Goal: Transaction & Acquisition: Book appointment/travel/reservation

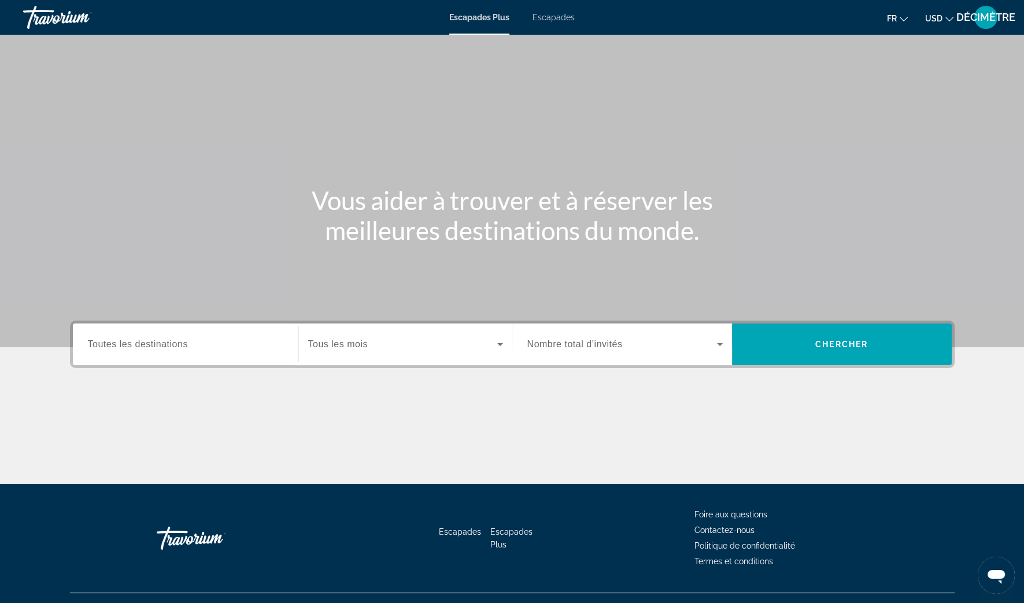
click at [549, 24] on div "Escapades Plus Escapades Fr English Español Français Italiano Português русский…" at bounding box center [512, 17] width 1024 height 30
click at [226, 355] on div "Widget de recherche" at bounding box center [185, 344] width 195 height 33
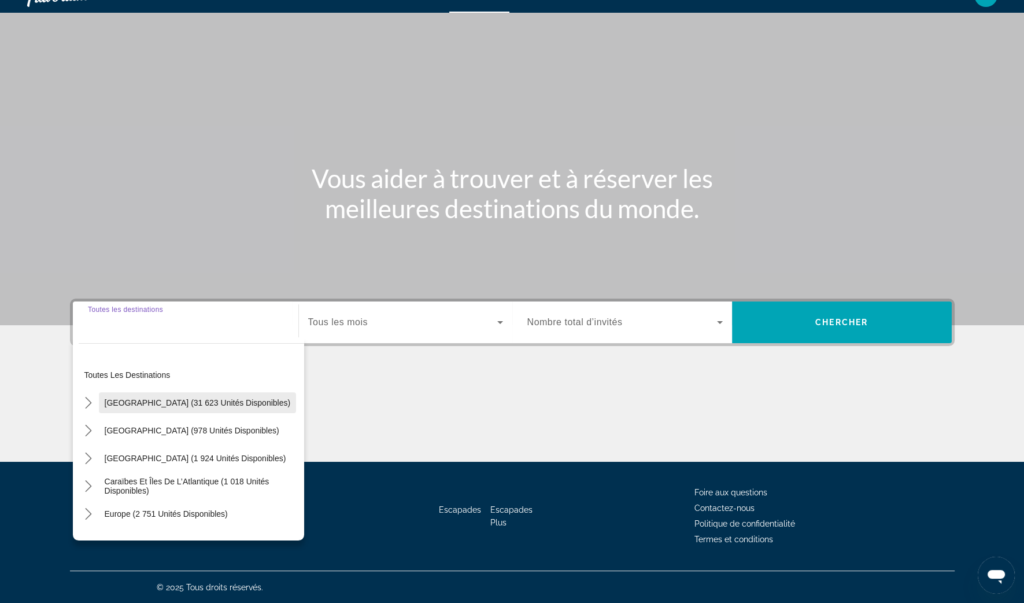
scroll to position [72, 0]
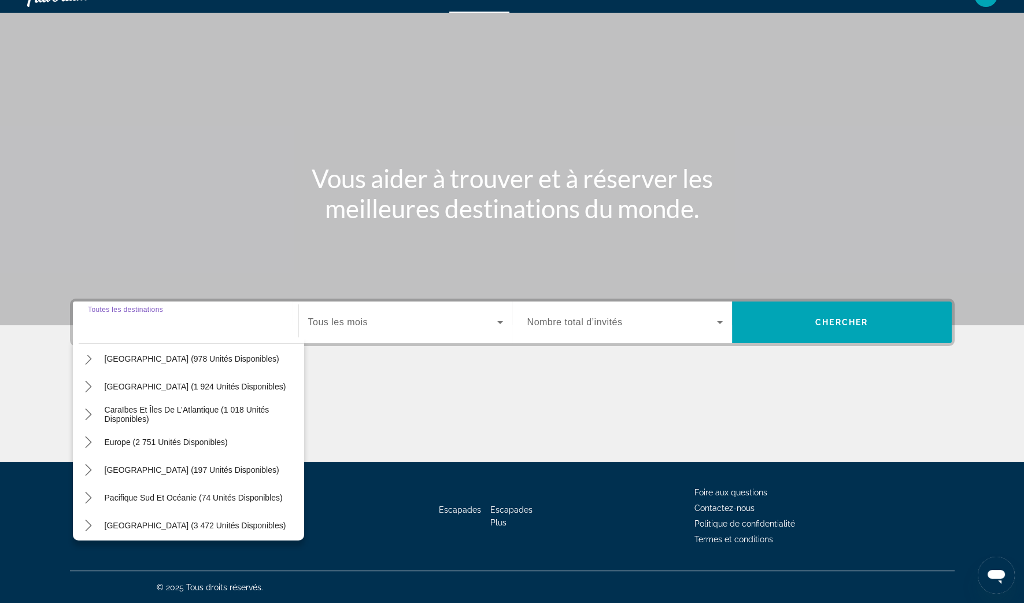
click at [120, 439] on span "Europe (2 751 unités disponibles)" at bounding box center [166, 441] width 123 height 9
type input "**********"
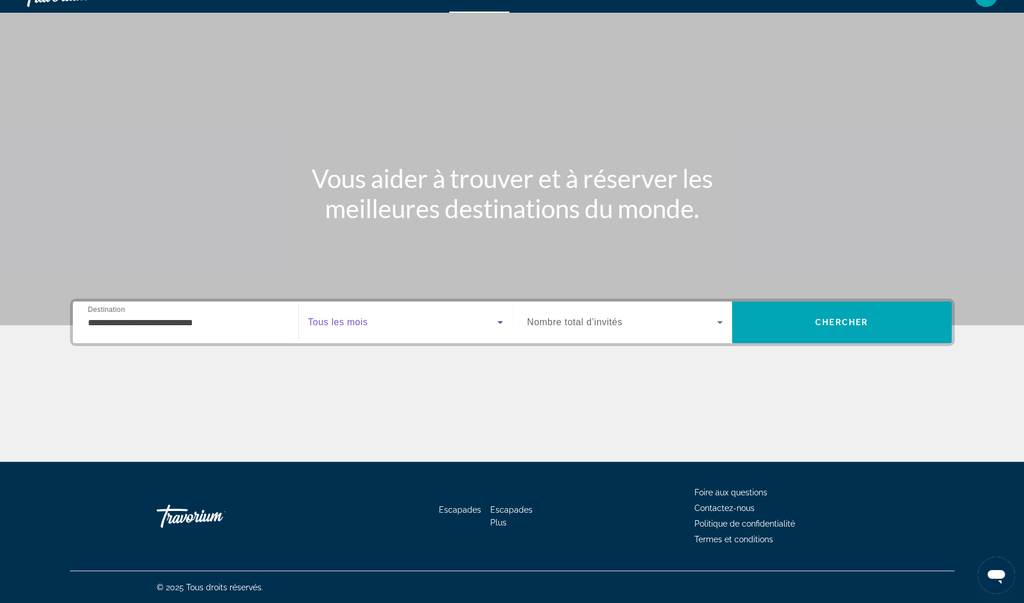
click at [492, 316] on span "Widget de recherche" at bounding box center [402, 322] width 189 height 14
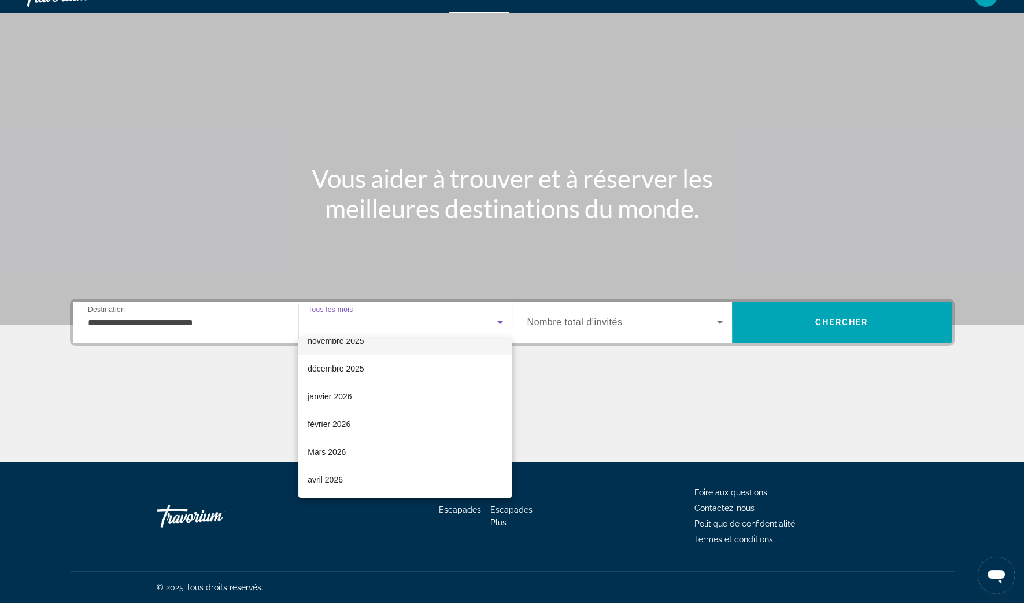
scroll to position [144, 0]
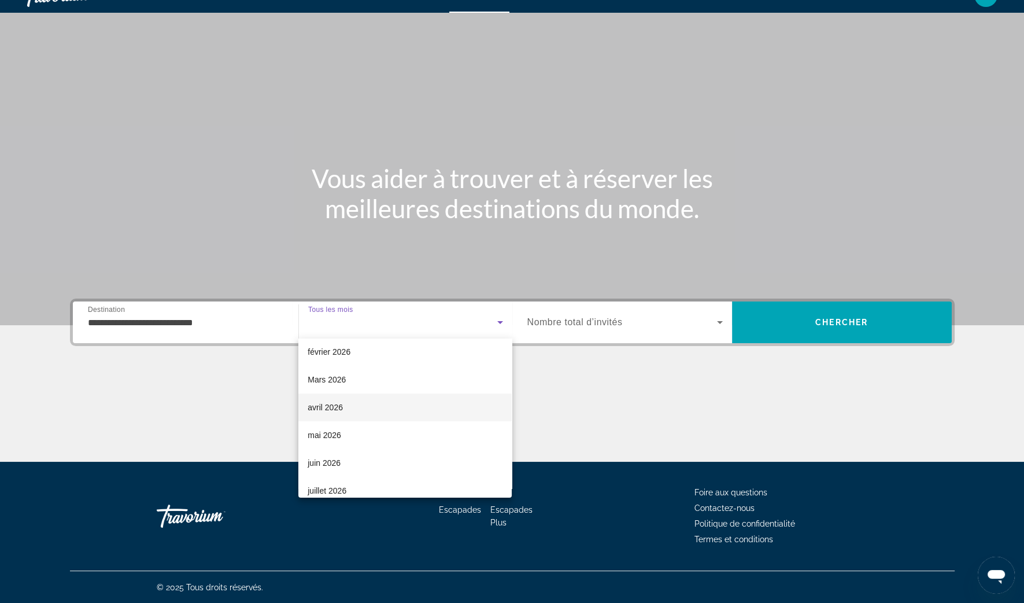
click at [334, 415] on mat-option "avril 2026" at bounding box center [404, 407] width 213 height 28
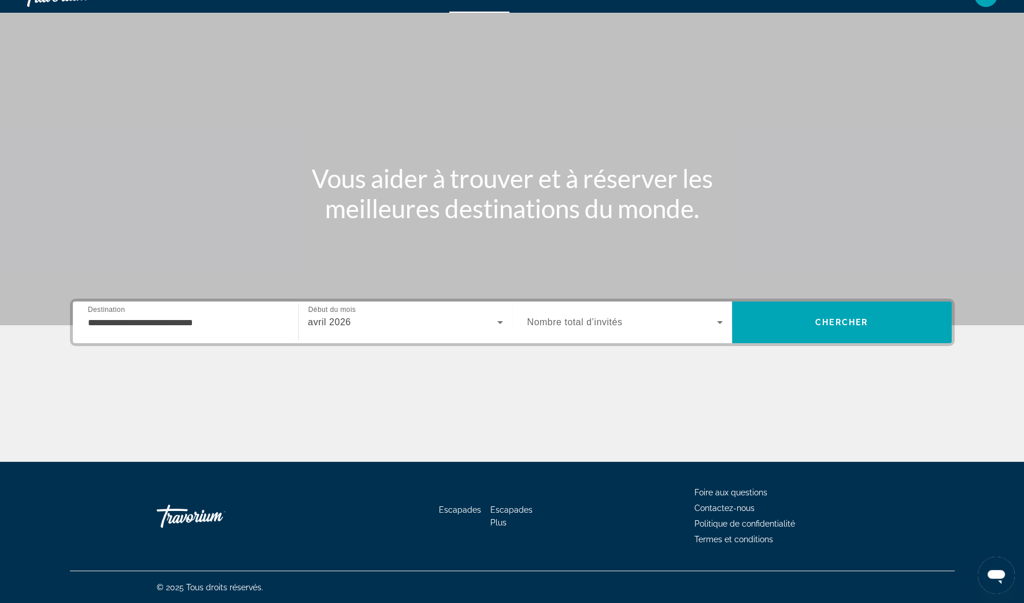
click at [681, 329] on div "Widget de recherche" at bounding box center [624, 322] width 195 height 32
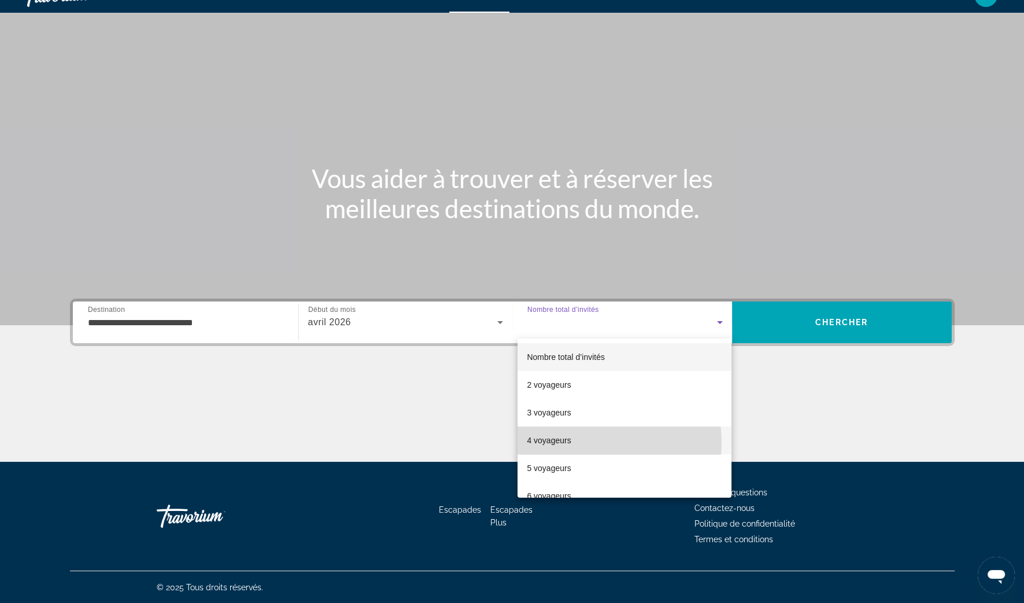
click at [589, 442] on mat-option "4 voyageurs" at bounding box center [625, 440] width 214 height 28
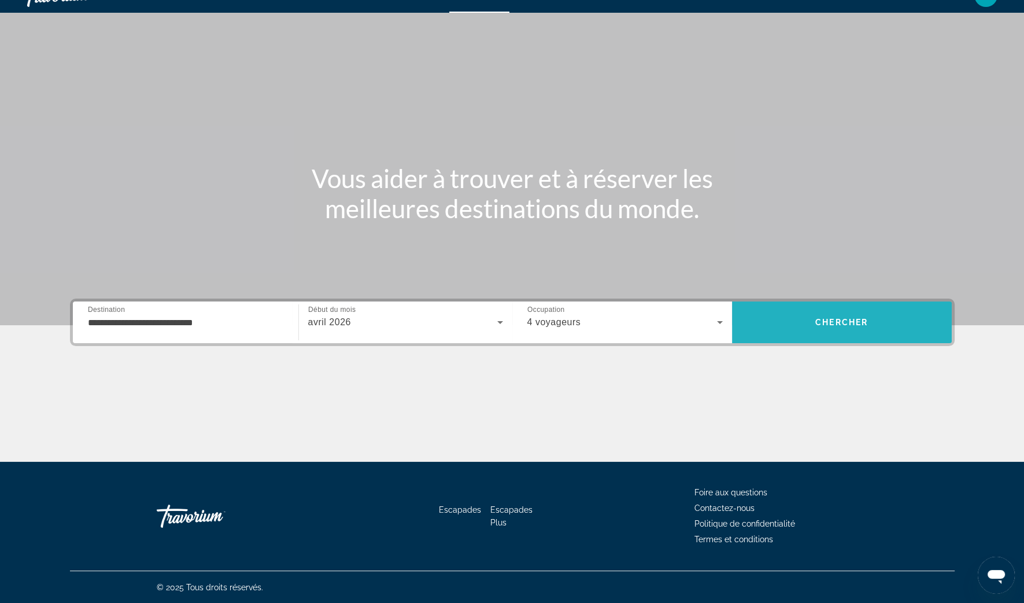
click at [837, 339] on span "Rechercher" at bounding box center [842, 322] width 220 height 42
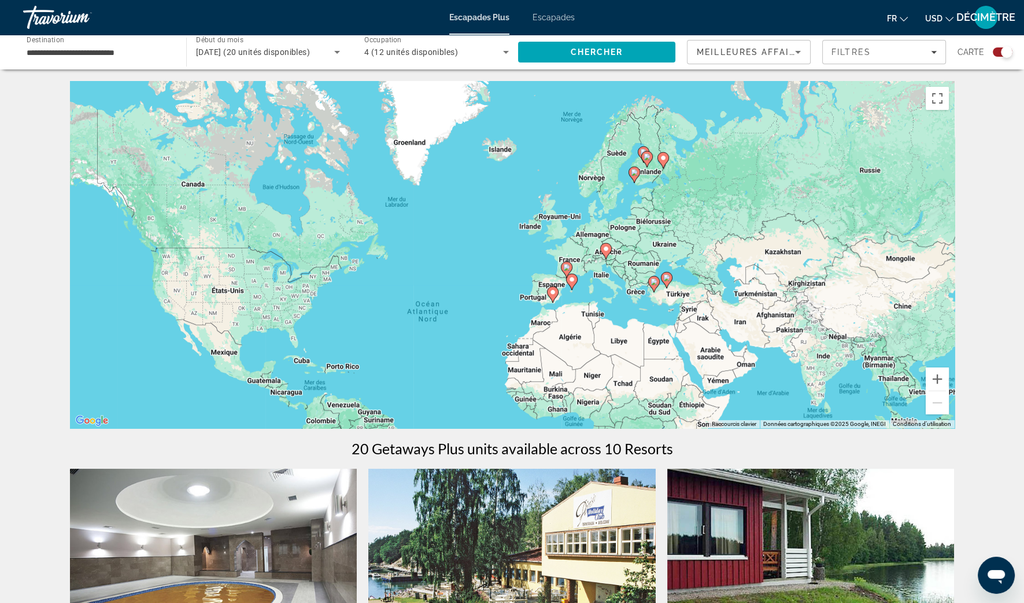
drag, startPoint x: 818, startPoint y: 238, endPoint x: 769, endPoint y: 312, distance: 89.3
click at [769, 312] on div "Pour activer le glissement avec le clavier, appuyez sur Alt+Entrée. Une fois ce…" at bounding box center [512, 254] width 885 height 347
click at [937, 378] on button "Zoom avant" at bounding box center [937, 378] width 23 height 23
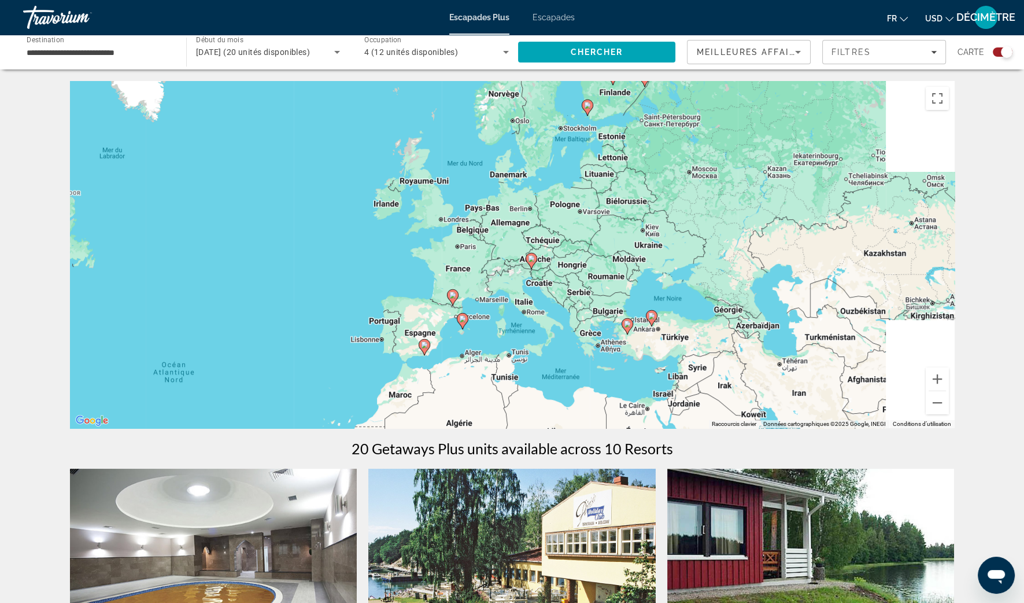
drag, startPoint x: 813, startPoint y: 347, endPoint x: 651, endPoint y: 344, distance: 161.9
click at [651, 344] on div "Pour activer le glissement avec le clavier, appuyez sur Alt+Entrée. Une fois ce…" at bounding box center [512, 254] width 885 height 347
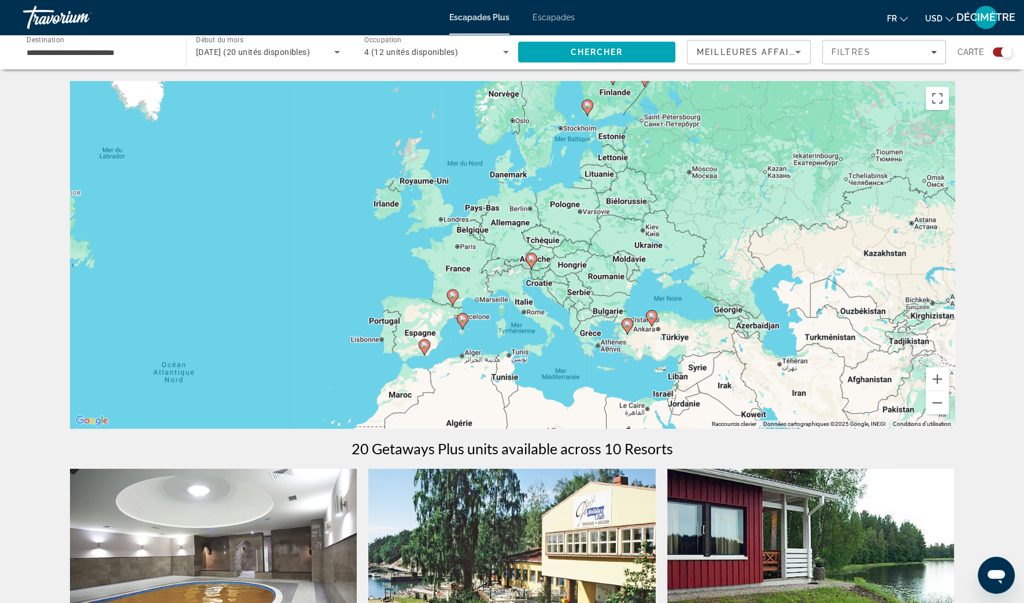
click at [564, 24] on div "Escapades Plus Escapades Fr English Español Français Italiano Português русский…" at bounding box center [512, 17] width 1024 height 30
click at [560, 16] on span "Escapades" at bounding box center [554, 17] width 42 height 9
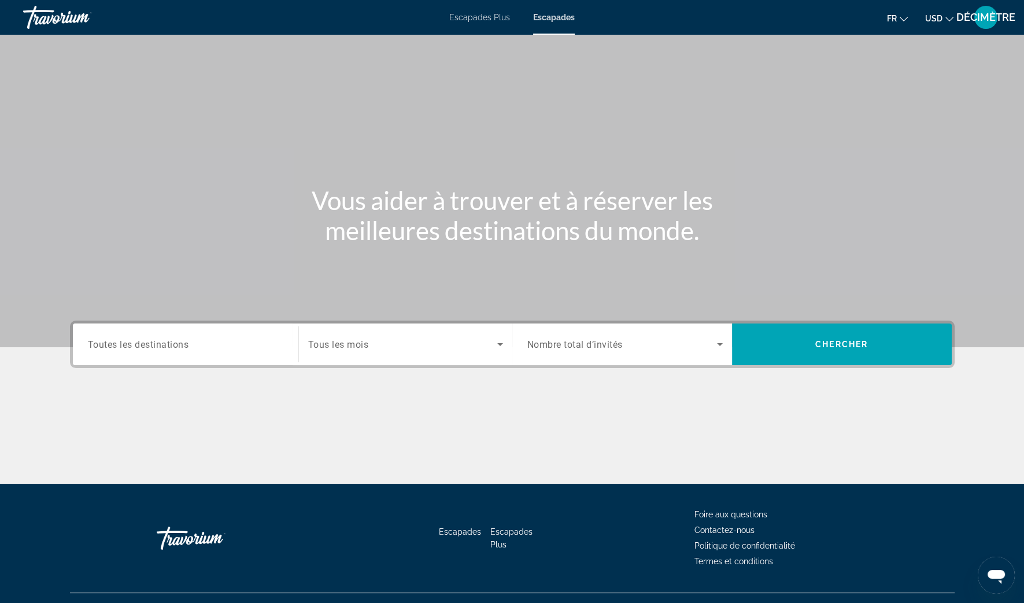
click at [172, 335] on div "Widget de recherche" at bounding box center [185, 344] width 195 height 33
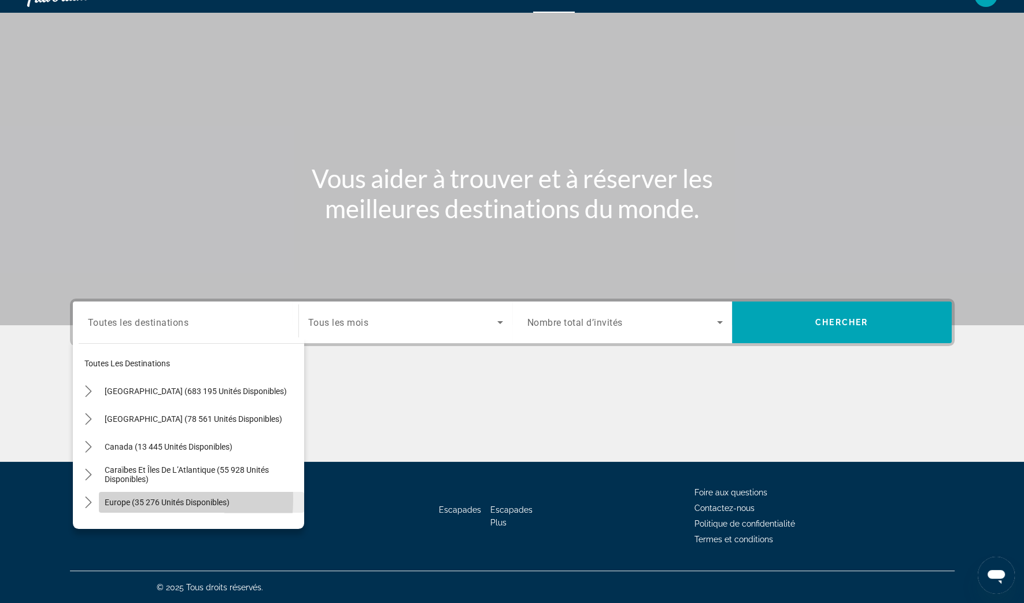
click at [112, 498] on span "Europe (35 276 unités disponibles)" at bounding box center [167, 501] width 125 height 9
type input "**********"
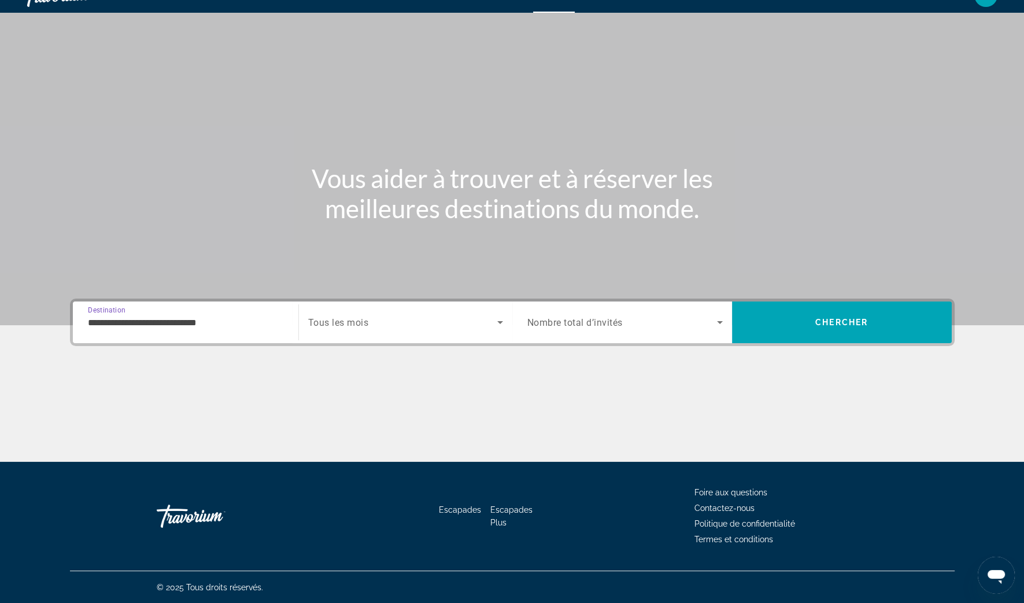
click at [477, 318] on span "Widget de recherche" at bounding box center [402, 322] width 189 height 14
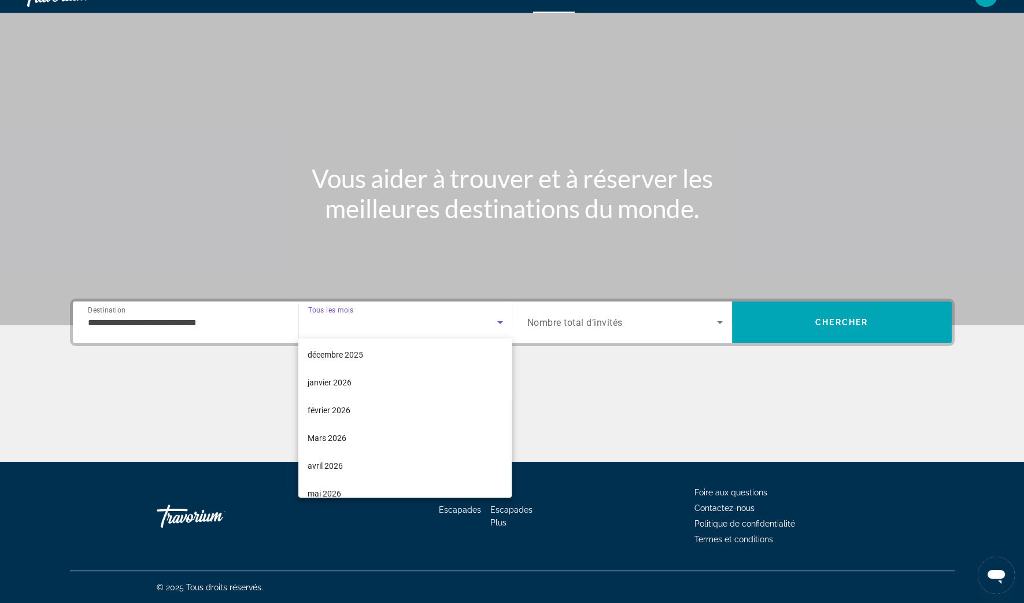
scroll to position [144, 0]
click at [381, 405] on mat-option "avril 2026" at bounding box center [404, 407] width 213 height 28
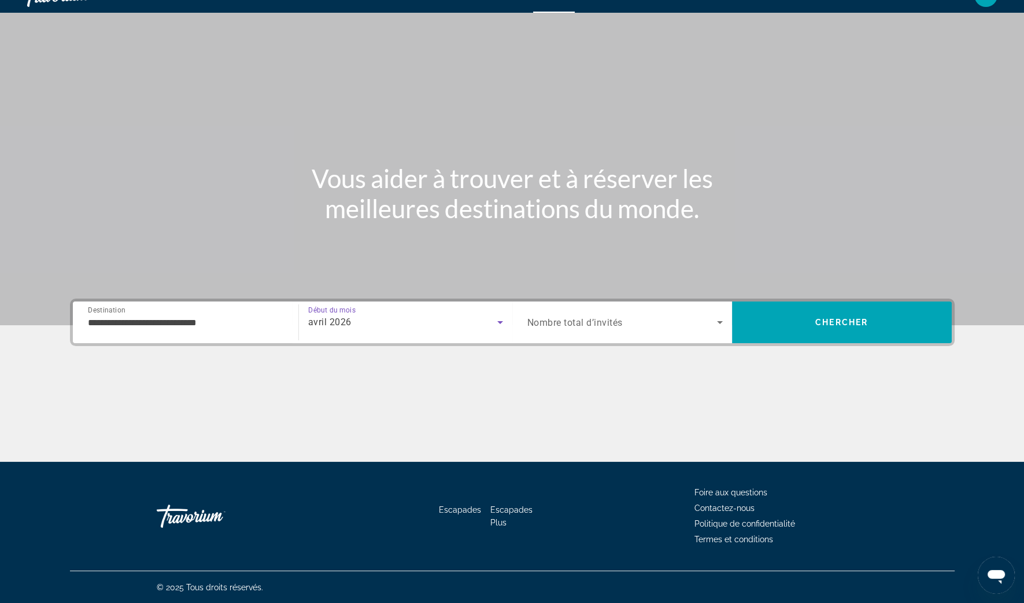
click at [686, 319] on span "Widget de recherche" at bounding box center [622, 322] width 190 height 14
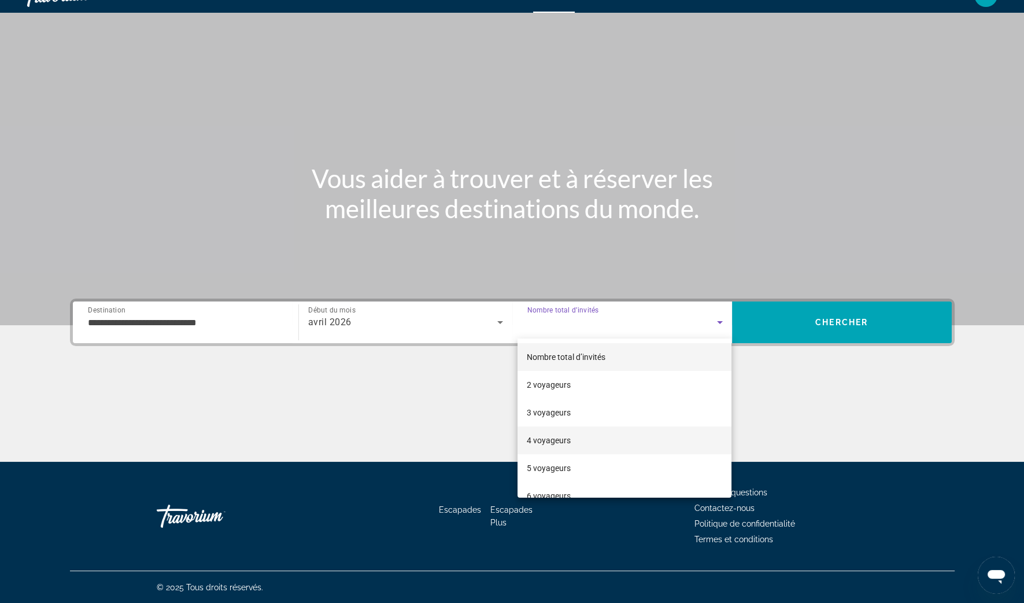
click at [608, 439] on mat-option "4 voyageurs" at bounding box center [625, 440] width 214 height 28
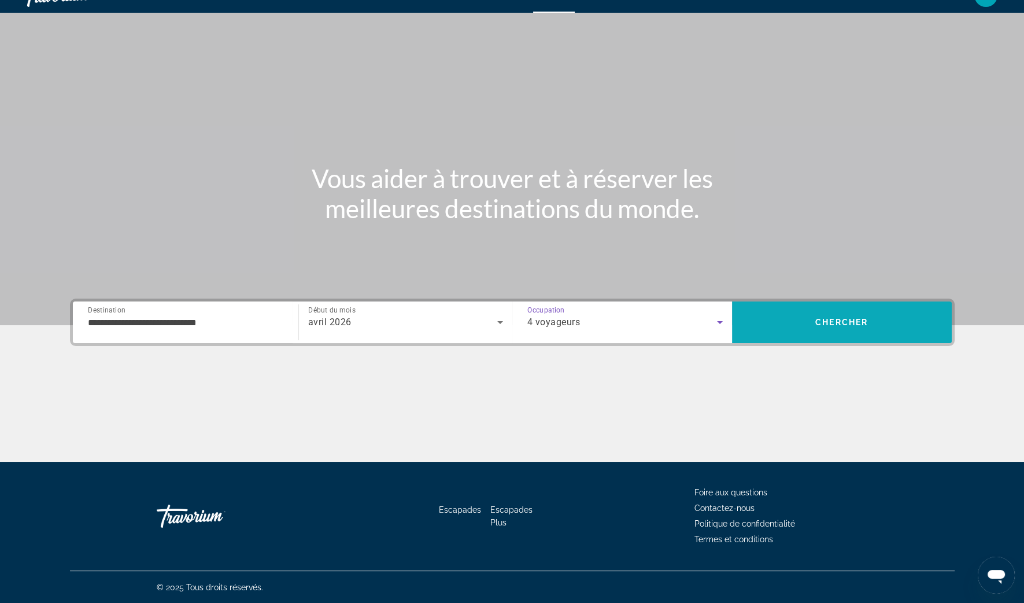
click at [899, 316] on span "Rechercher" at bounding box center [842, 322] width 220 height 28
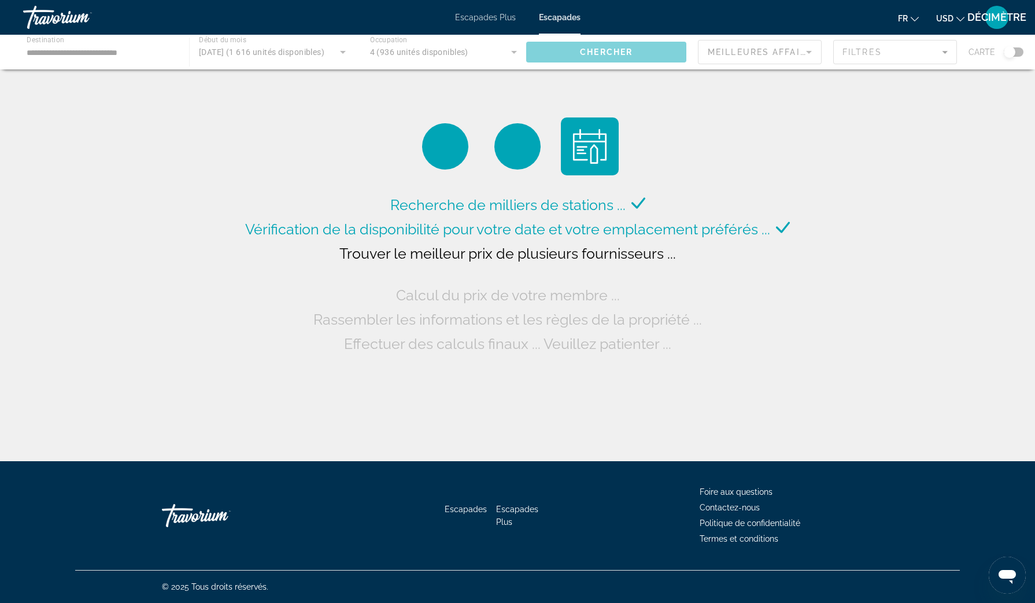
click at [954, 19] on button "USD USD ($) MXN (Mex$) CAD (Can$) GBP (£) EUR (€) AUD (A$) NZD (NZ$) CNY (CN¥)" at bounding box center [950, 18] width 28 height 17
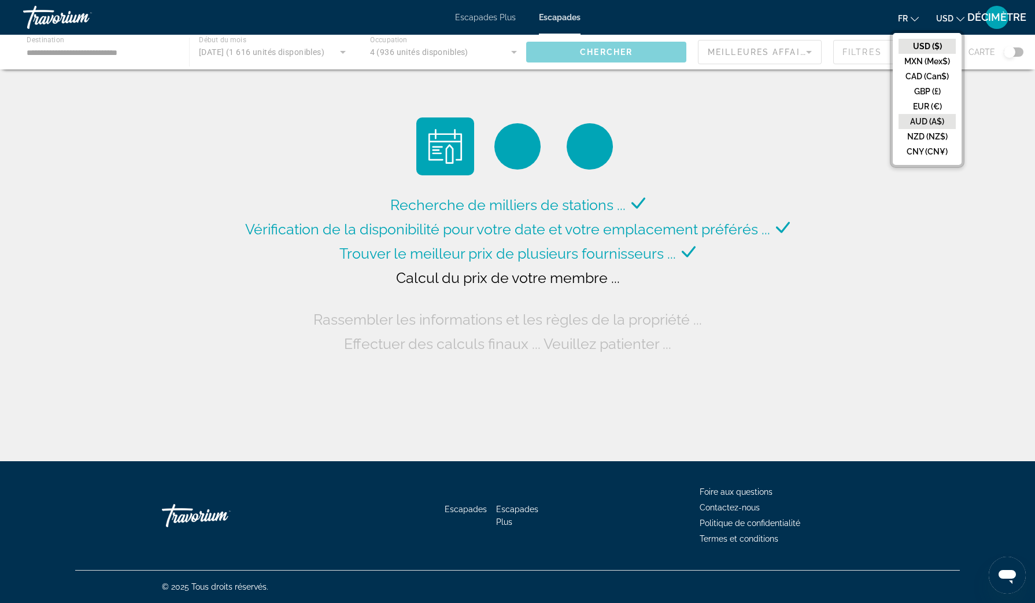
click at [938, 114] on button "AUD (A$)" at bounding box center [927, 121] width 57 height 15
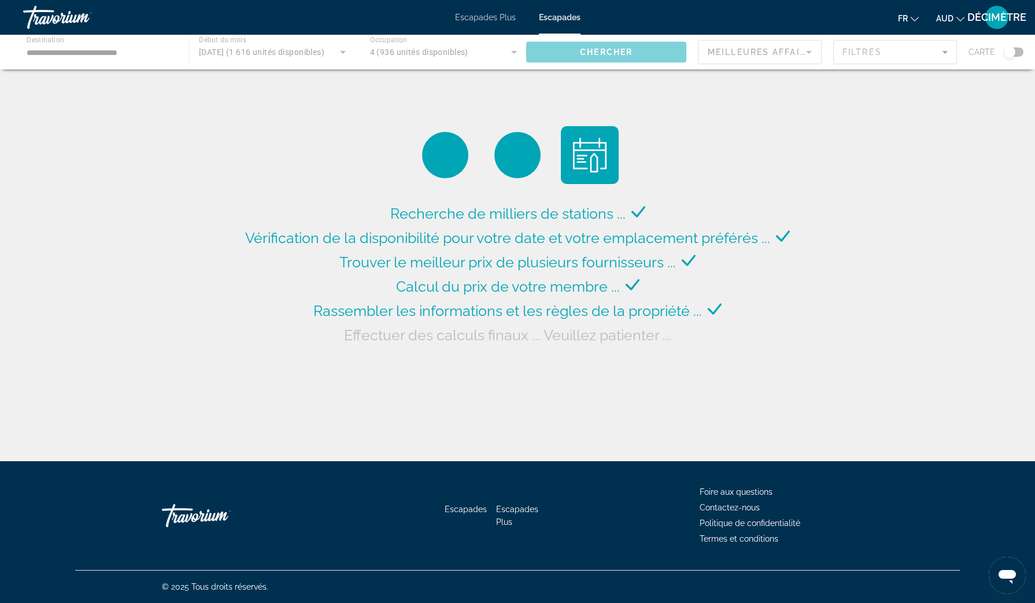
click at [946, 20] on span "AUD" at bounding box center [944, 18] width 17 height 9
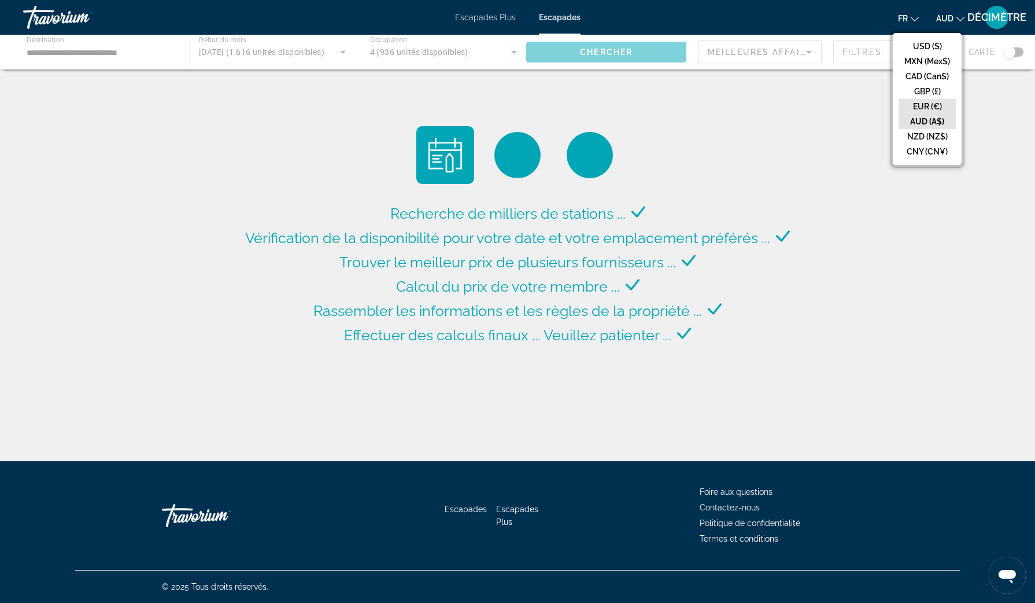
click at [948, 99] on button "EUR (€)" at bounding box center [927, 106] width 57 height 15
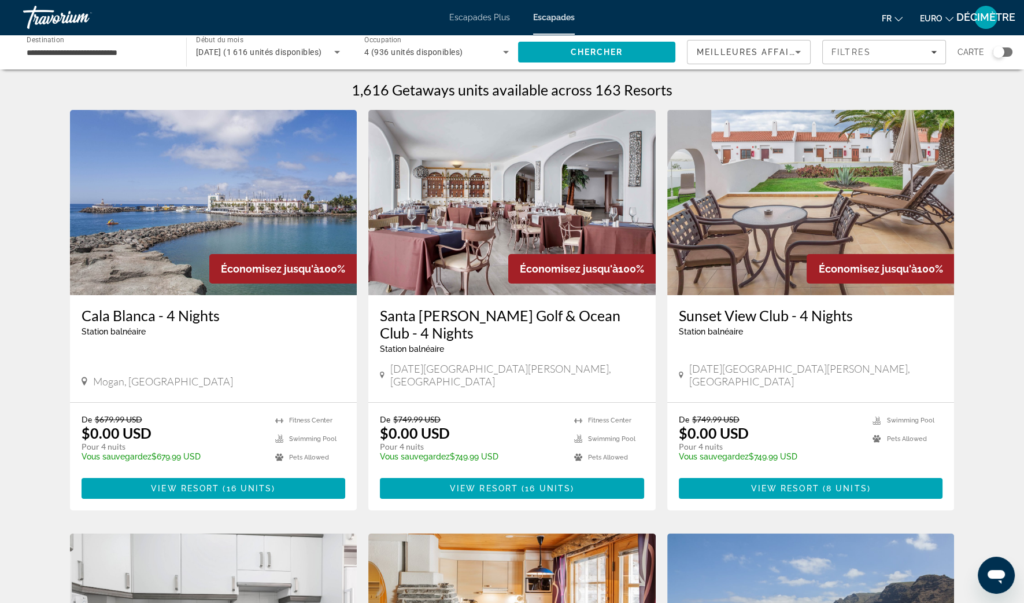
click at [937, 19] on span "EURO" at bounding box center [931, 18] width 23 height 9
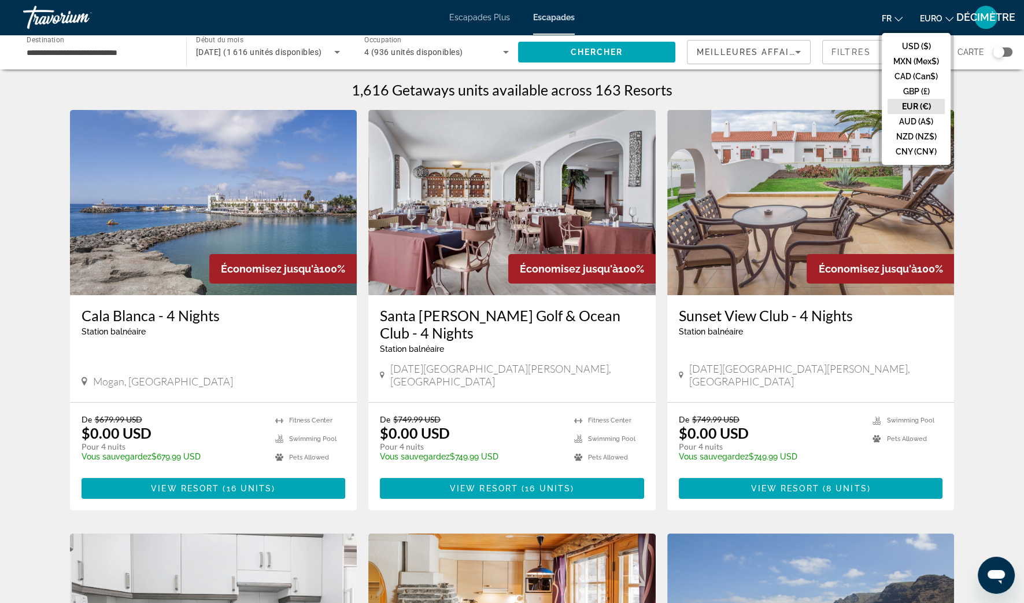
click at [934, 107] on button "EUR (€)" at bounding box center [916, 106] width 57 height 15
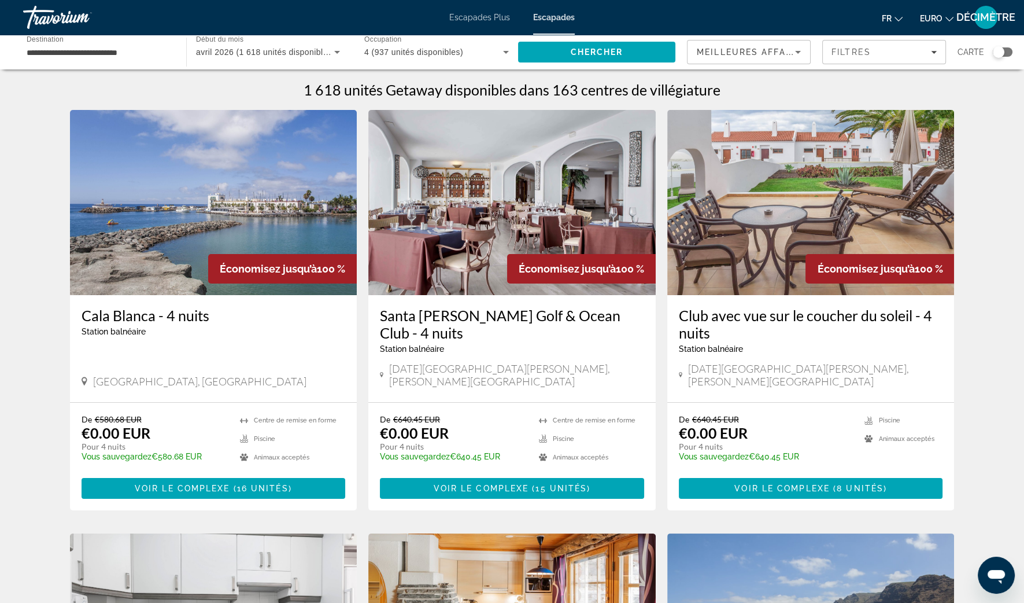
click at [1000, 49] on div "Widget de recherche" at bounding box center [999, 52] width 12 height 12
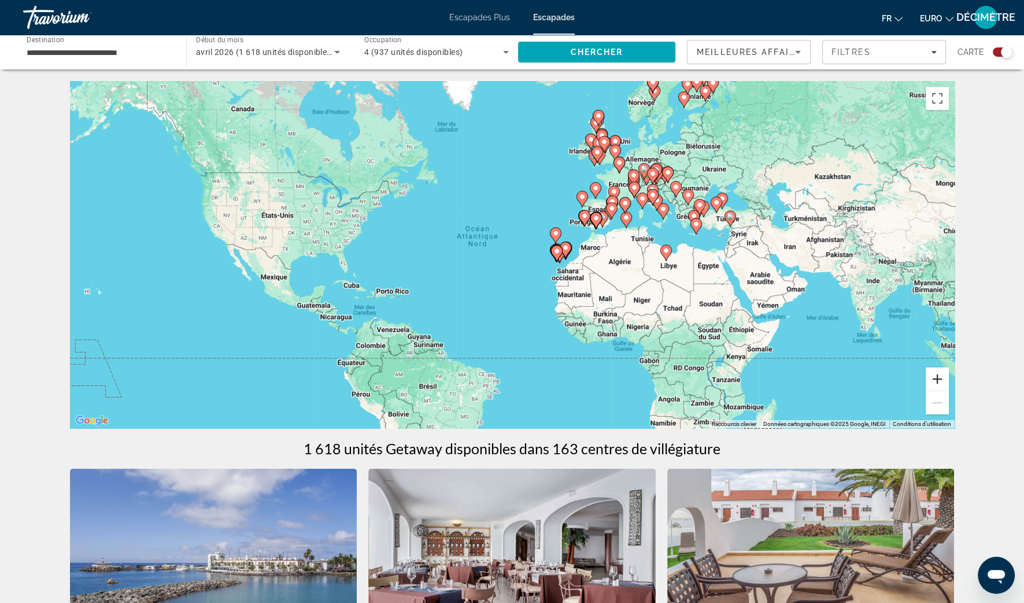
click at [931, 378] on button "Zoom avant" at bounding box center [937, 378] width 23 height 23
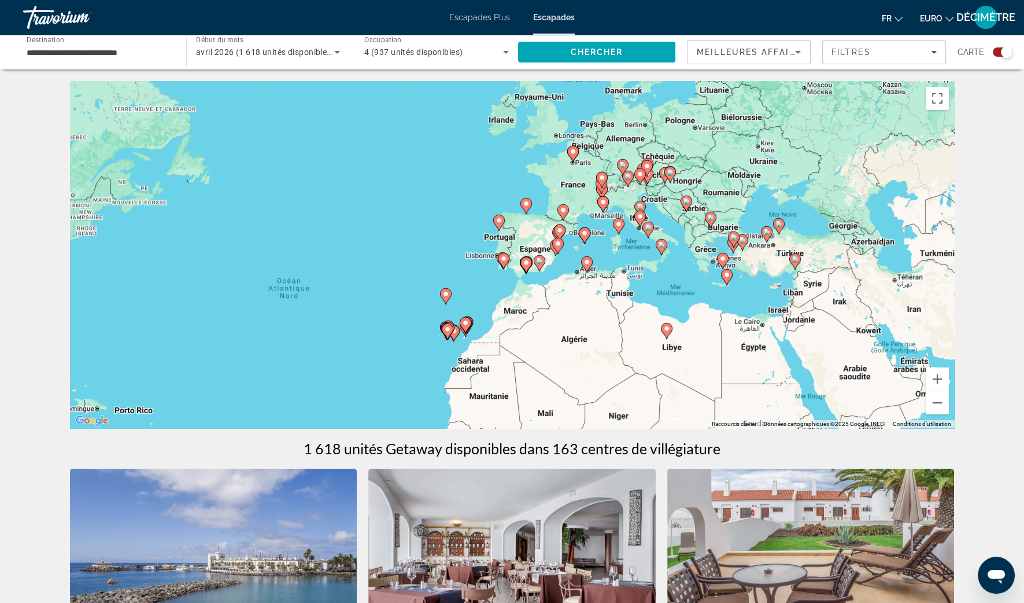
drag, startPoint x: 840, startPoint y: 329, endPoint x: 692, endPoint y: 393, distance: 161.1
click at [692, 393] on div "Pour activer le glissement avec le clavier, appuyez sur Alt+Entrée. Une fois ce…" at bounding box center [512, 254] width 885 height 347
click at [934, 378] on button "Zoom avant" at bounding box center [937, 378] width 23 height 23
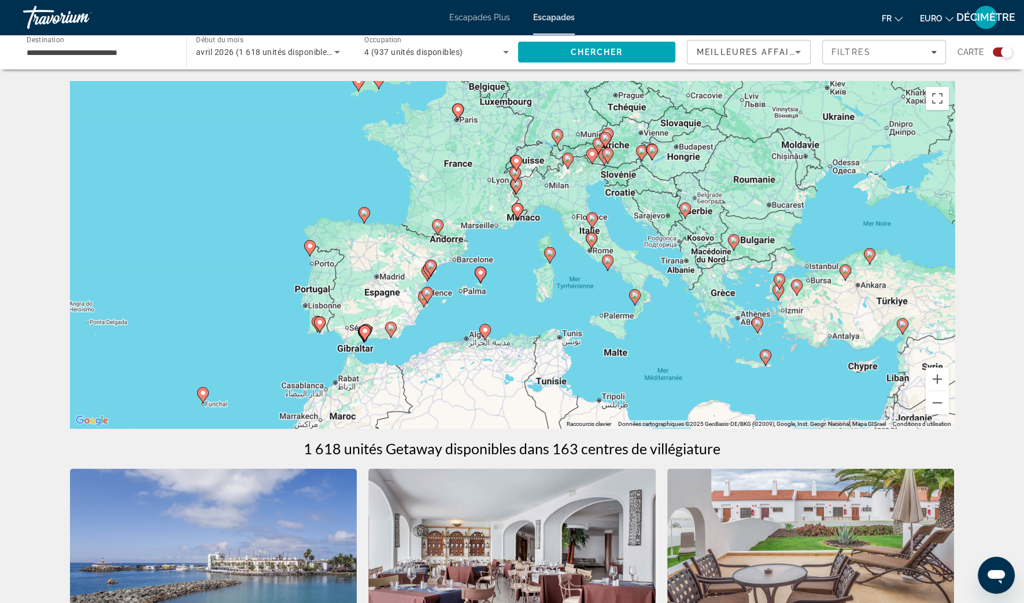
drag, startPoint x: 867, startPoint y: 324, endPoint x: 691, endPoint y: 373, distance: 183.1
click at [691, 373] on div "Pour activer le glissement avec le clavier, appuyez sur Alt+Entrée. Une fois ce…" at bounding box center [512, 254] width 885 height 347
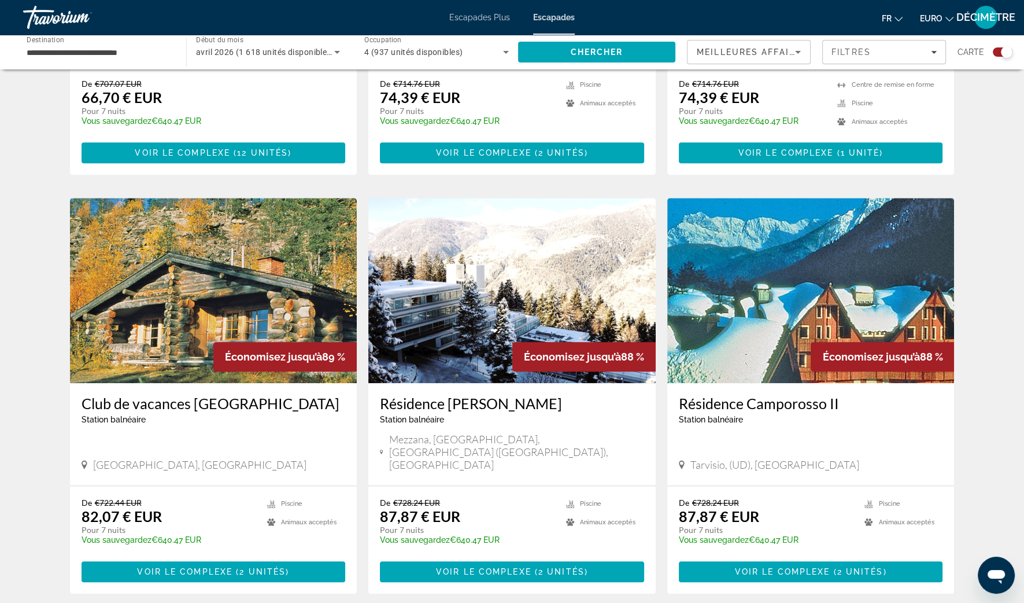
scroll to position [1518, 0]
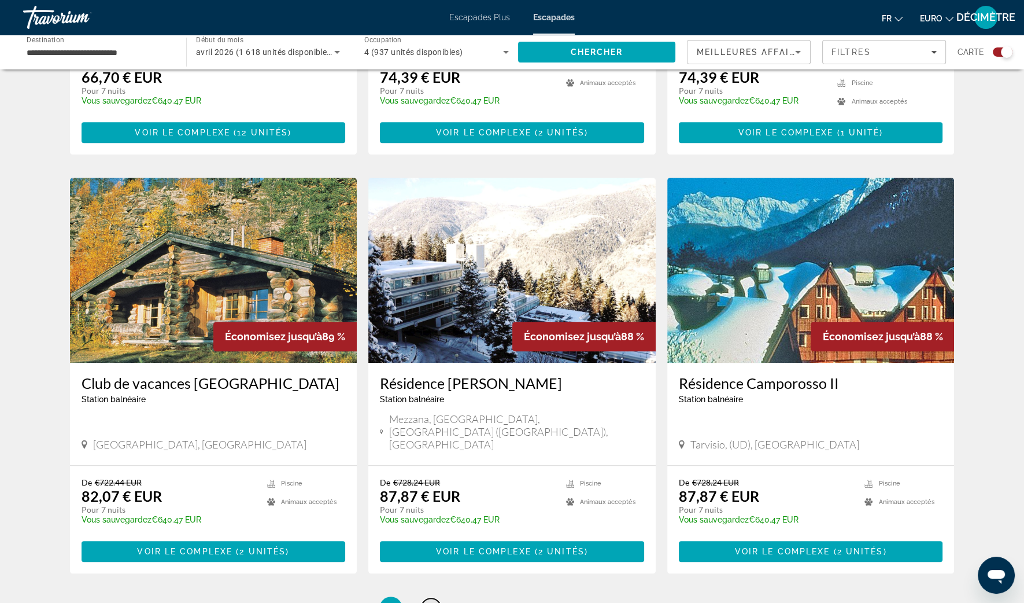
click at [437, 598] on link "page 2" at bounding box center [431, 608] width 20 height 20
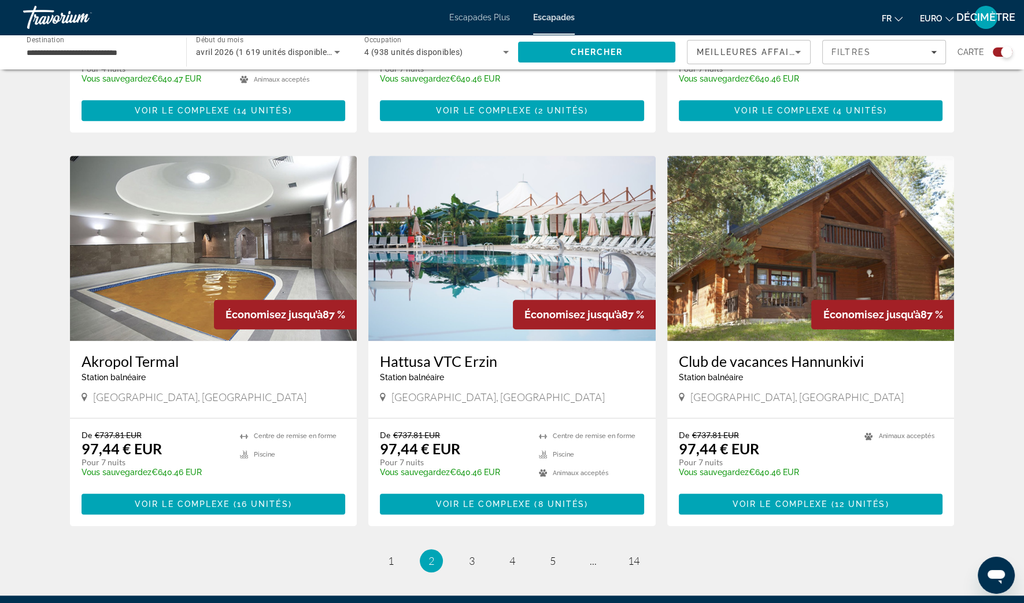
scroll to position [1590, 0]
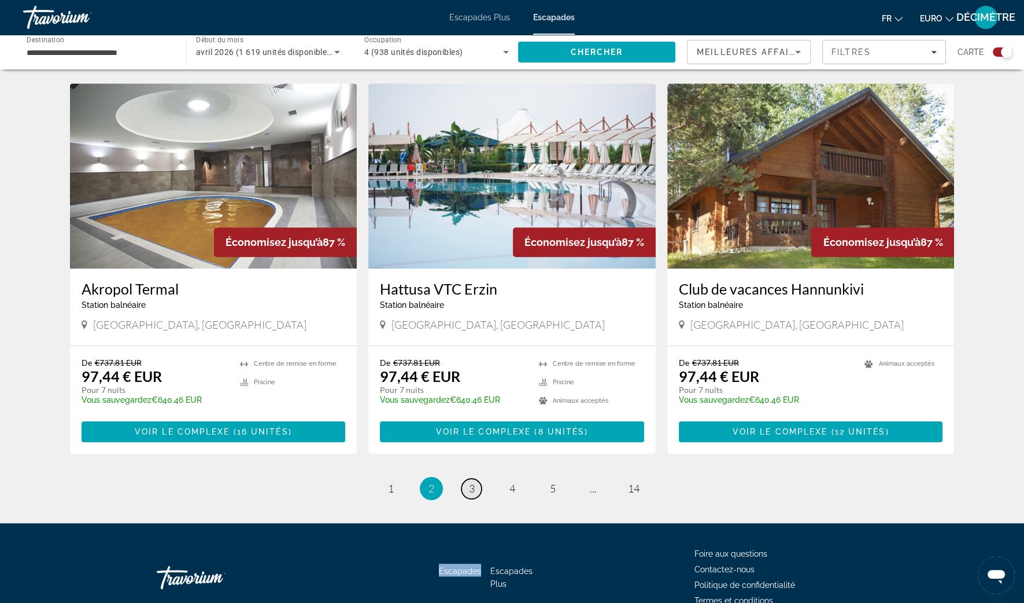
click at [467, 478] on link "page 3" at bounding box center [471, 488] width 20 height 20
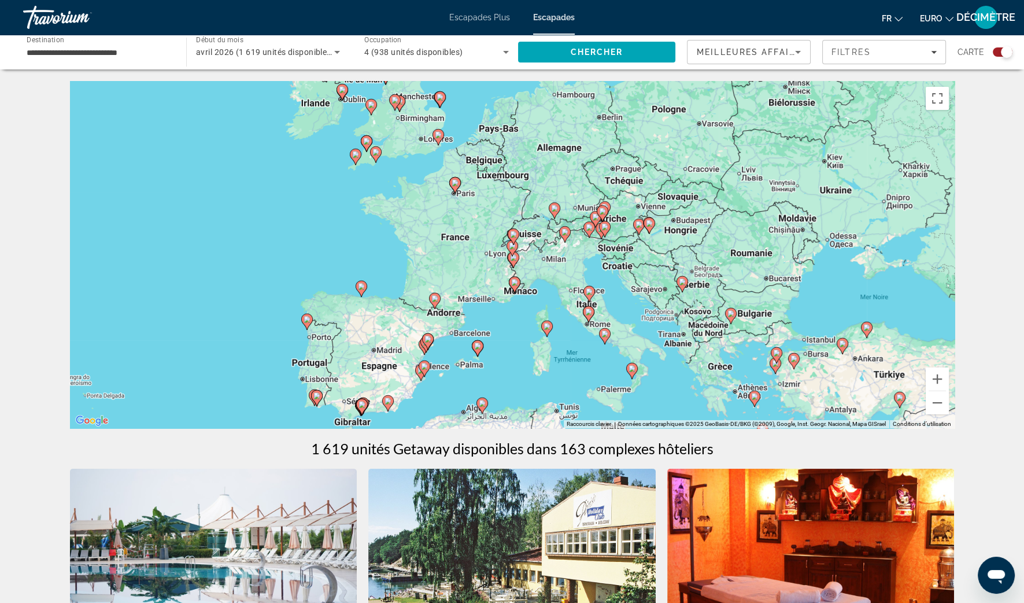
drag, startPoint x: 743, startPoint y: 261, endPoint x: 730, endPoint y: 300, distance: 40.8
click at [732, 306] on div "Pour activer le glissement avec le clavier, appuyez sur Alt+Entrée. Une fois ce…" at bounding box center [512, 254] width 885 height 347
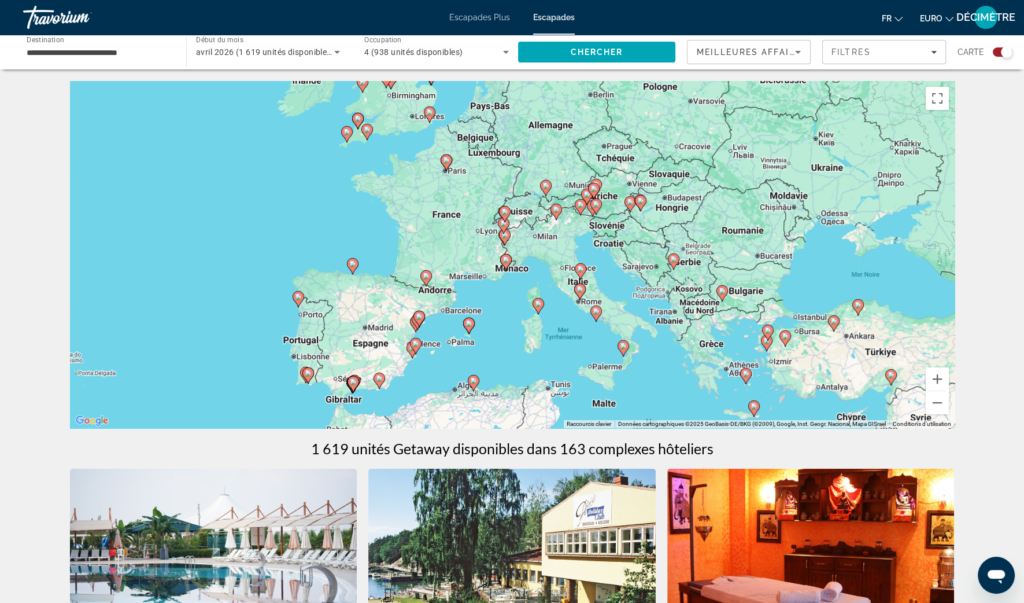
click at [730, 298] on div "Pour activer le glissement avec le clavier, appuyez sur Alt+Entrée. Une fois ce…" at bounding box center [512, 254] width 885 height 347
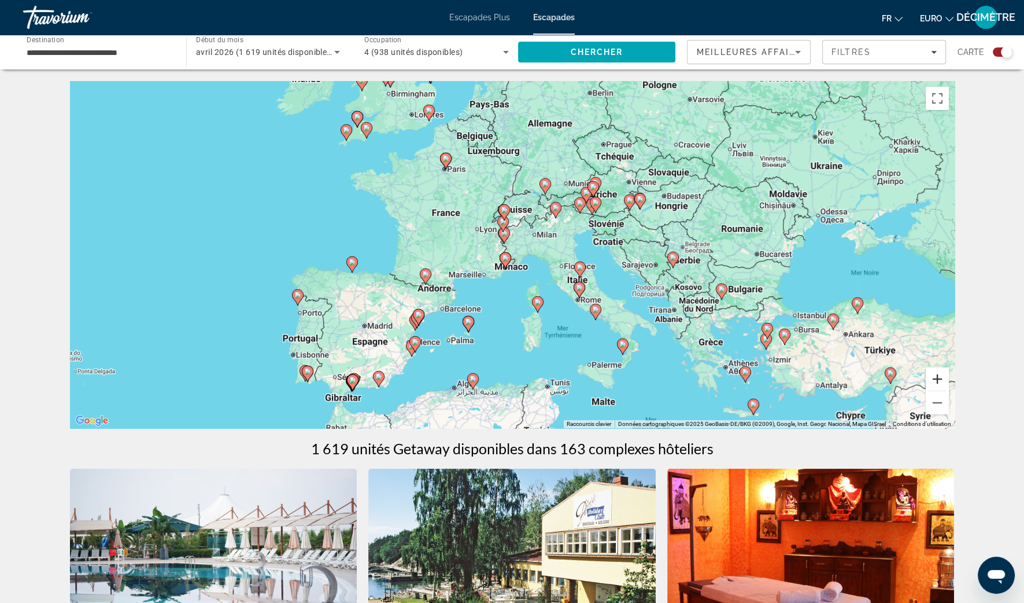
click at [929, 385] on button "Zoom avant" at bounding box center [937, 378] width 23 height 23
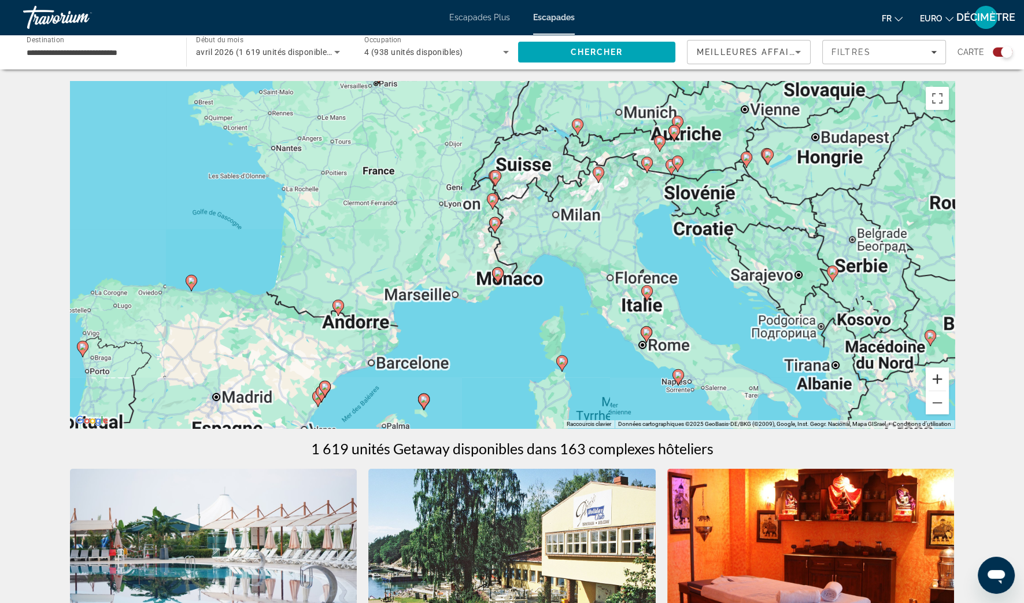
click at [929, 385] on button "Zoom avant" at bounding box center [937, 378] width 23 height 23
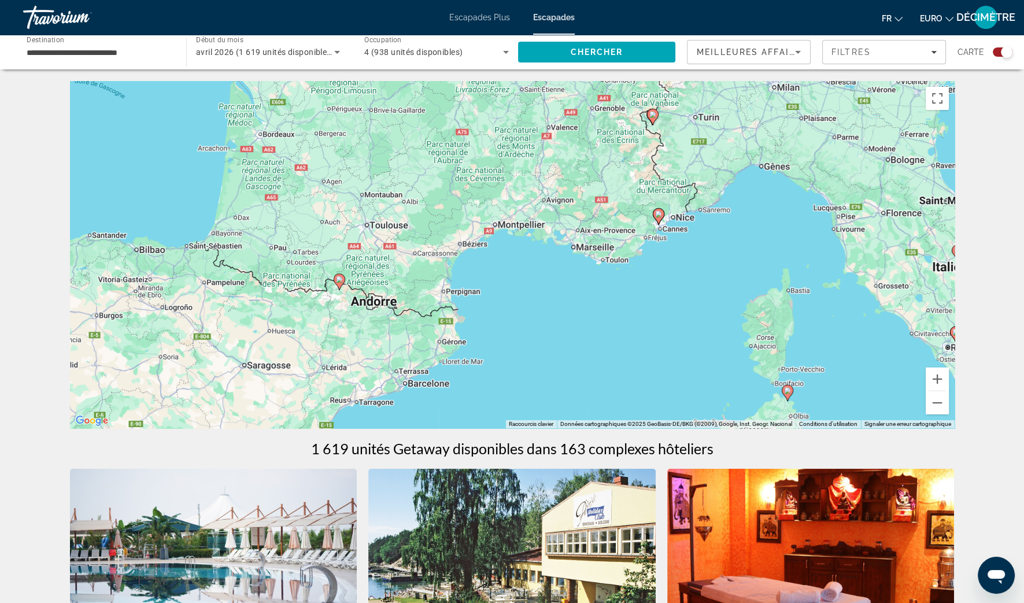
drag, startPoint x: 327, startPoint y: 346, endPoint x: 502, endPoint y: 257, distance: 195.8
click at [502, 257] on div "Pour activer le glissement avec le clavier, appuyez sur Alt+Entrée. Une fois ce…" at bounding box center [512, 254] width 885 height 347
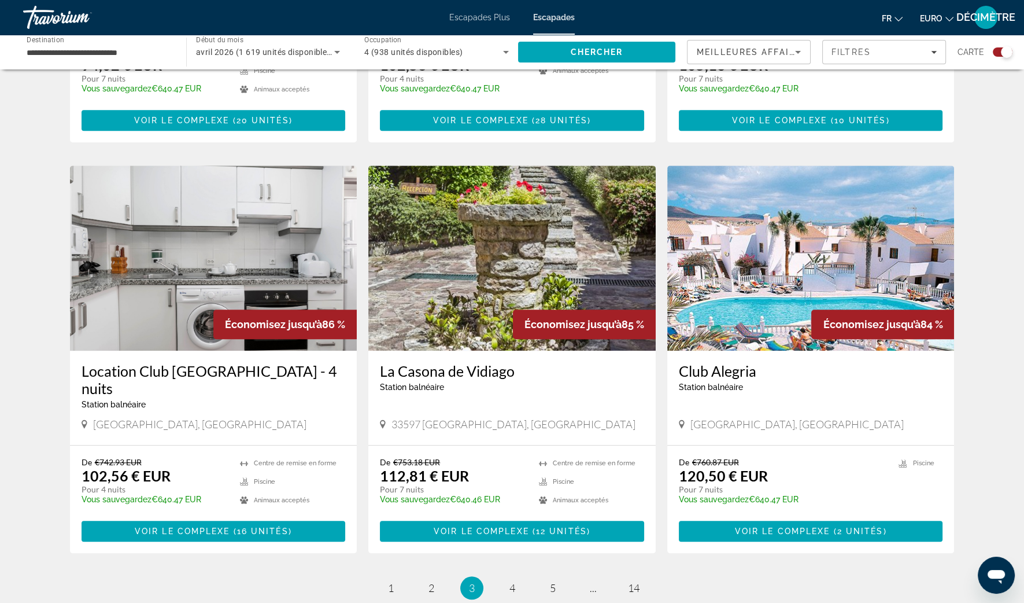
scroll to position [1518, 0]
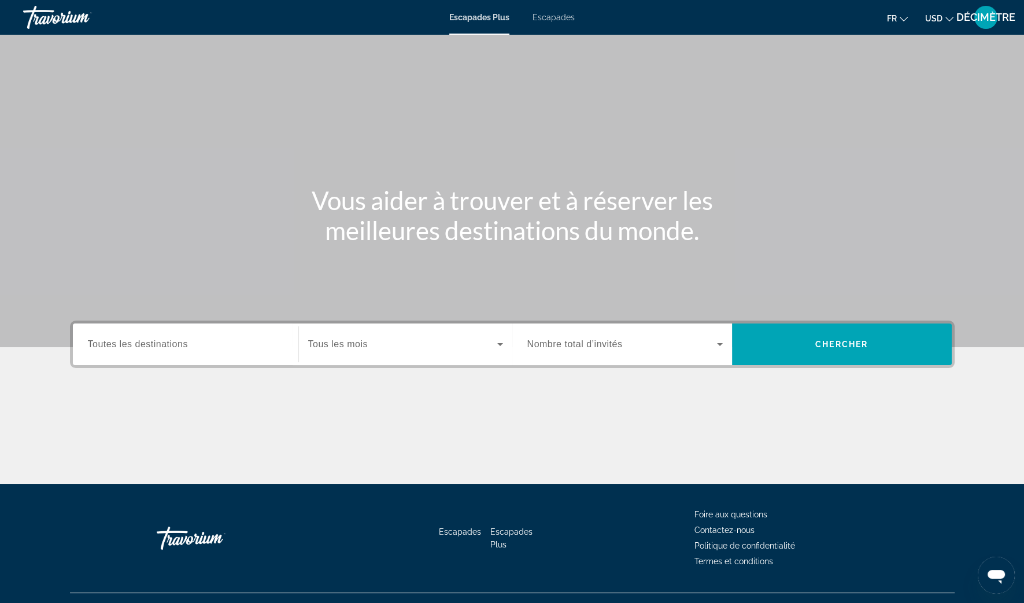
click at [943, 21] on button "USD USD ($) MXN (Mex$) CAD (Can$) GBP (£) EUR (€) AUD (A$) NZD (NZ$) CNY (CN¥)" at bounding box center [939, 18] width 28 height 17
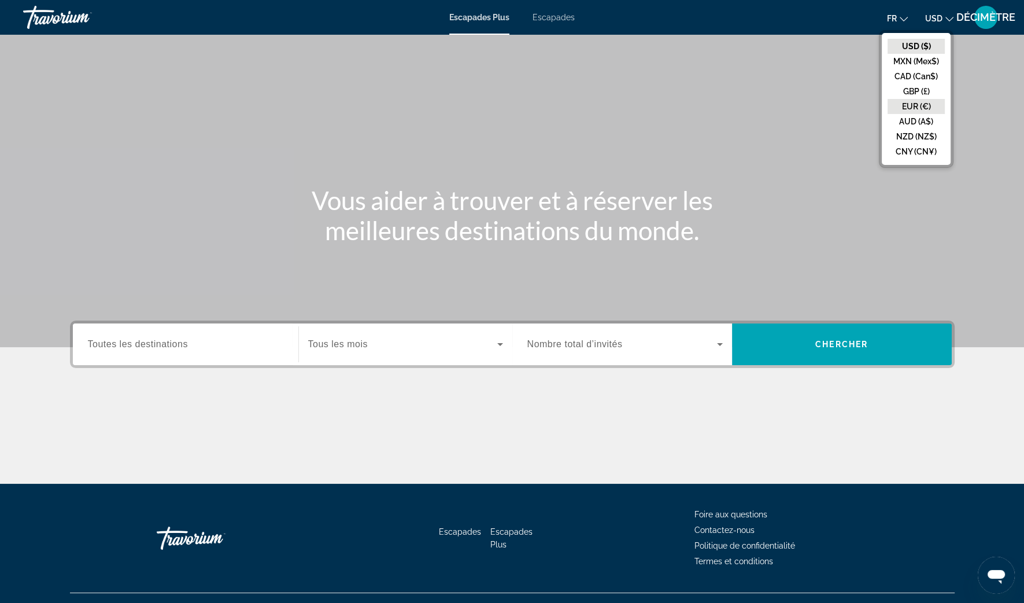
click at [906, 108] on button "EUR (€)" at bounding box center [916, 106] width 57 height 15
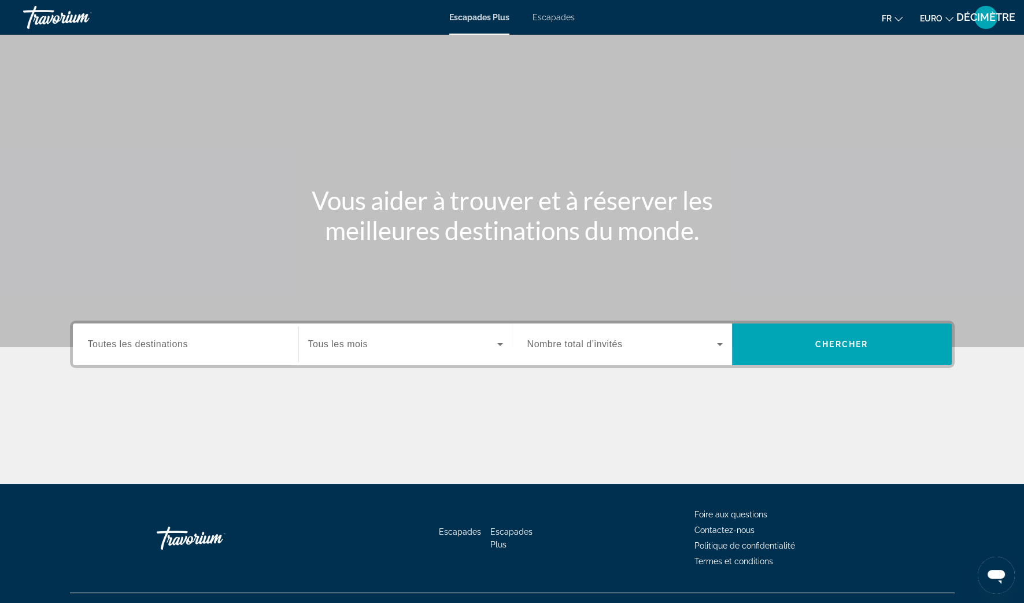
click at [545, 20] on span "Escapades" at bounding box center [554, 17] width 42 height 9
click at [689, 345] on span "Widget de recherche" at bounding box center [622, 344] width 190 height 14
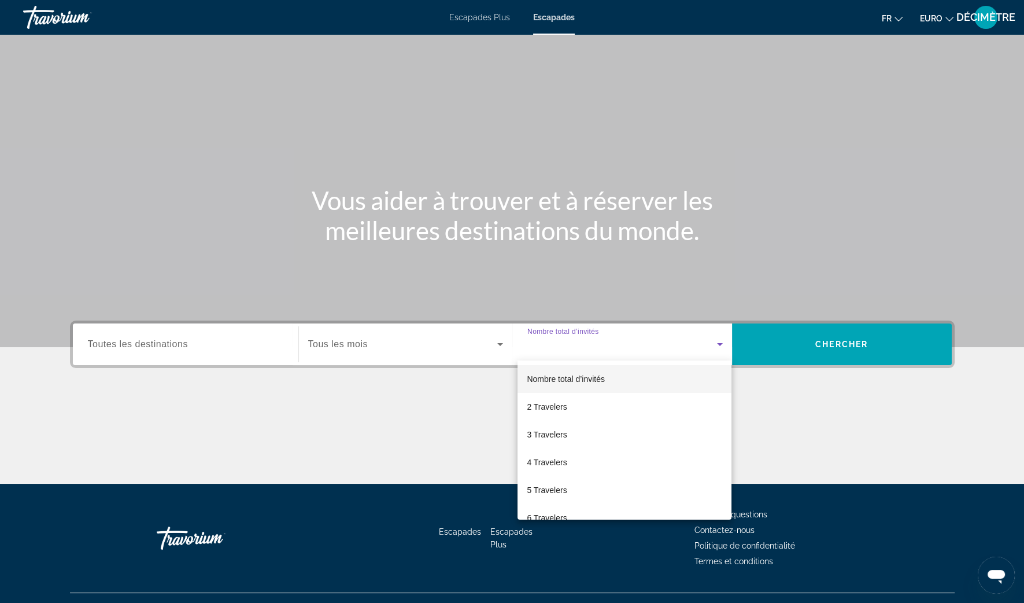
scroll to position [22, 0]
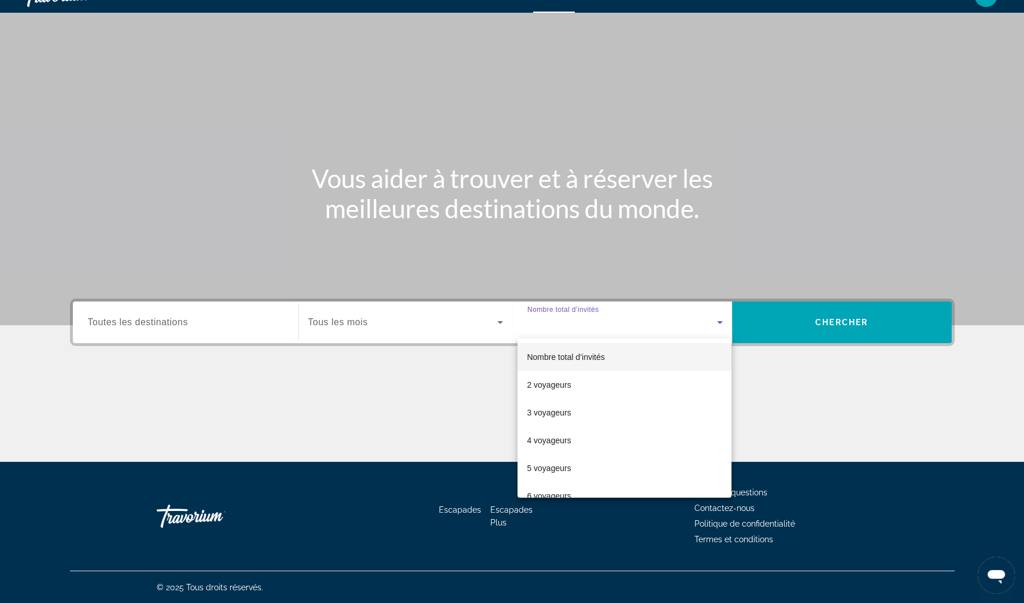
drag, startPoint x: 688, startPoint y: 333, endPoint x: 681, endPoint y: 324, distance: 11.2
click at [687, 333] on div at bounding box center [512, 301] width 1024 height 603
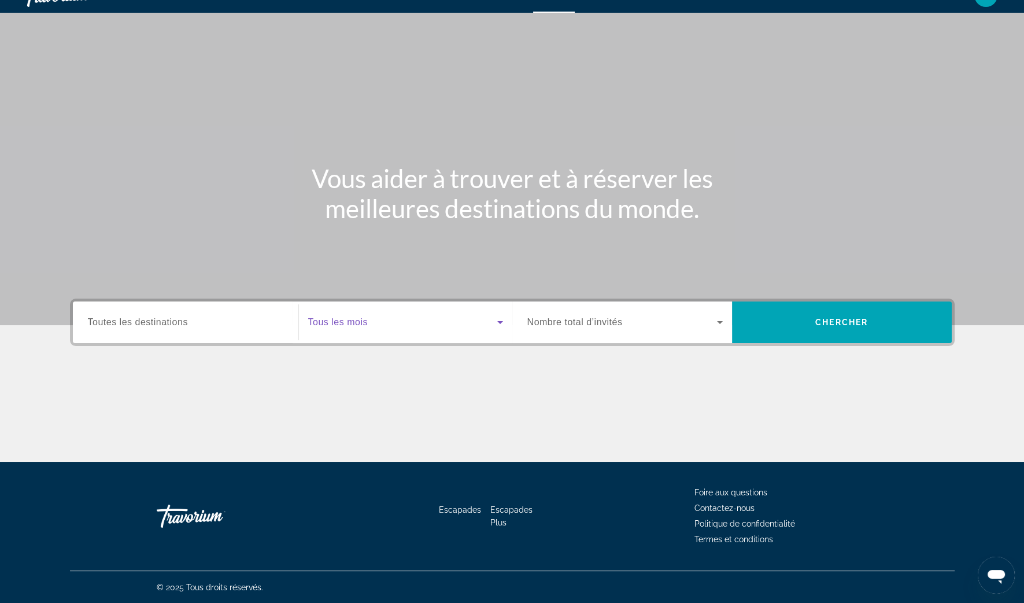
click at [420, 319] on span "Widget de recherche" at bounding box center [402, 322] width 189 height 14
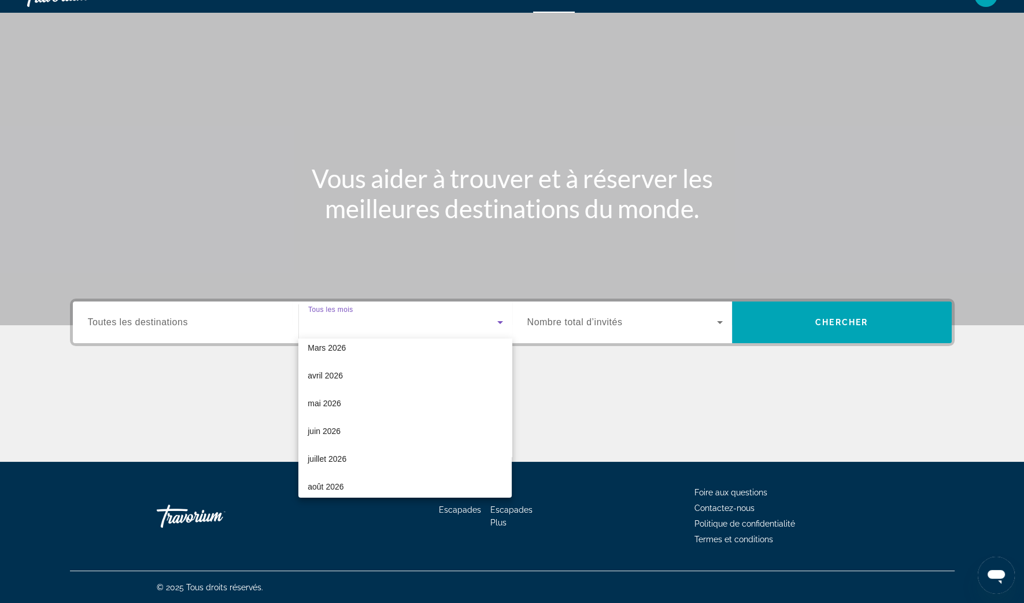
scroll to position [217, 0]
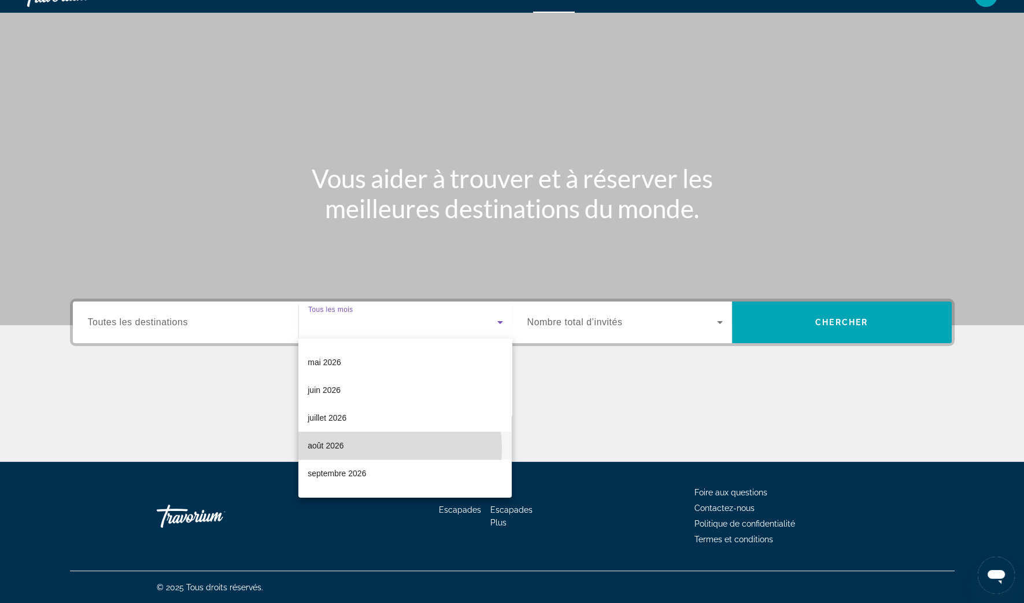
click at [349, 449] on mat-option "août 2026" at bounding box center [404, 445] width 213 height 28
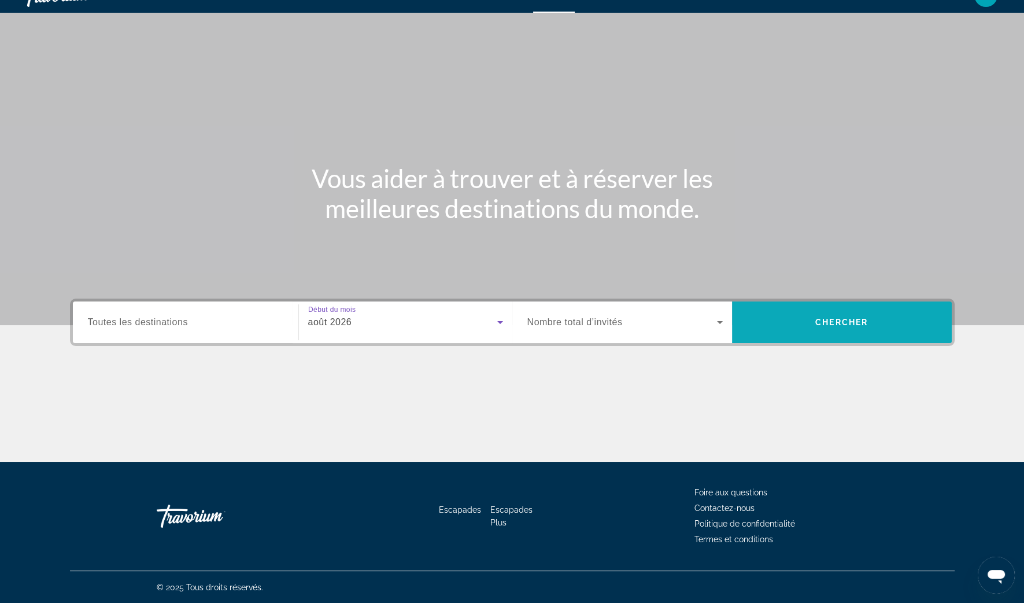
click at [821, 327] on span "Rechercher" at bounding box center [842, 322] width 220 height 28
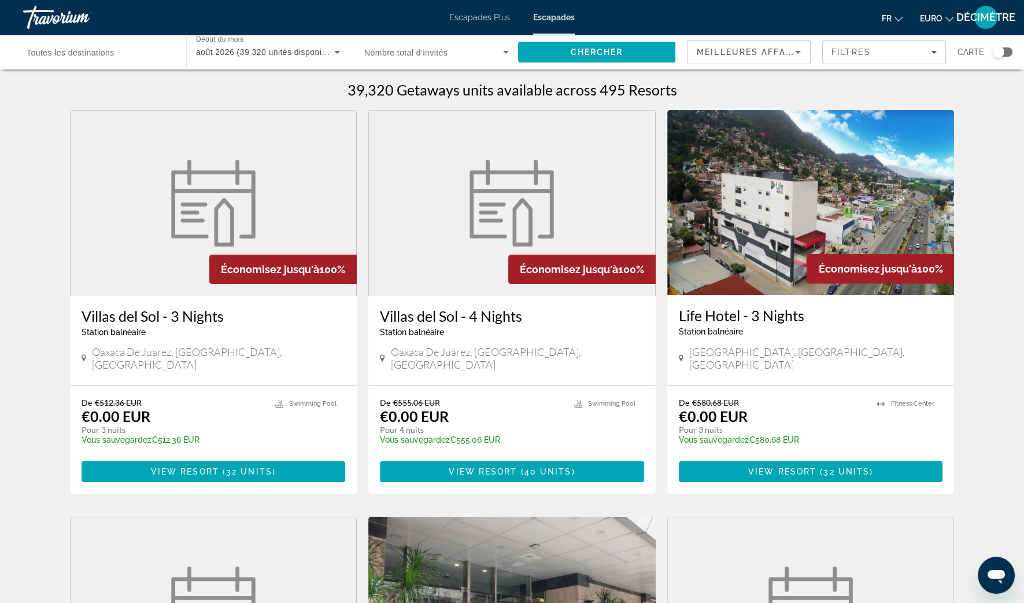
click at [998, 53] on div "Widget de recherche" at bounding box center [999, 52] width 12 height 12
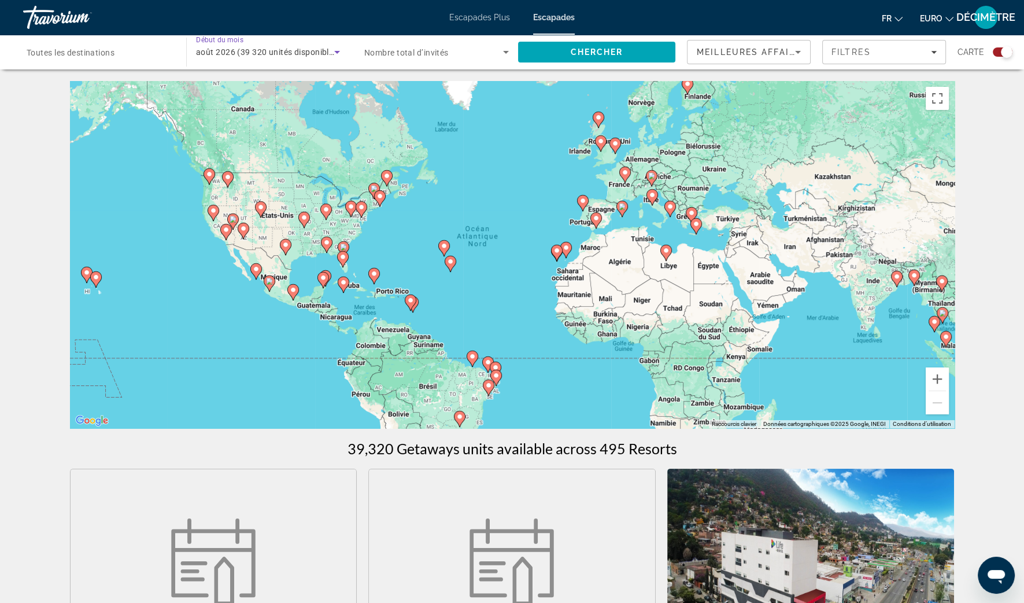
click at [321, 55] on span "août 2026 (39 320 unités disponibles)" at bounding box center [268, 51] width 145 height 9
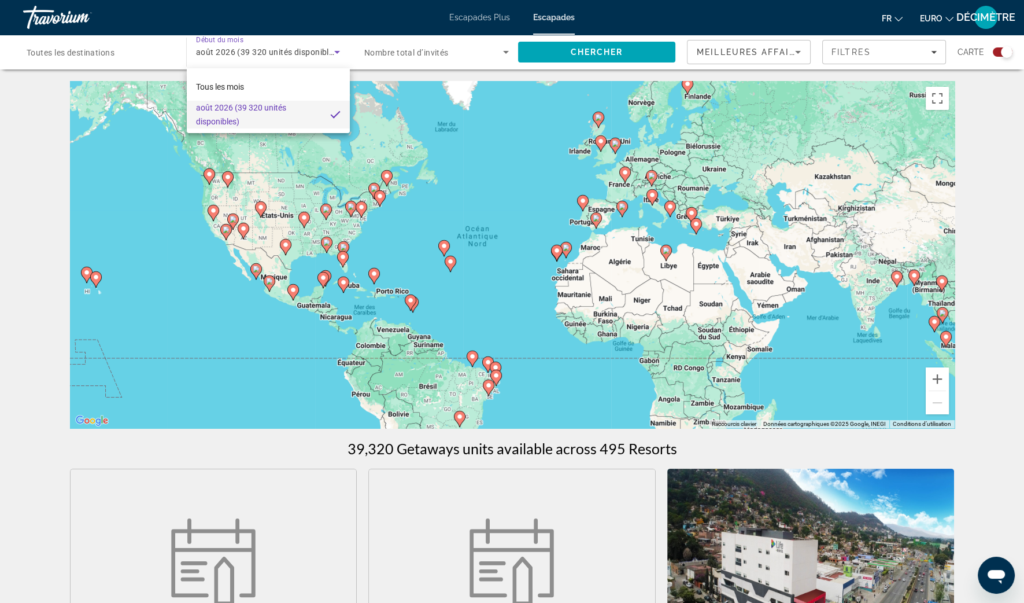
click at [320, 54] on div at bounding box center [512, 301] width 1024 height 603
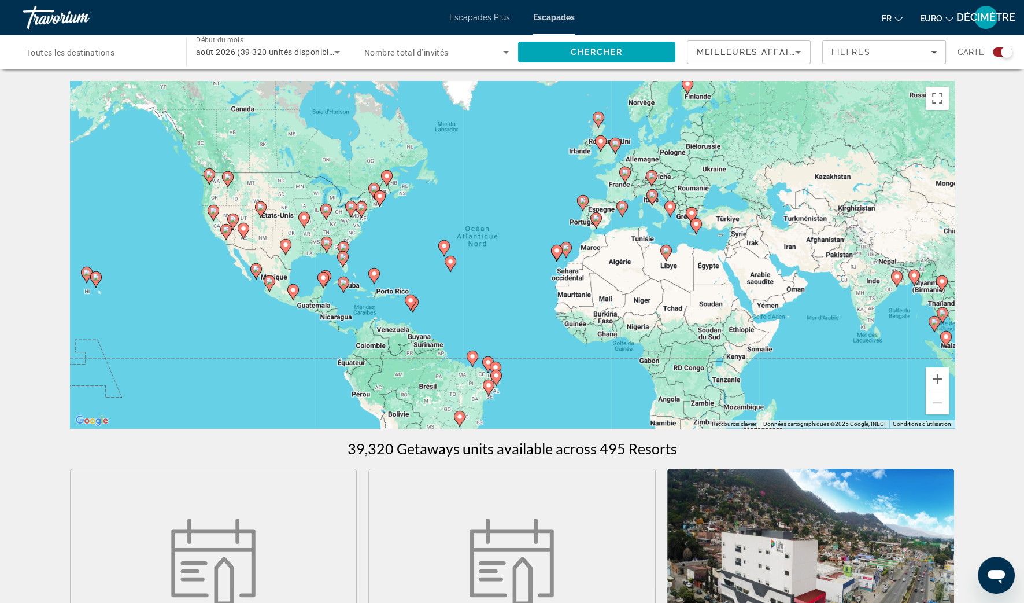
click at [432, 51] on span "Nombre total d’invités" at bounding box center [406, 52] width 84 height 9
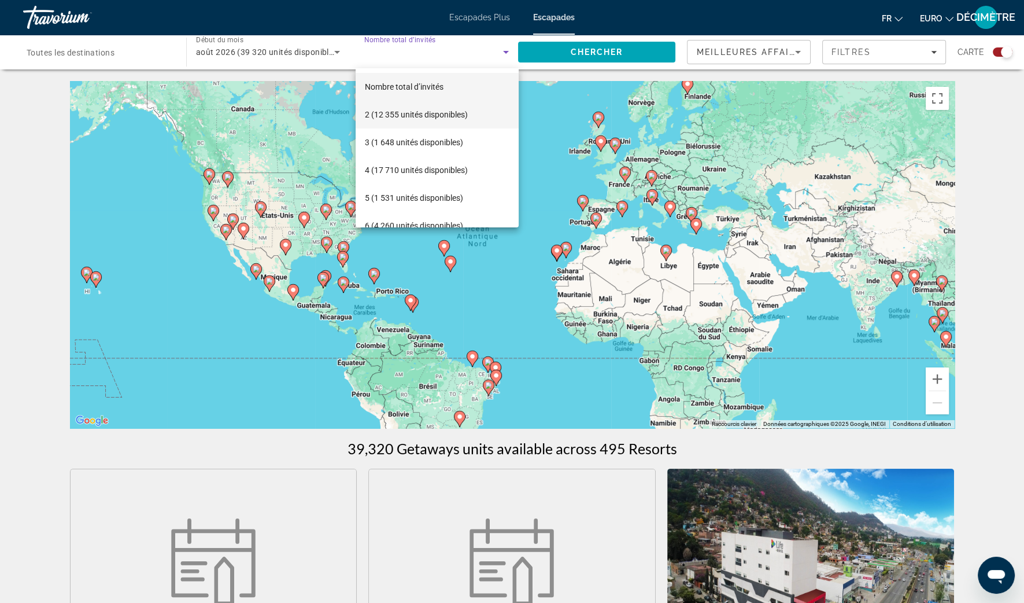
scroll to position [72, 0]
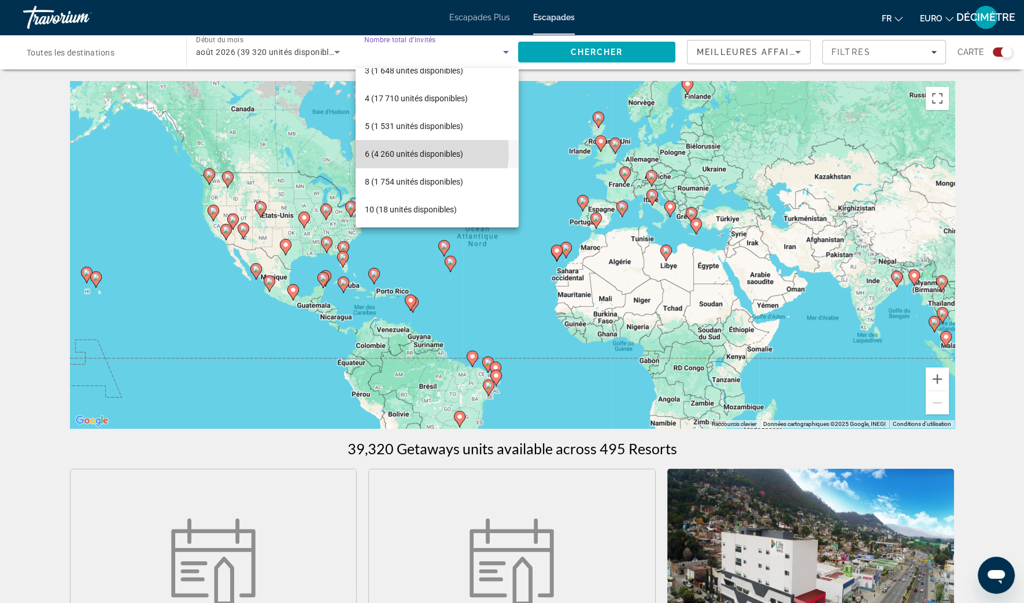
click at [405, 152] on font "6 (4 260 unités disponibles)" at bounding box center [414, 153] width 98 height 9
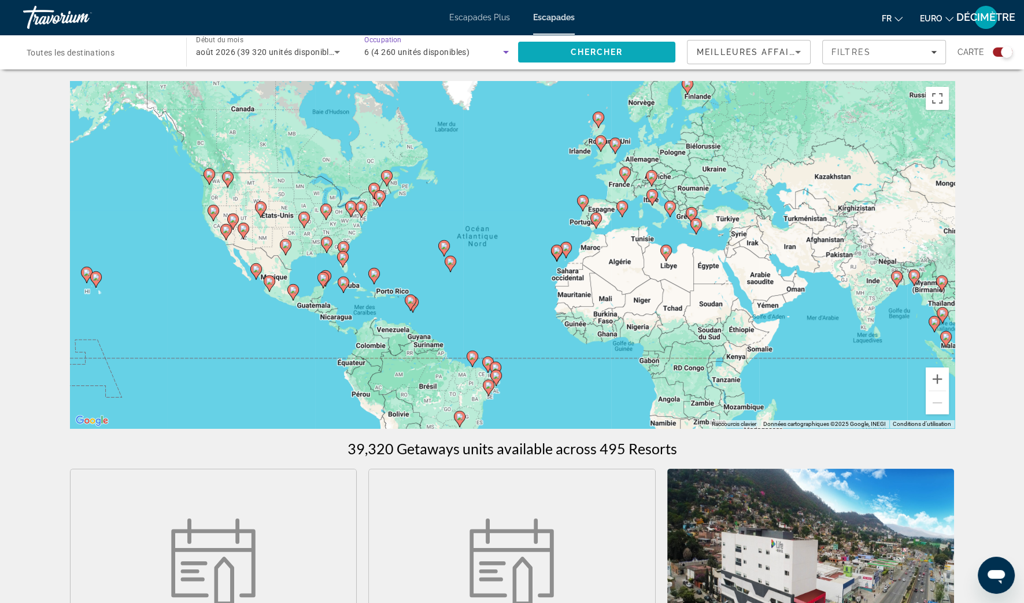
click at [597, 53] on span "Chercher" at bounding box center [597, 51] width 53 height 9
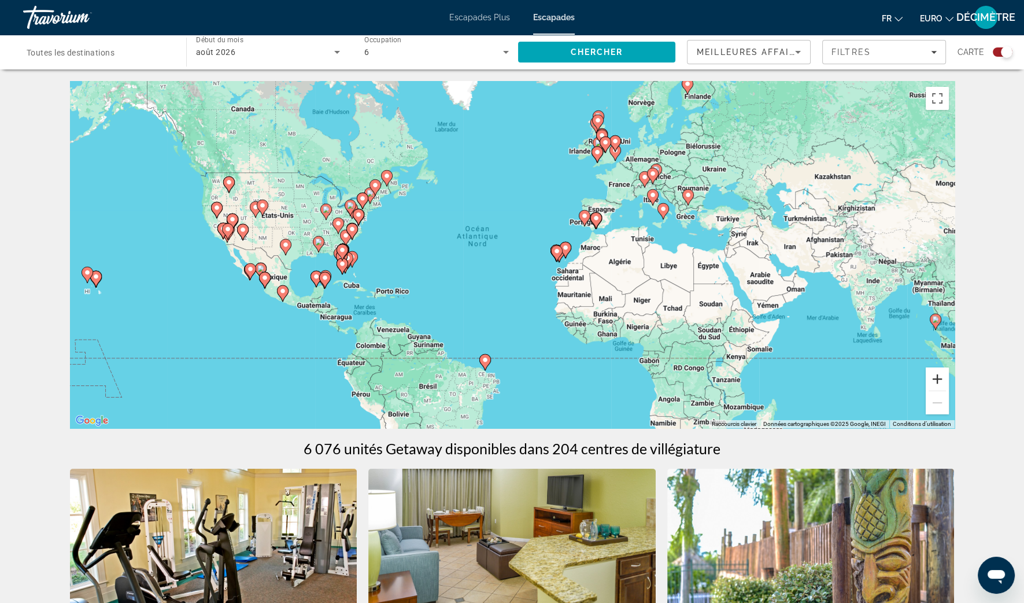
click at [936, 375] on button "Zoom avant" at bounding box center [937, 378] width 23 height 23
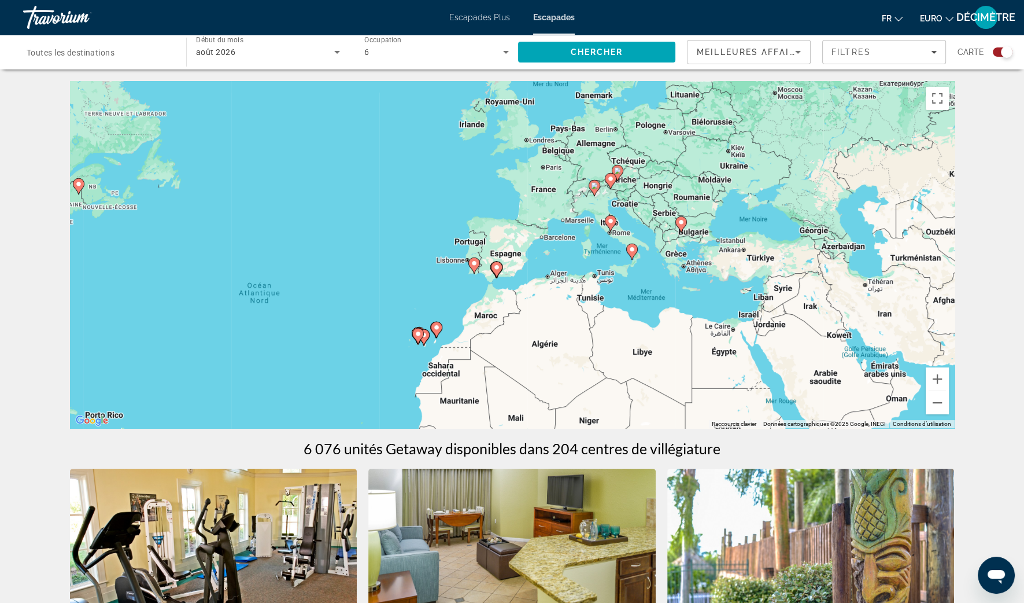
drag, startPoint x: 859, startPoint y: 302, endPoint x: 677, endPoint y: 379, distance: 198.0
click at [677, 379] on div "Pour activer le glissement avec le clavier, appuyez sur Alt+Entrée. Une fois ce…" at bounding box center [512, 254] width 885 height 347
click at [944, 53] on span "Filtres" at bounding box center [884, 52] width 123 height 28
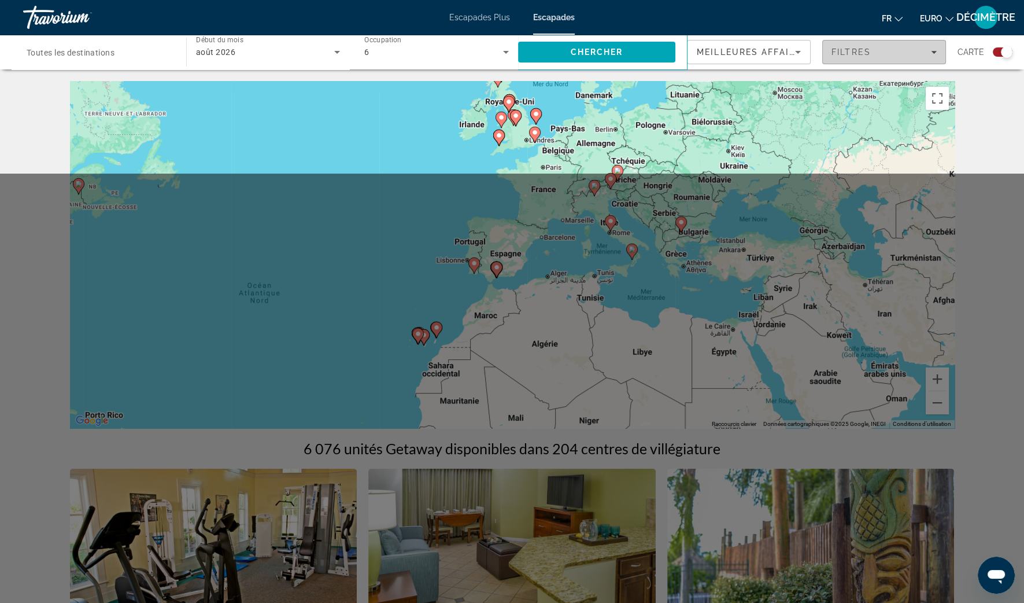
click at [929, 52] on div "Filtres" at bounding box center [884, 51] width 105 height 9
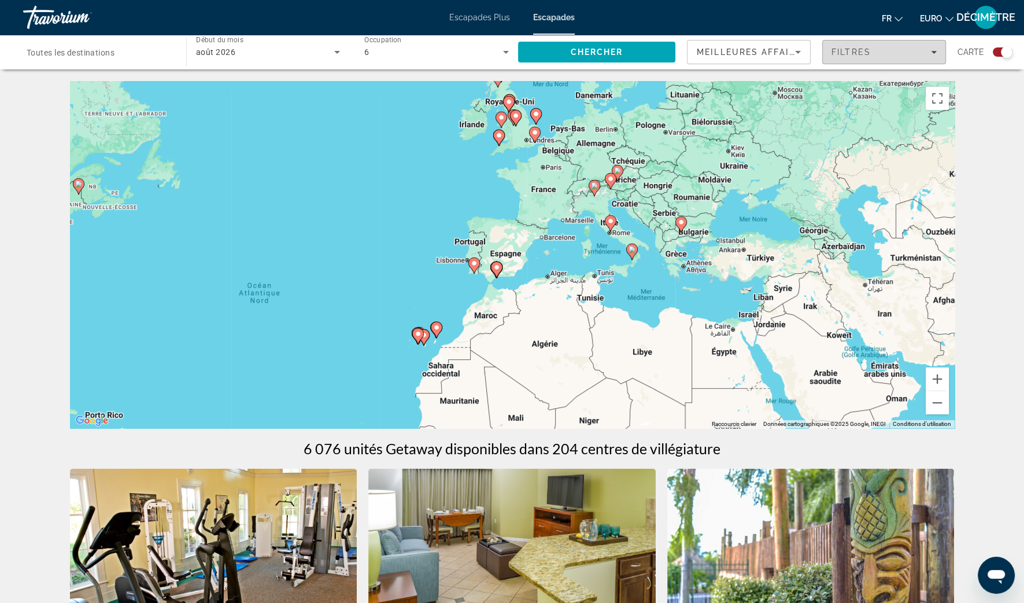
click at [931, 50] on div "Filtres" at bounding box center [884, 51] width 105 height 9
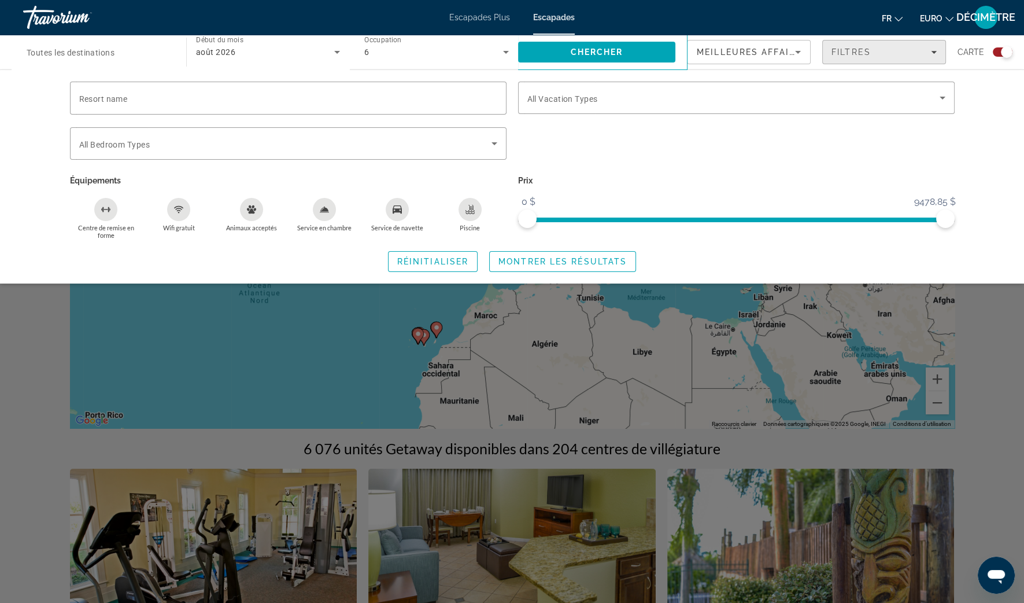
click at [930, 49] on div "Filtres" at bounding box center [884, 51] width 105 height 9
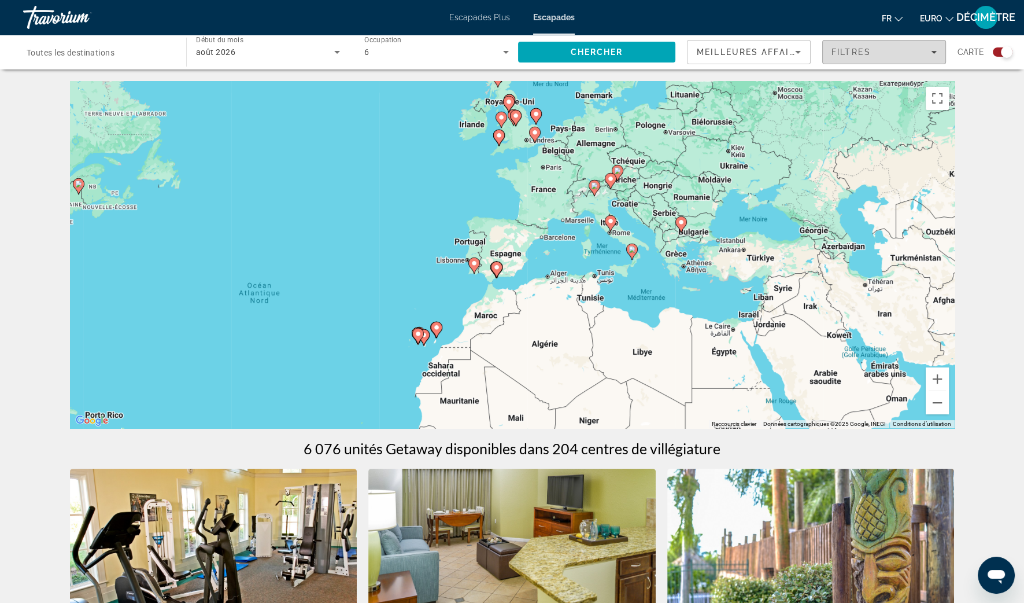
click at [926, 47] on div "Filtres" at bounding box center [884, 51] width 105 height 9
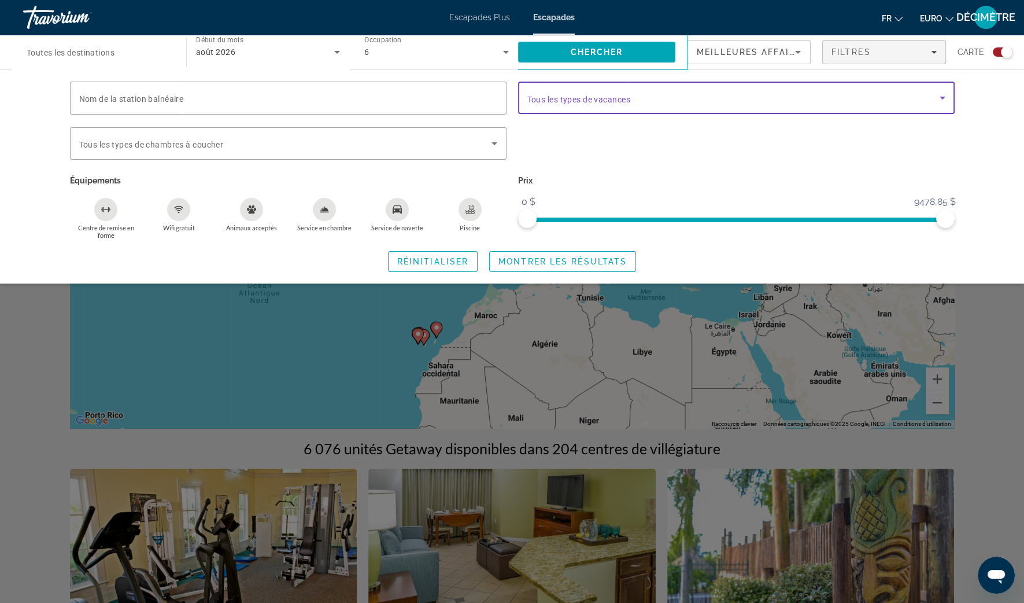
click at [774, 101] on span "Widget de recherche" at bounding box center [733, 98] width 412 height 14
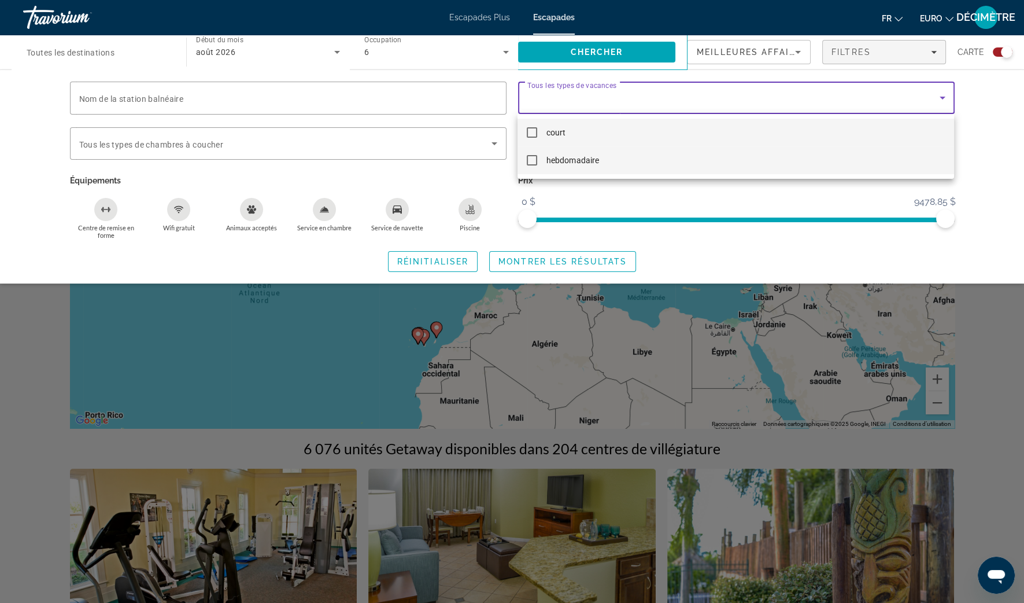
click at [535, 158] on mat-pseudo-checkbox at bounding box center [532, 160] width 10 height 10
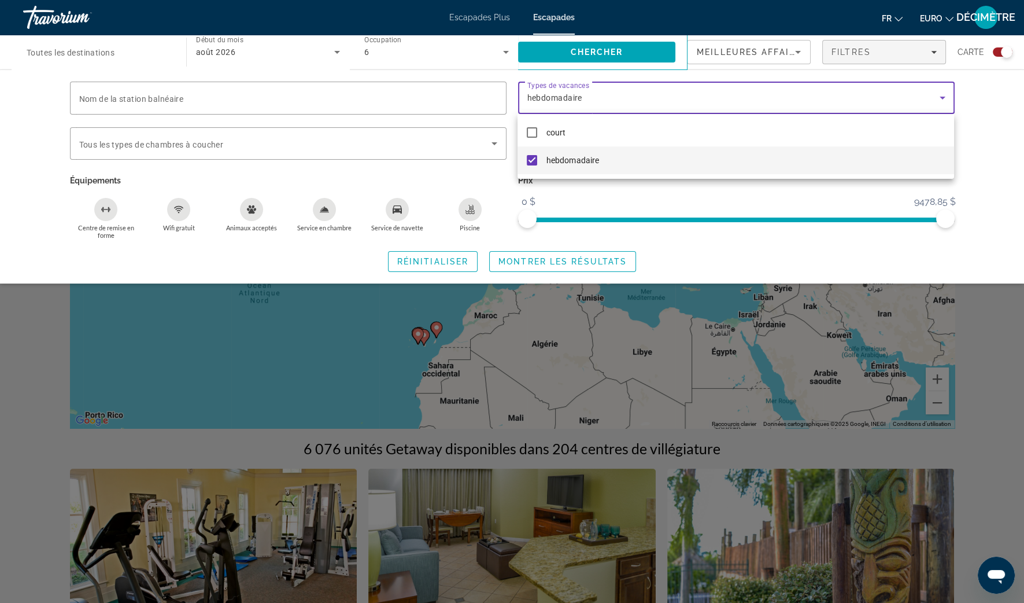
click at [590, 270] on div at bounding box center [512, 301] width 1024 height 603
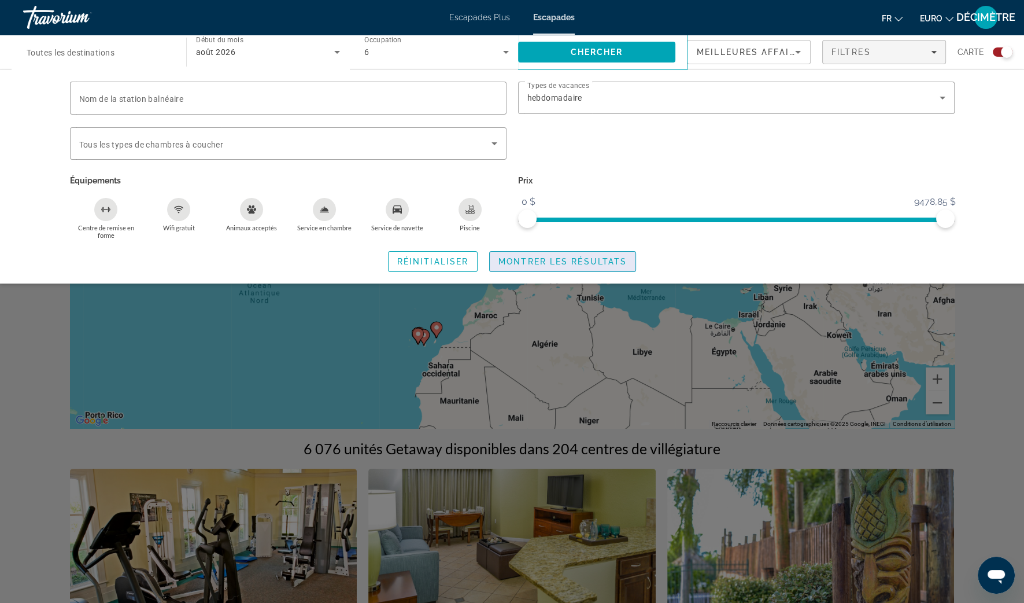
click at [590, 265] on span "Widget de recherche" at bounding box center [563, 261] width 146 height 28
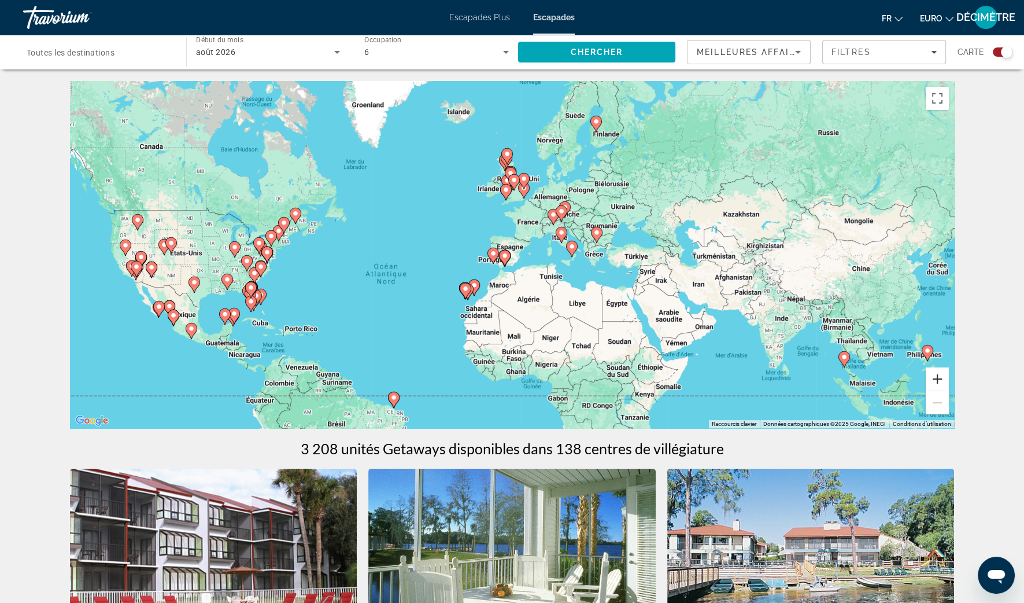
click at [939, 373] on button "Zoom avant" at bounding box center [937, 378] width 23 height 23
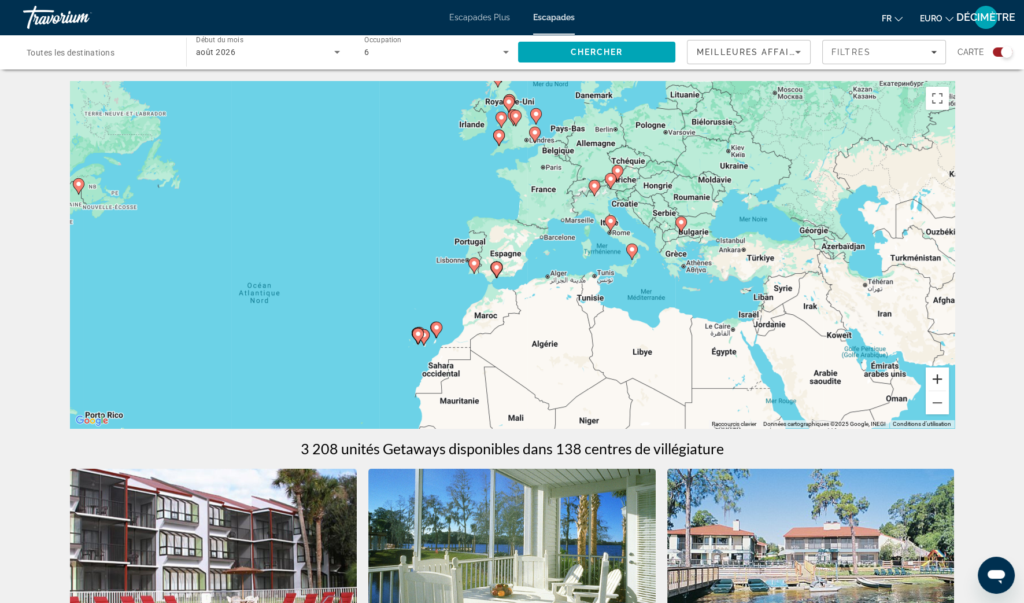
click at [940, 372] on button "Zoom avant" at bounding box center [937, 378] width 23 height 23
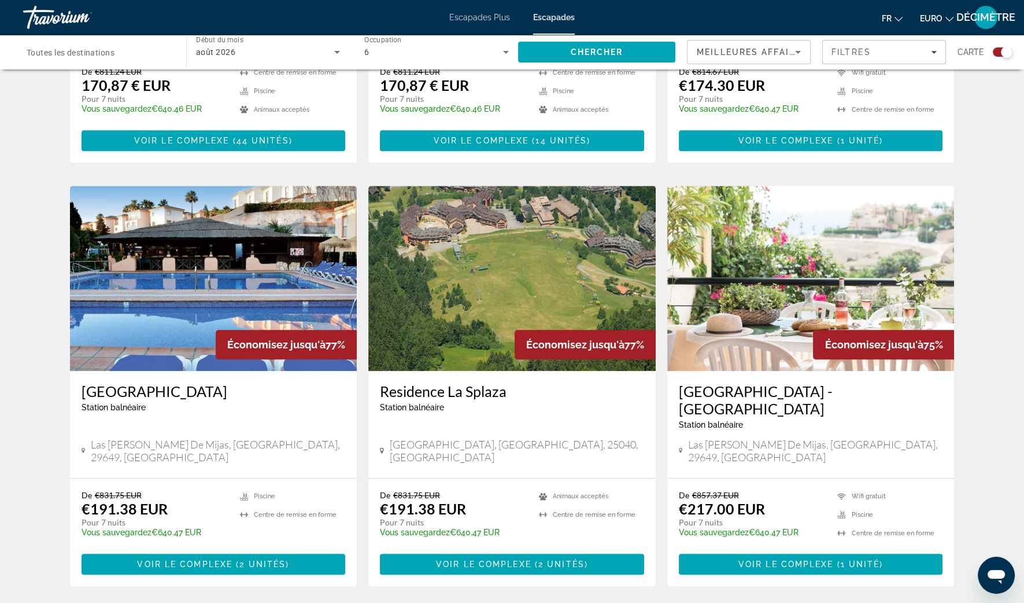
scroll to position [1301, 0]
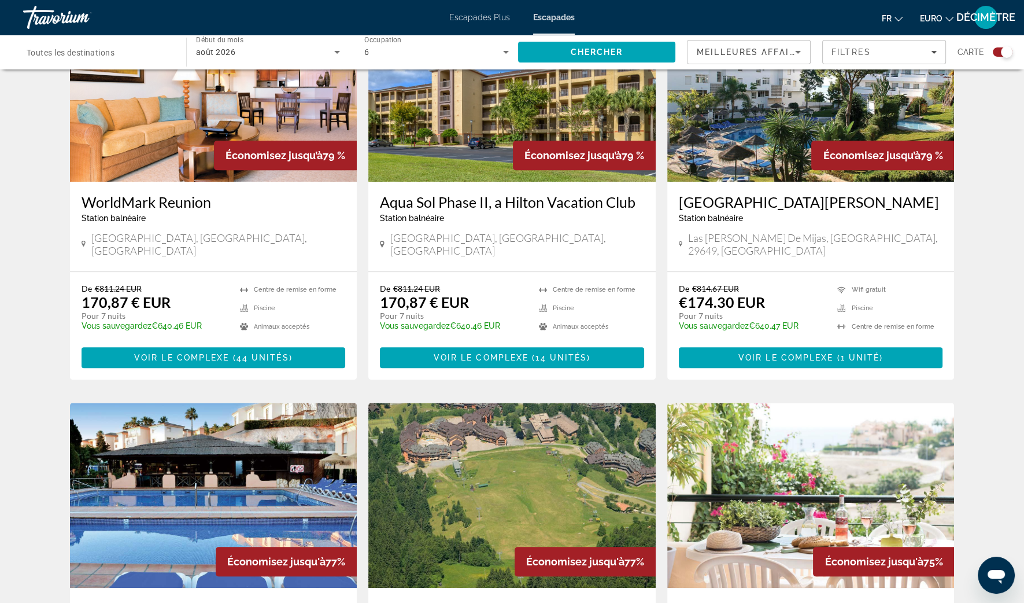
click at [762, 193] on h3 "[GEOGRAPHIC_DATA][PERSON_NAME]" at bounding box center [811, 201] width 264 height 17
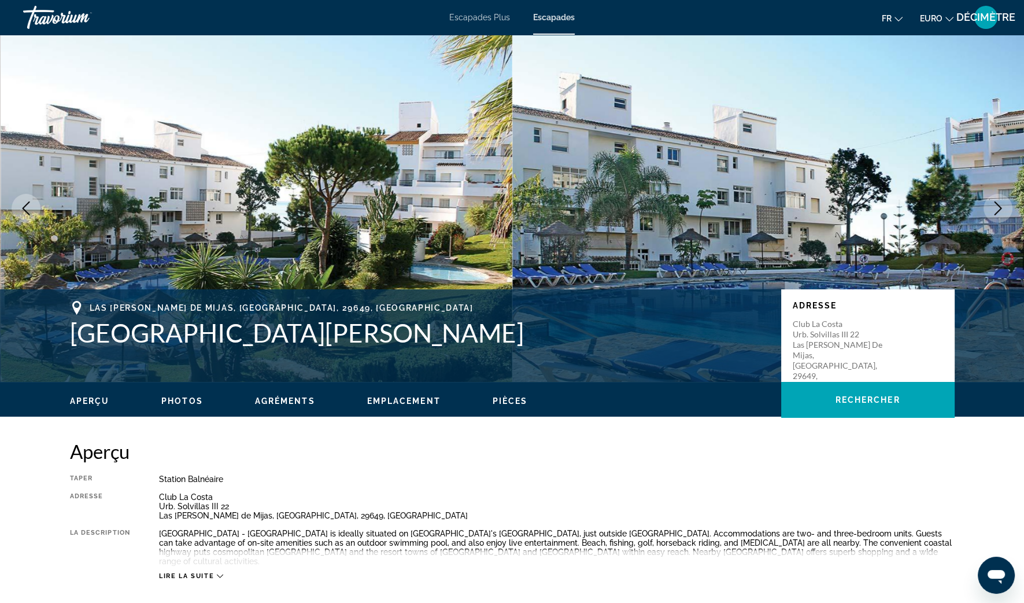
click at [995, 215] on button "Next image" at bounding box center [998, 208] width 29 height 29
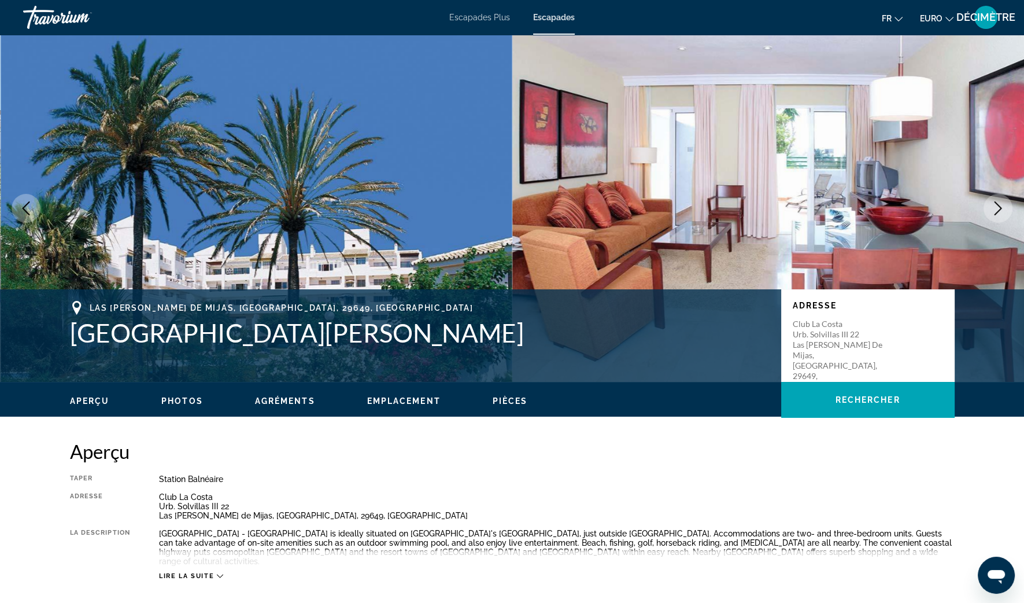
click at [995, 220] on button "Next image" at bounding box center [998, 208] width 29 height 29
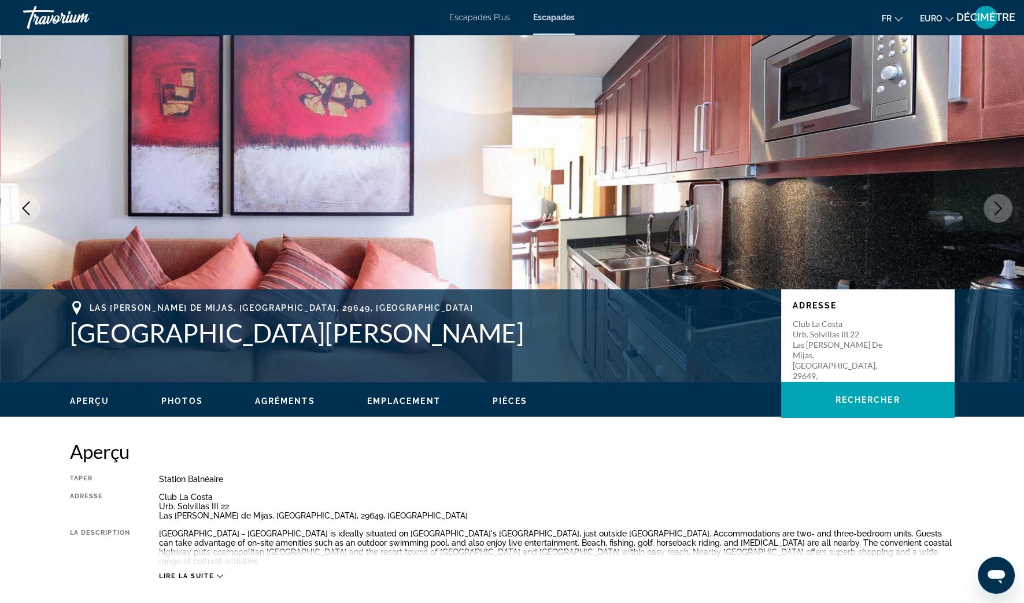
click at [995, 219] on button "Next image" at bounding box center [998, 208] width 29 height 29
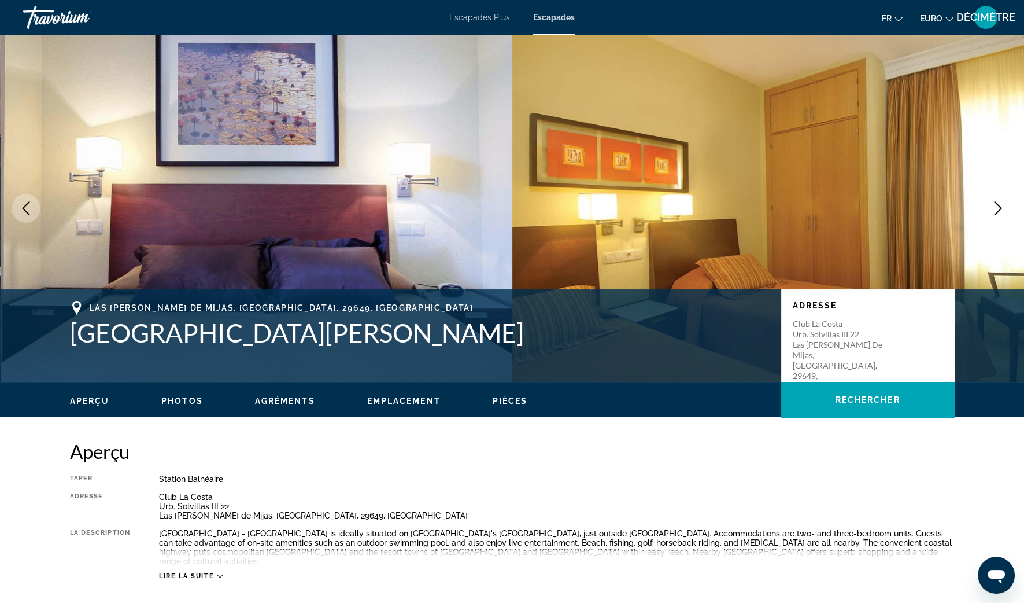
click at [993, 217] on button "Next image" at bounding box center [998, 208] width 29 height 29
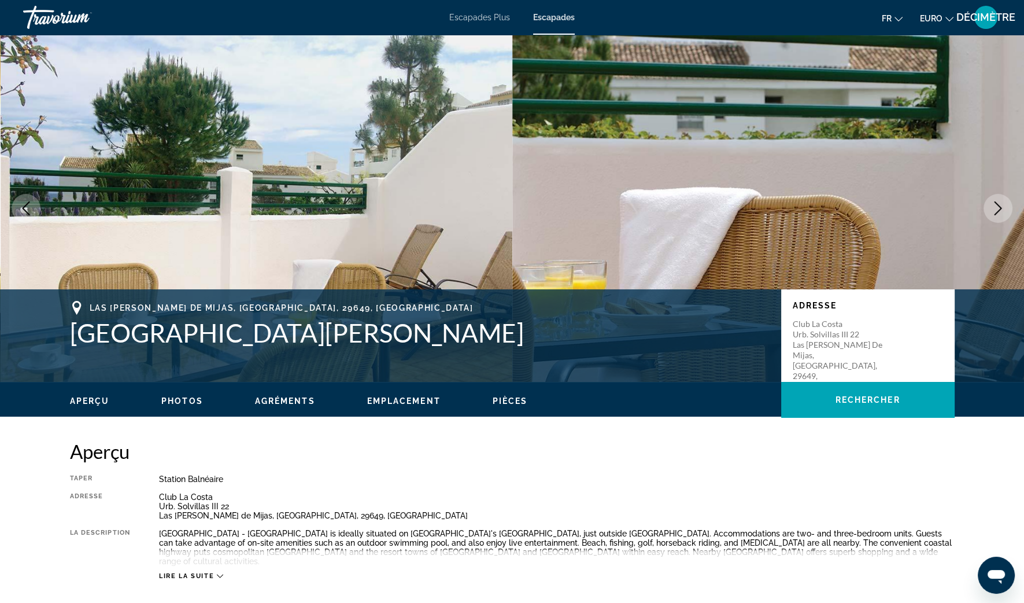
click at [993, 216] on button "Next image" at bounding box center [998, 208] width 29 height 29
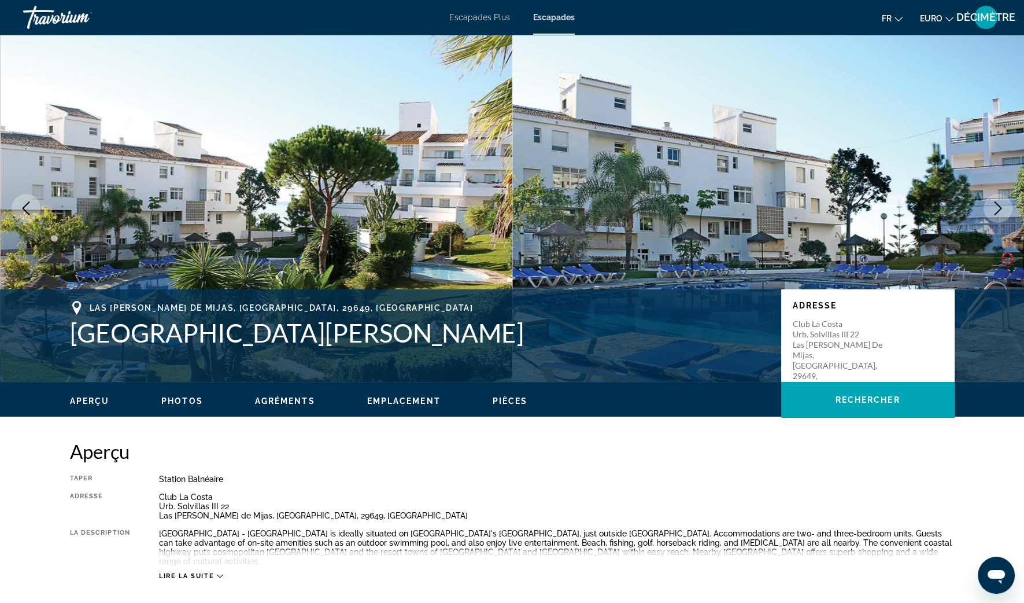
click at [993, 216] on button "Next image" at bounding box center [998, 208] width 29 height 29
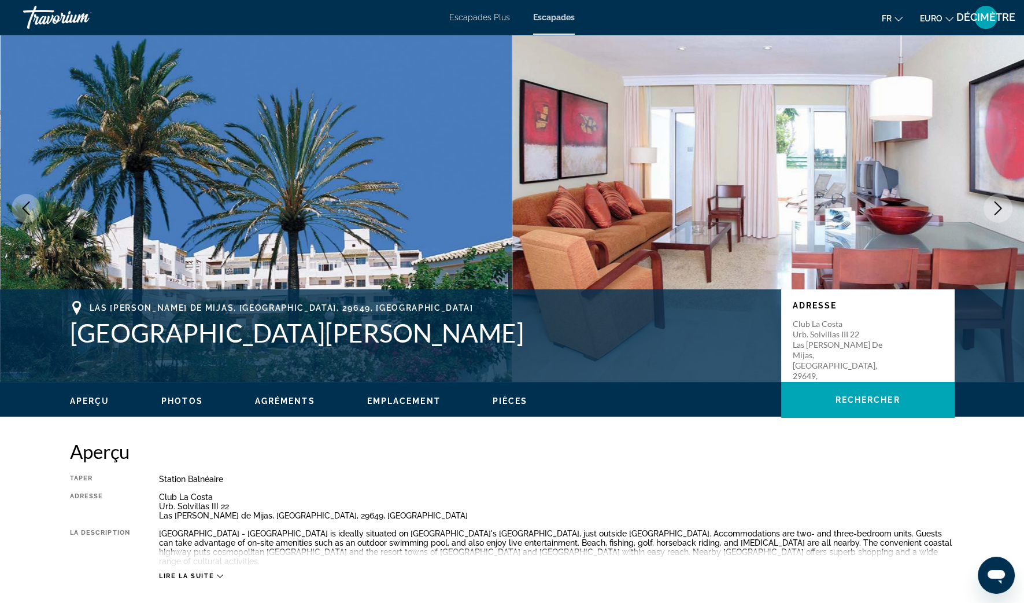
click at [993, 216] on button "Next image" at bounding box center [998, 208] width 29 height 29
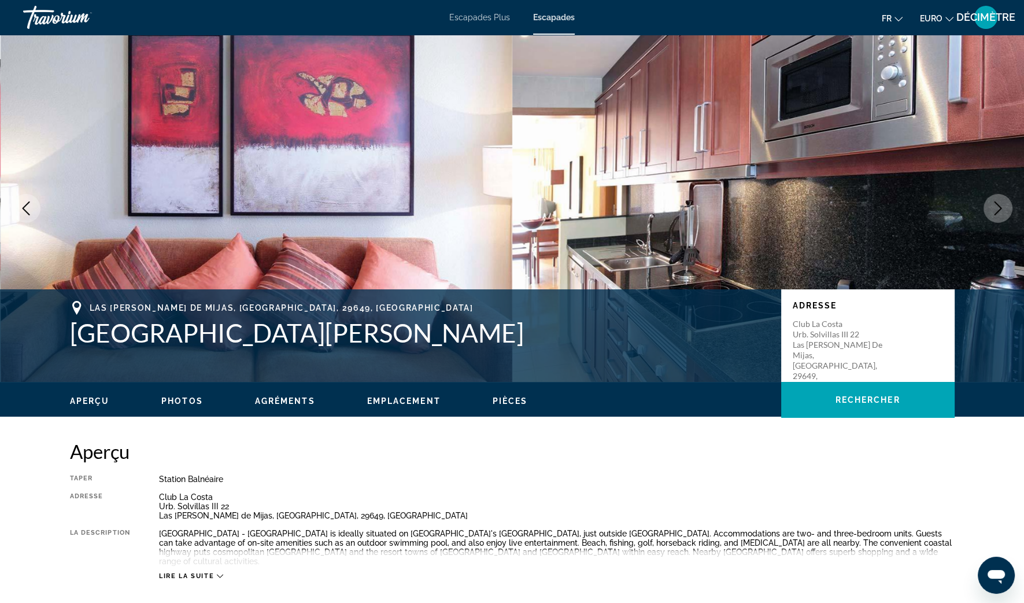
click at [993, 216] on button "Next image" at bounding box center [998, 208] width 29 height 29
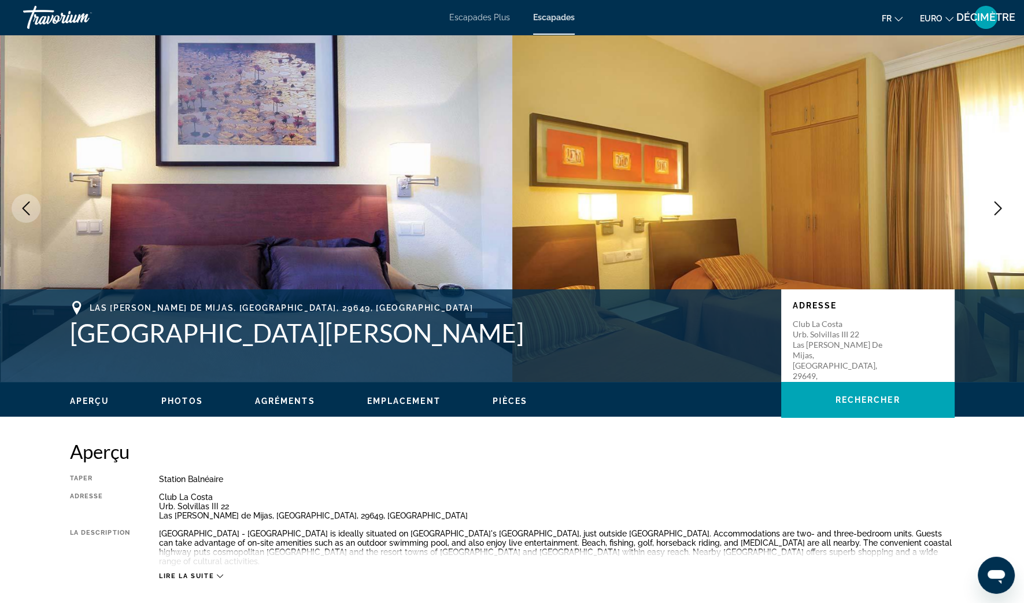
click at [987, 201] on button "Next image" at bounding box center [998, 208] width 29 height 29
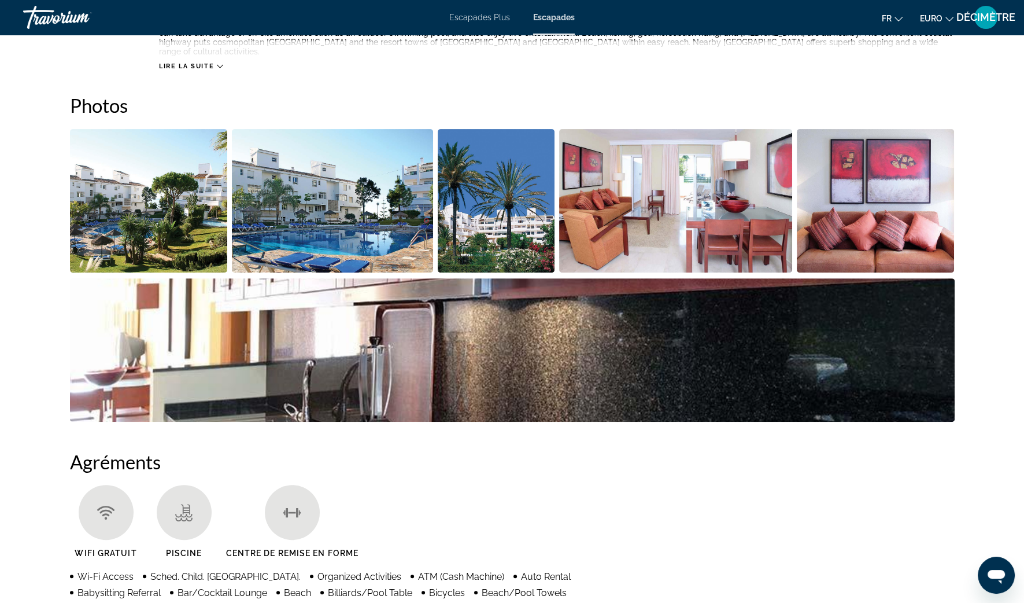
scroll to position [361, 0]
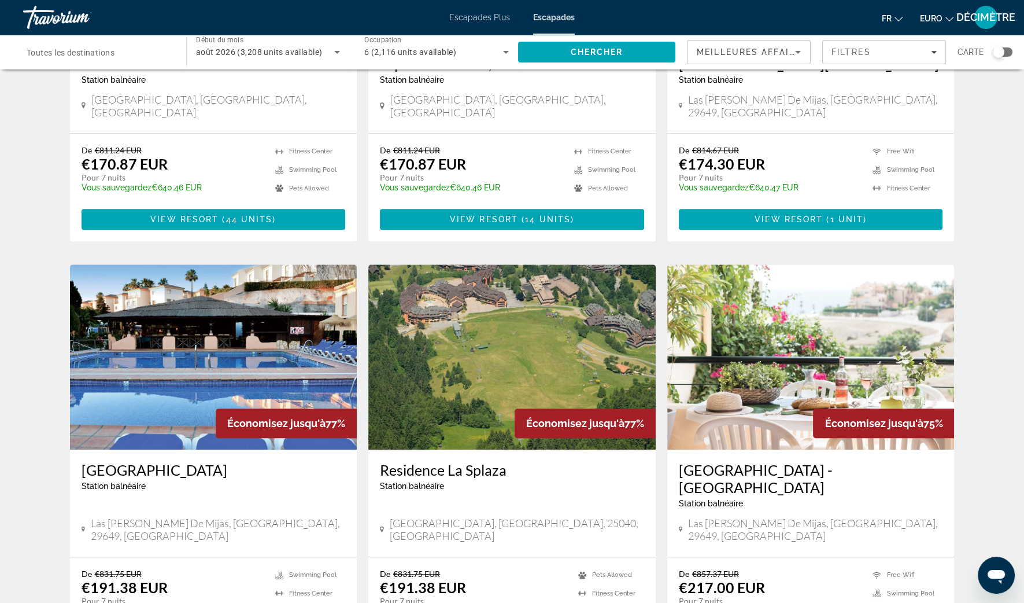
scroll to position [1084, 0]
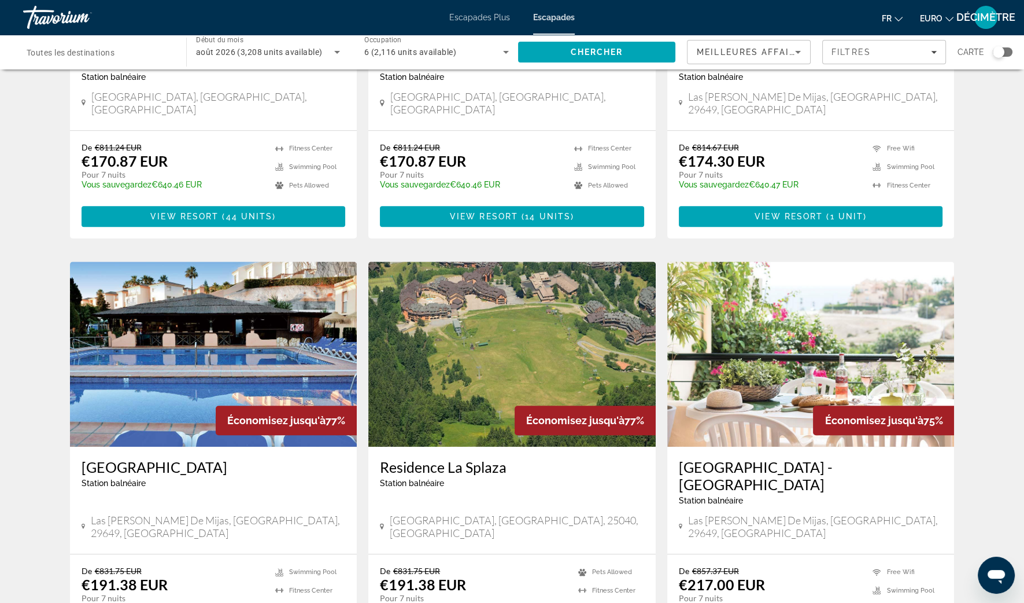
click at [188, 458] on h3 "[GEOGRAPHIC_DATA]" at bounding box center [214, 466] width 264 height 17
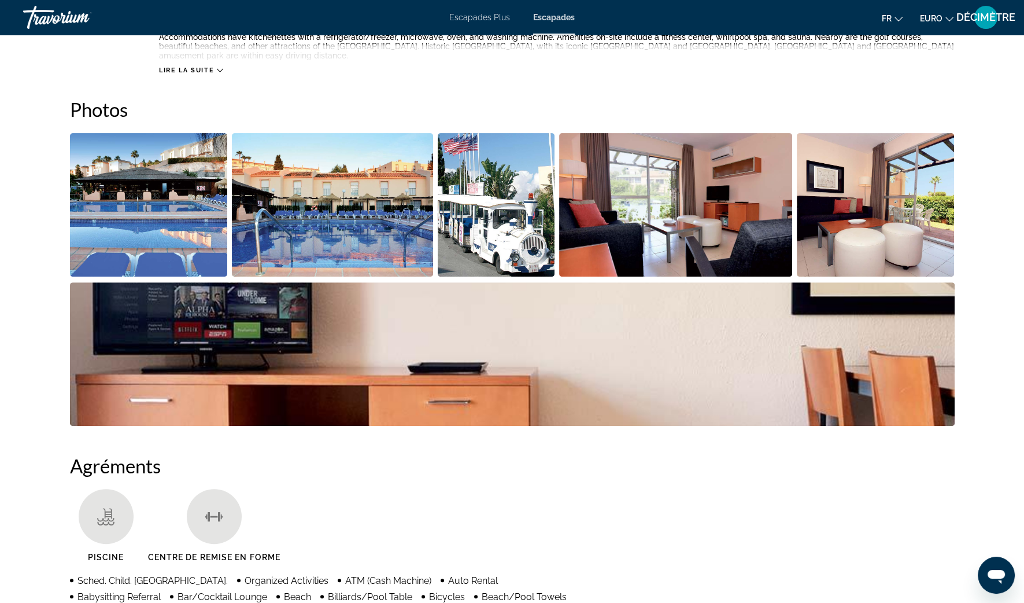
scroll to position [434, 0]
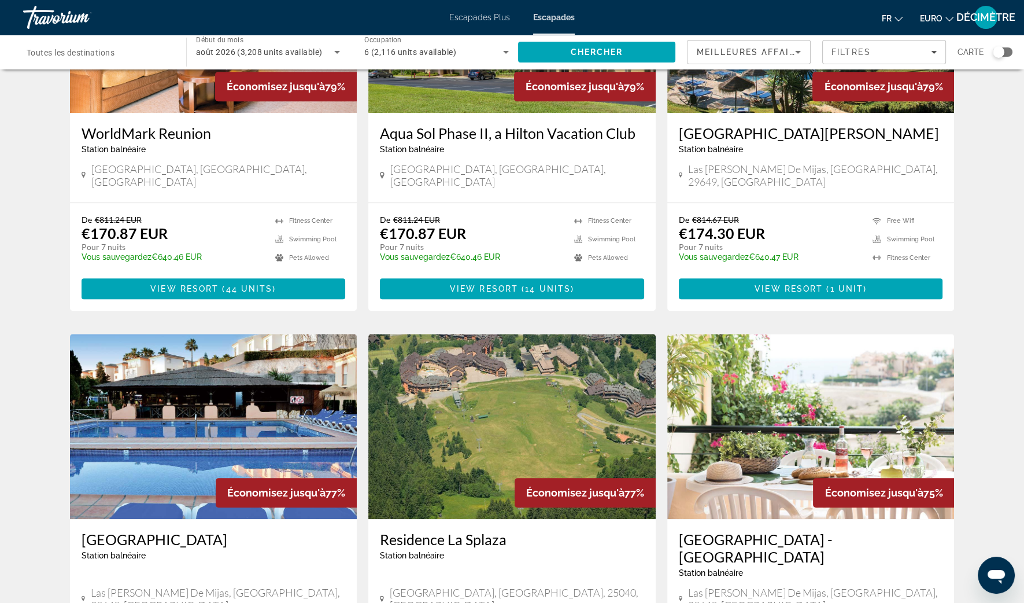
scroll to position [1156, 0]
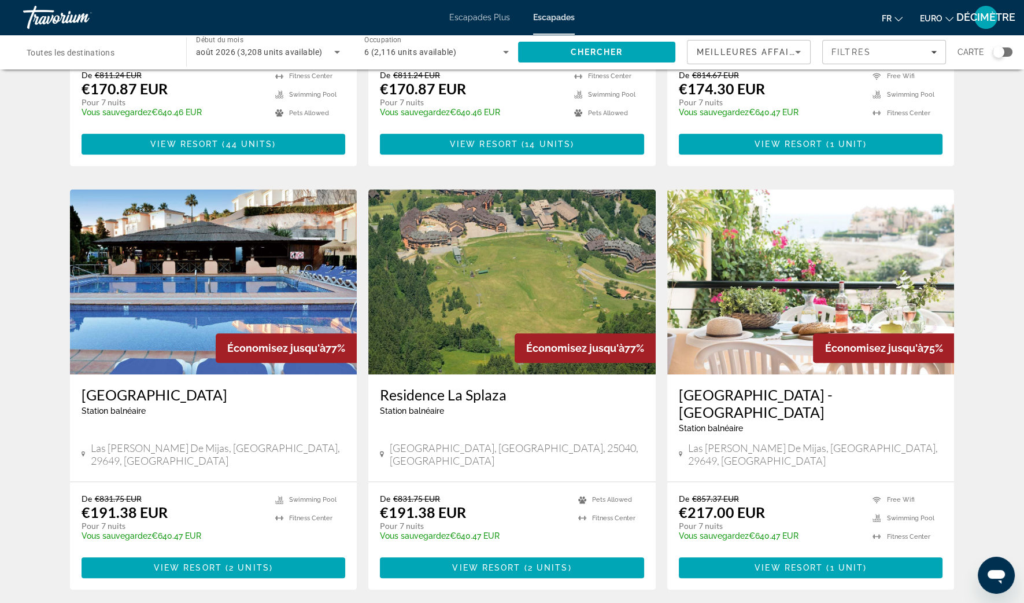
click at [799, 386] on h3 "[GEOGRAPHIC_DATA] - [GEOGRAPHIC_DATA]" at bounding box center [811, 403] width 264 height 35
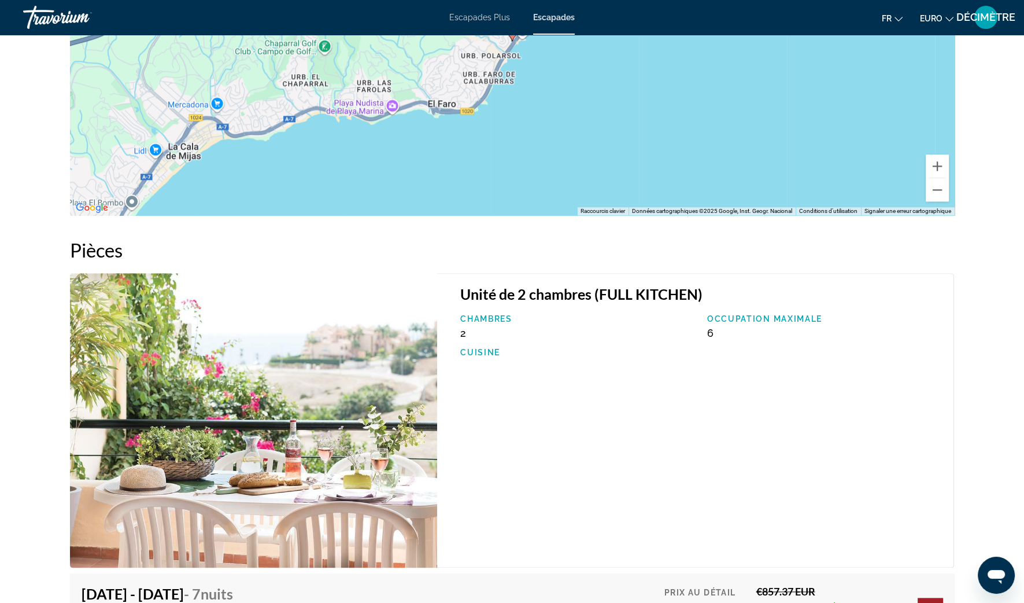
scroll to position [1596, 0]
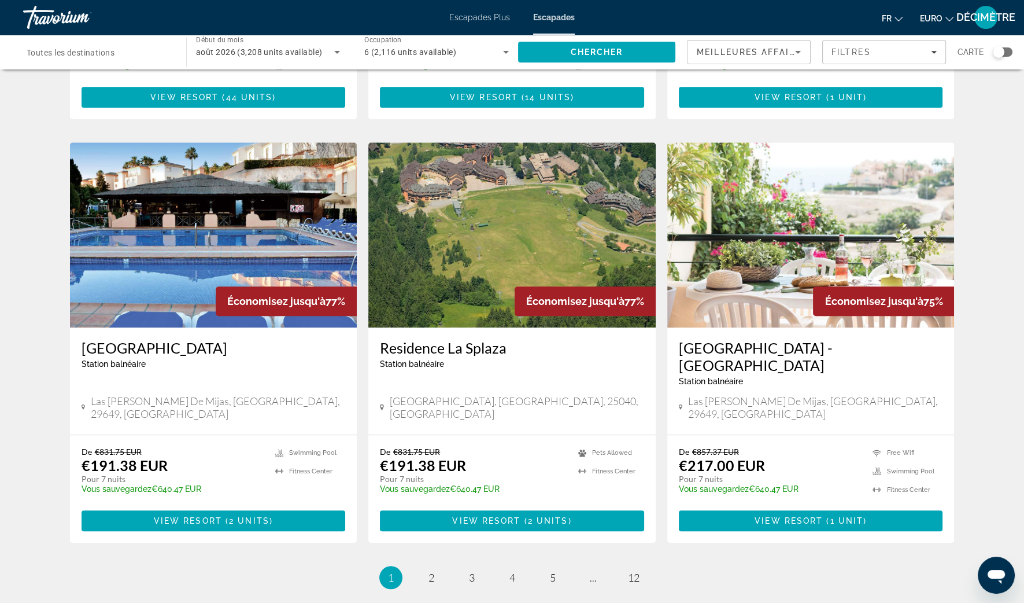
scroll to position [1229, 0]
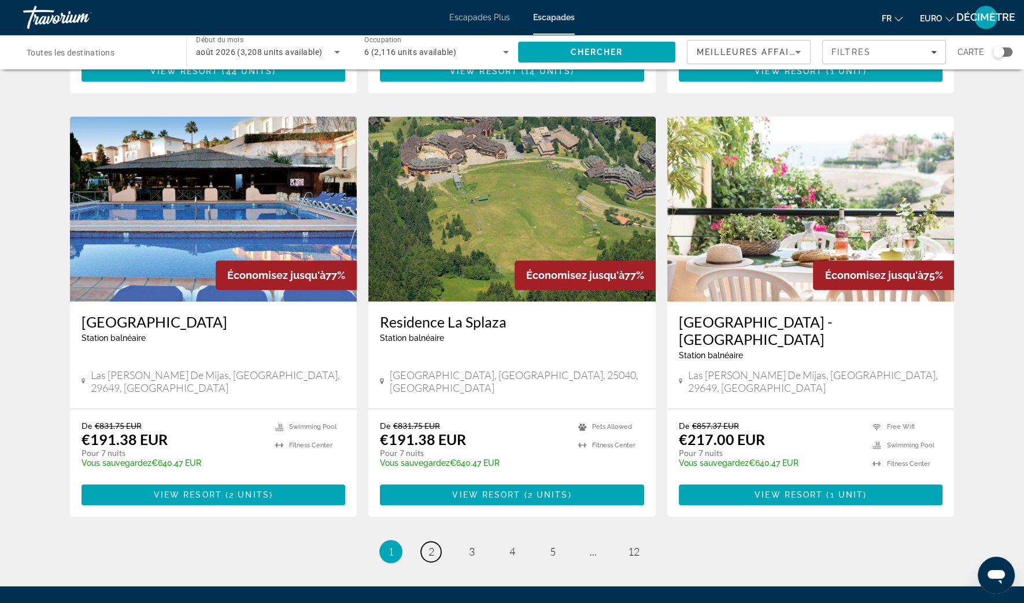
click at [429, 545] on span "2" at bounding box center [431, 551] width 6 height 13
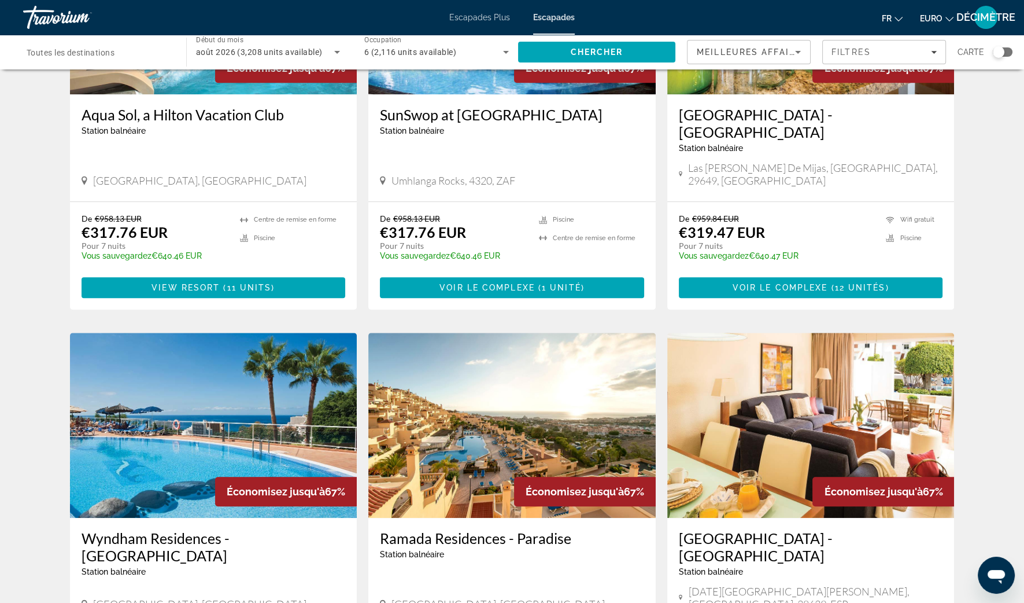
scroll to position [1011, 0]
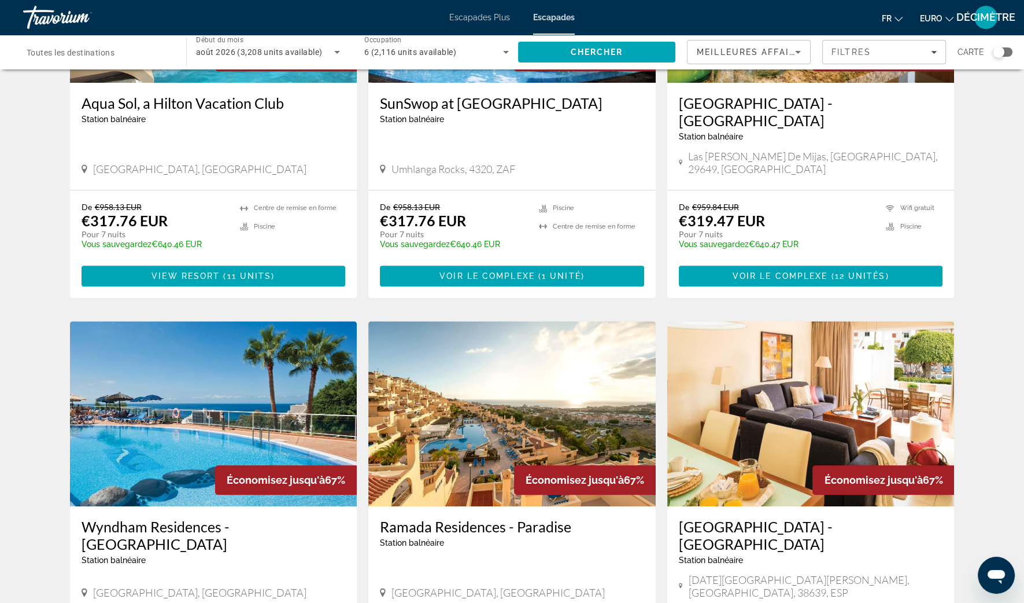
click at [802, 95] on h3 "[GEOGRAPHIC_DATA] - [GEOGRAPHIC_DATA]" at bounding box center [811, 111] width 264 height 35
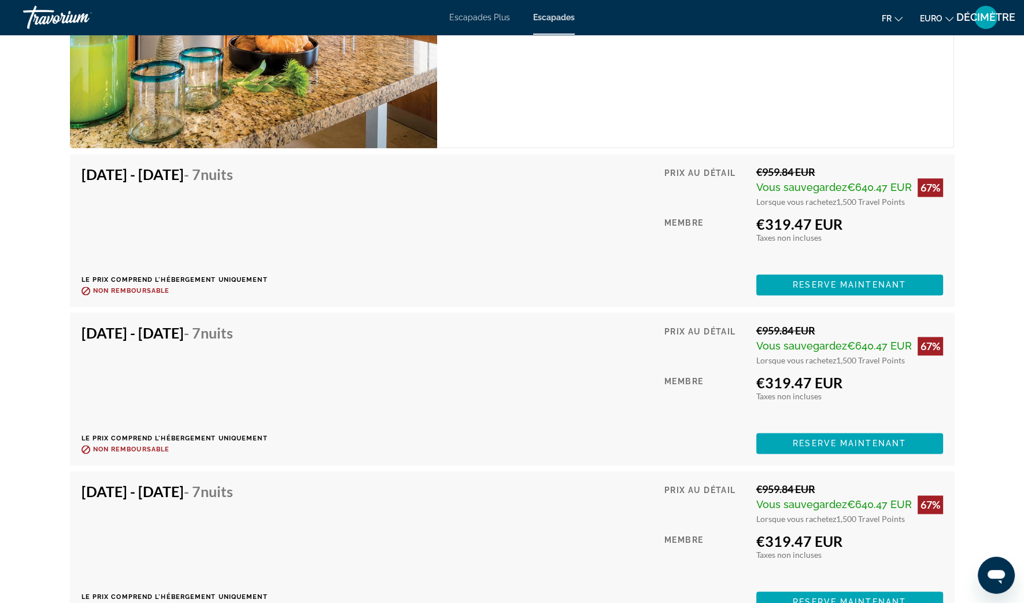
scroll to position [2081, 0]
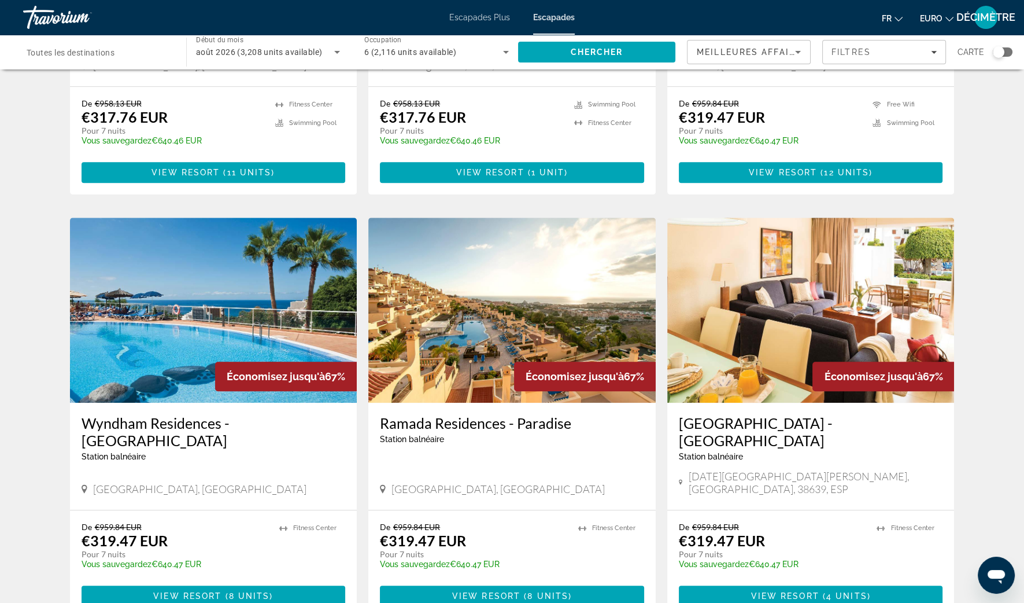
scroll to position [1156, 0]
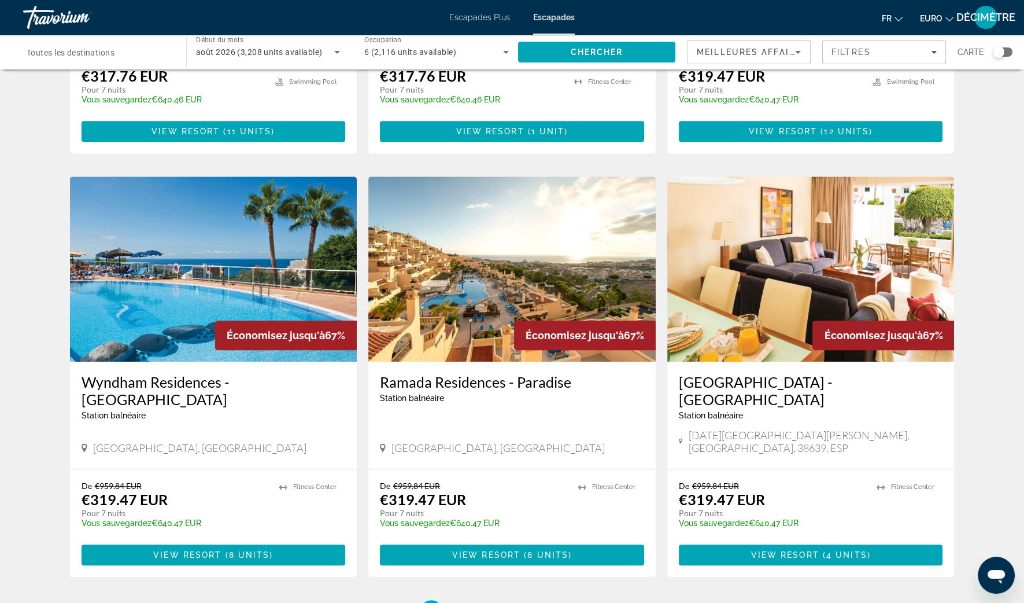
click at [215, 373] on h3 "Wyndham Residences - [GEOGRAPHIC_DATA]" at bounding box center [214, 390] width 264 height 35
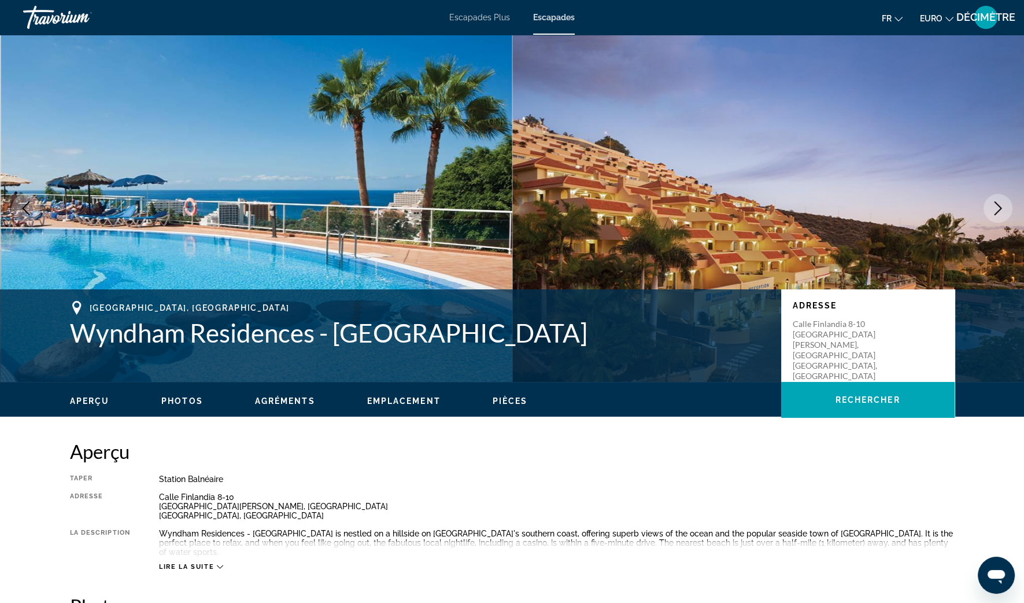
click at [993, 217] on button "Next image" at bounding box center [998, 208] width 29 height 29
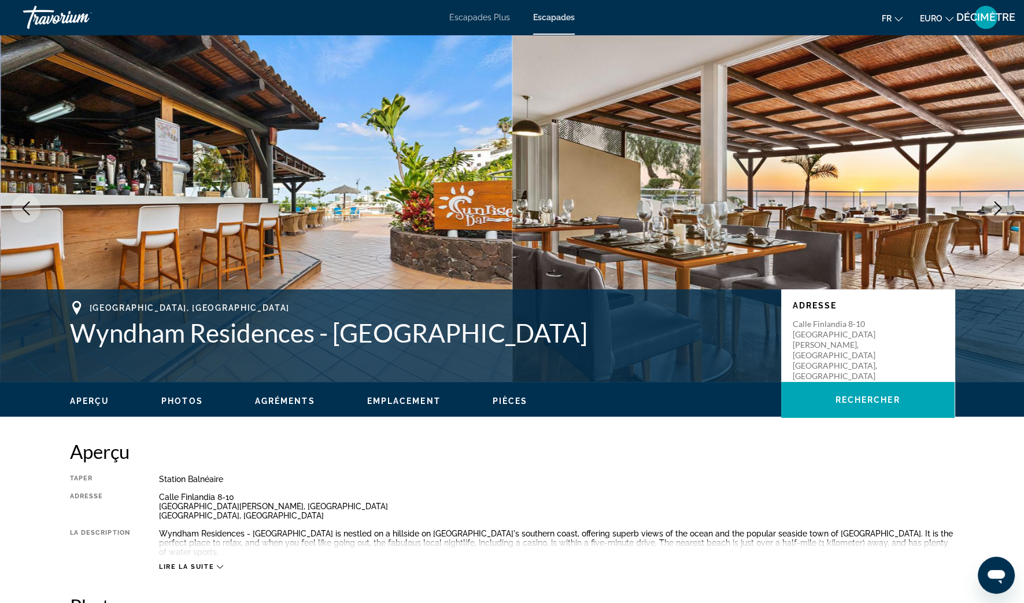
click at [992, 216] on button "Next image" at bounding box center [998, 208] width 29 height 29
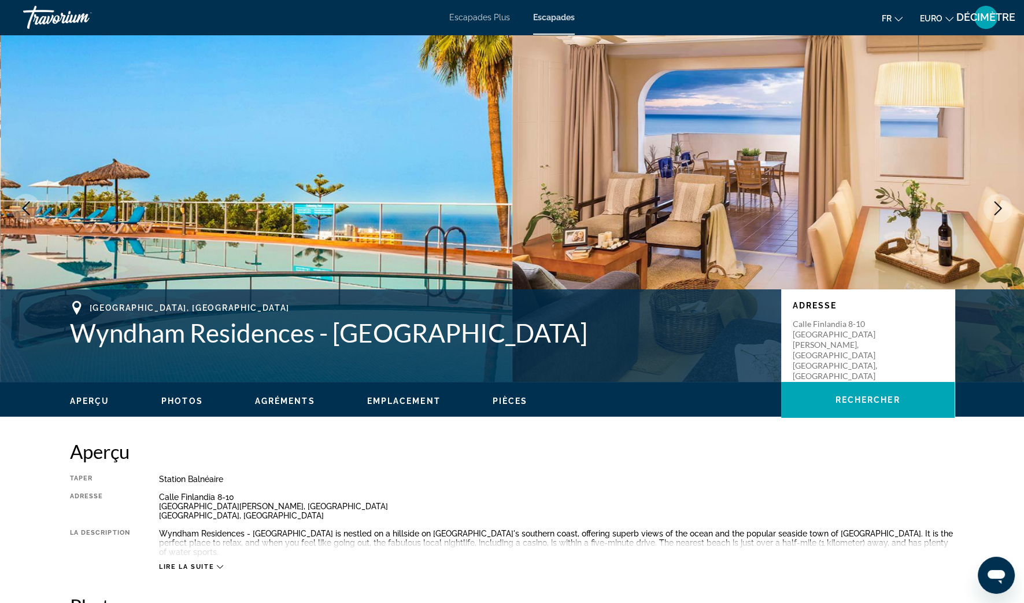
click at [992, 216] on button "Next image" at bounding box center [998, 208] width 29 height 29
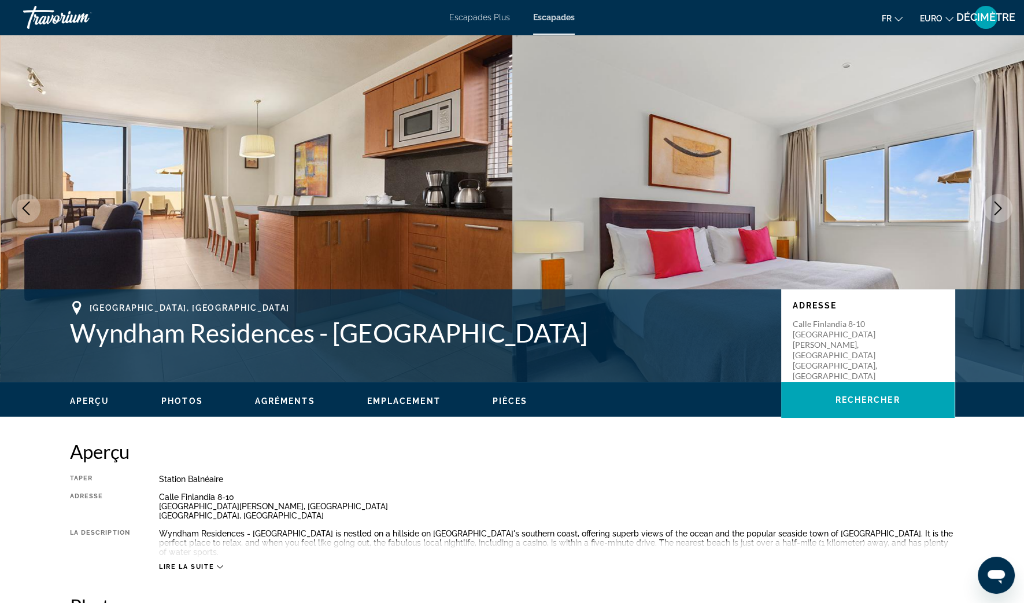
click at [992, 216] on button "Next image" at bounding box center [998, 208] width 29 height 29
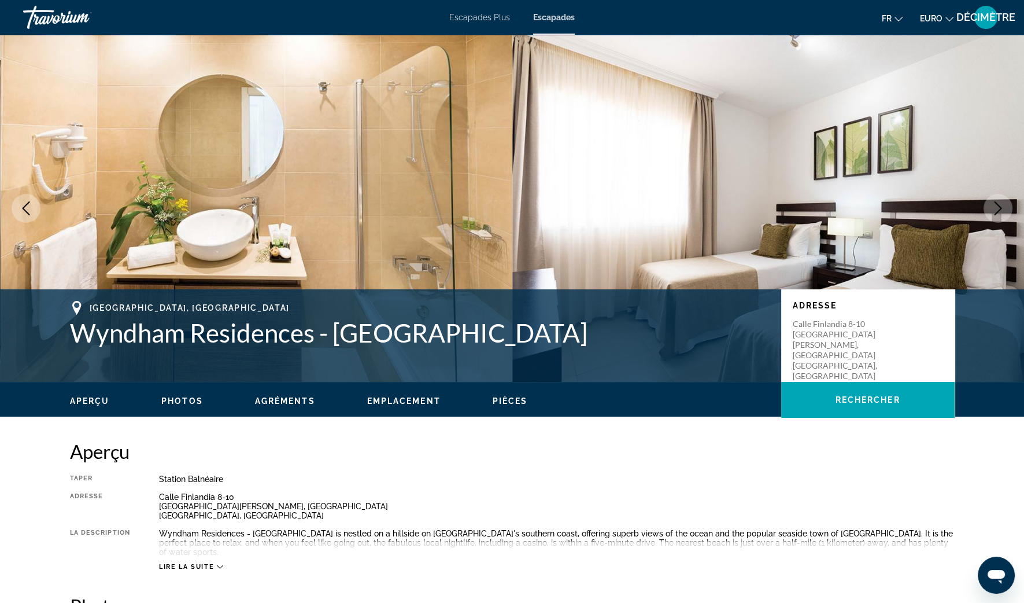
click at [992, 216] on button "Next image" at bounding box center [998, 208] width 29 height 29
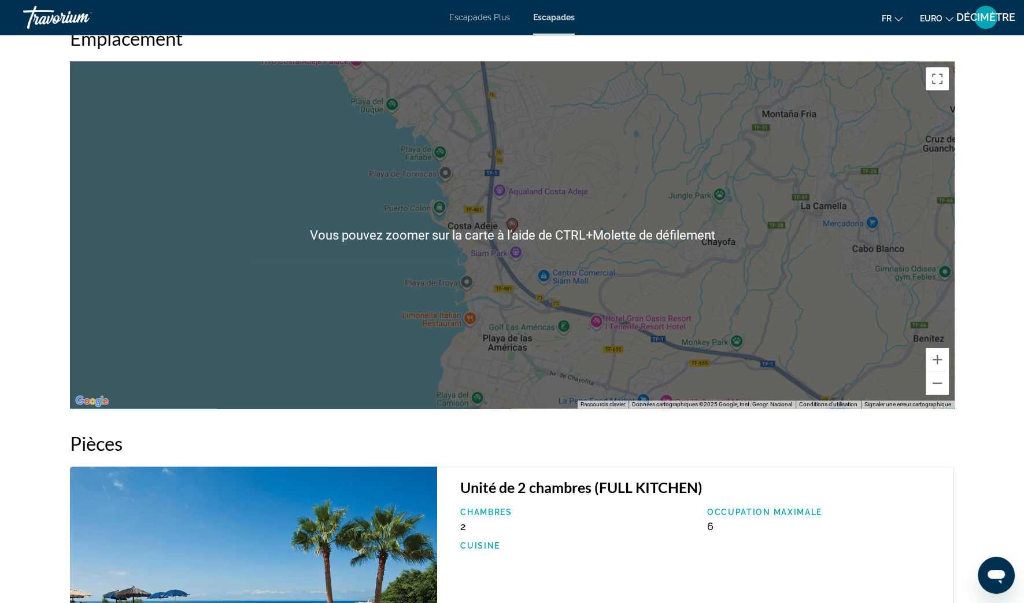
scroll to position [1373, 0]
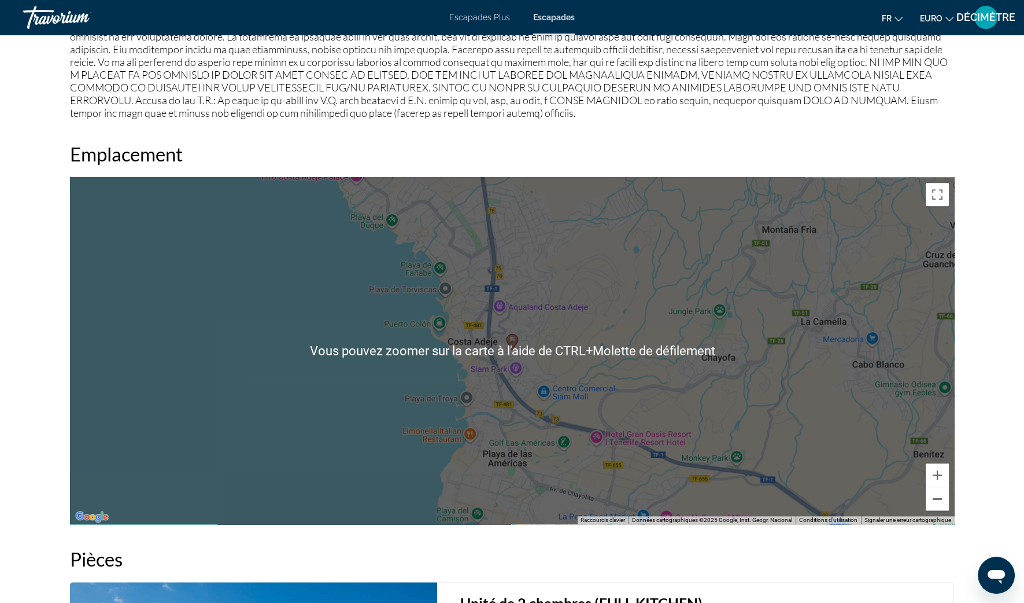
click at [943, 487] on button "Zoom arrière" at bounding box center [937, 498] width 23 height 23
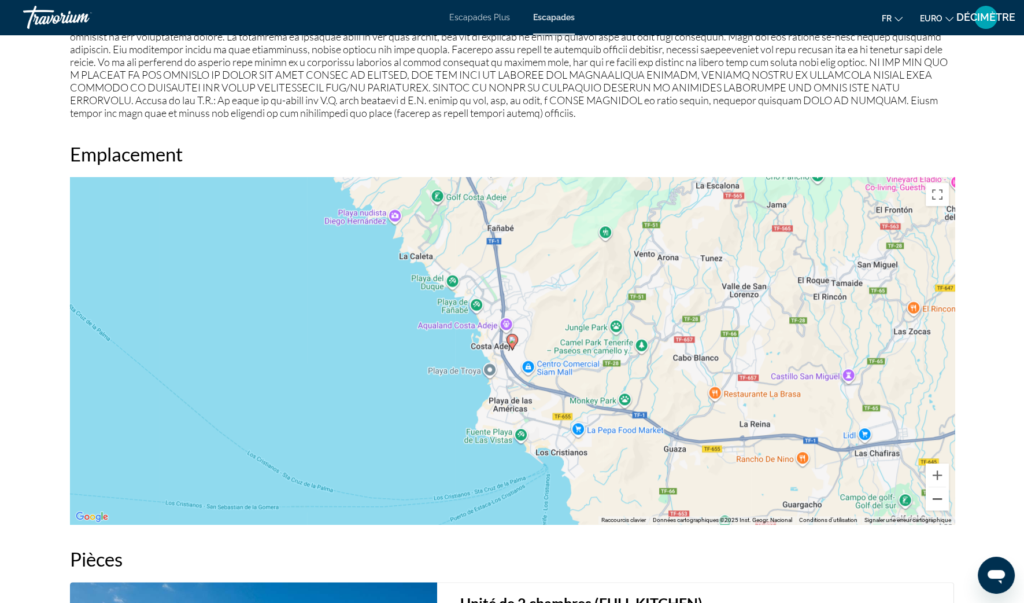
click at [943, 487] on button "Zoom arrière" at bounding box center [937, 498] width 23 height 23
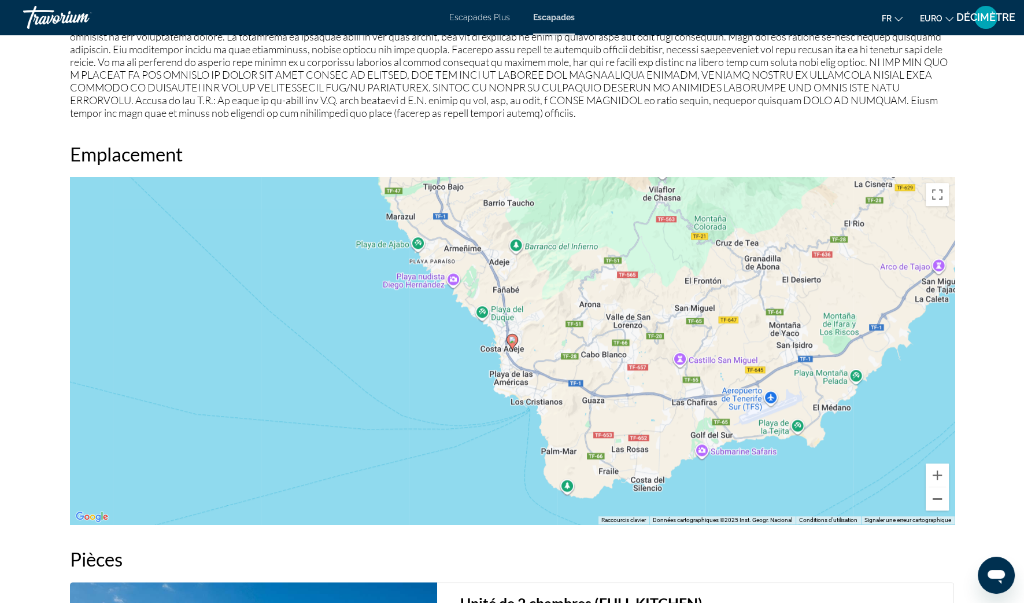
click at [944, 487] on button "Zoom arrière" at bounding box center [937, 498] width 23 height 23
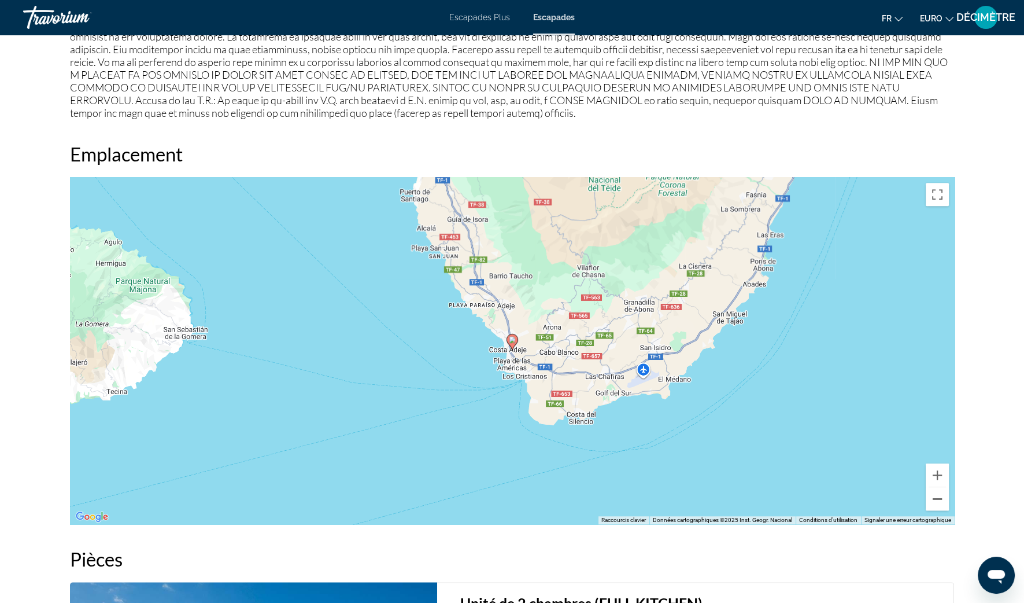
click at [943, 487] on button "Zoom arrière" at bounding box center [937, 498] width 23 height 23
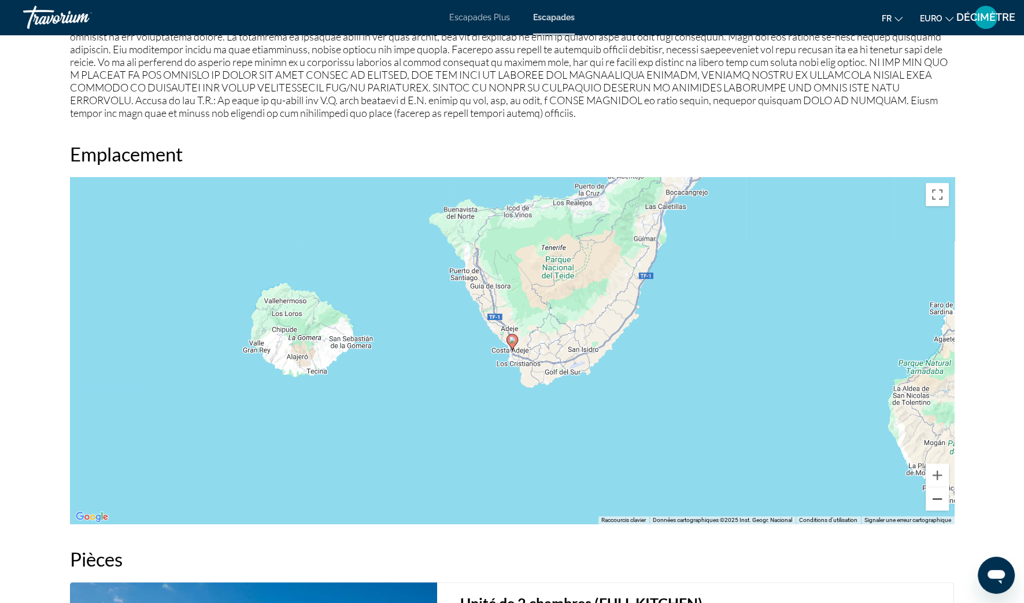
click at [943, 487] on button "Zoom arrière" at bounding box center [937, 498] width 23 height 23
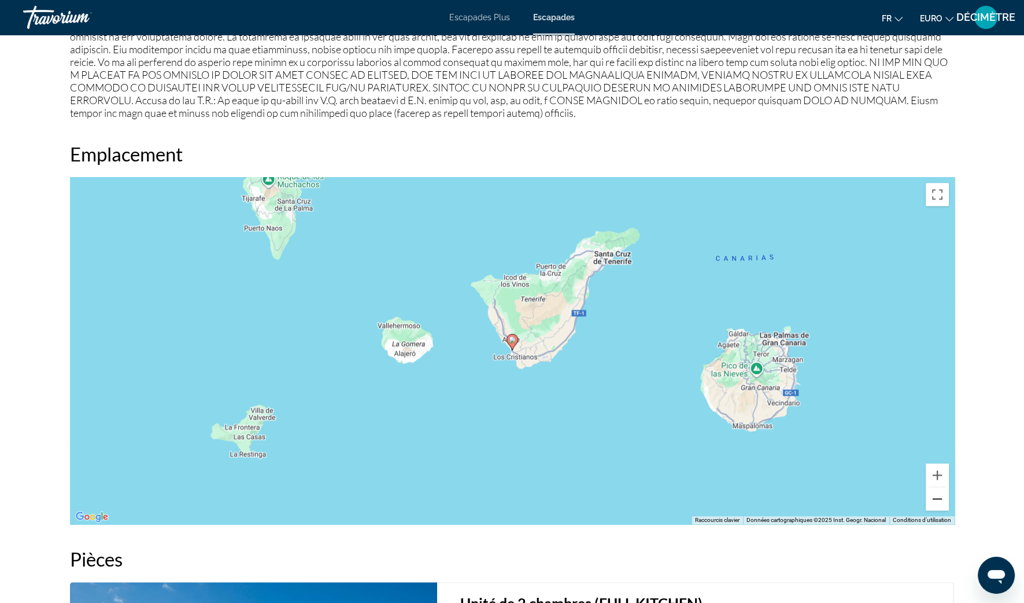
click at [942, 487] on button "Zoom arrière" at bounding box center [937, 498] width 23 height 23
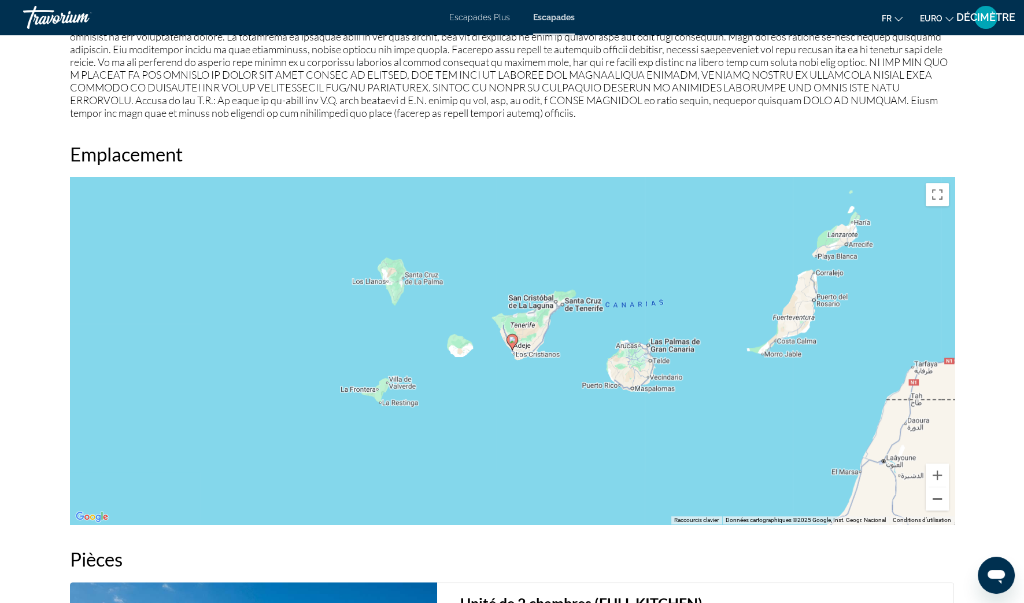
click at [943, 487] on button "Zoom arrière" at bounding box center [937, 498] width 23 height 23
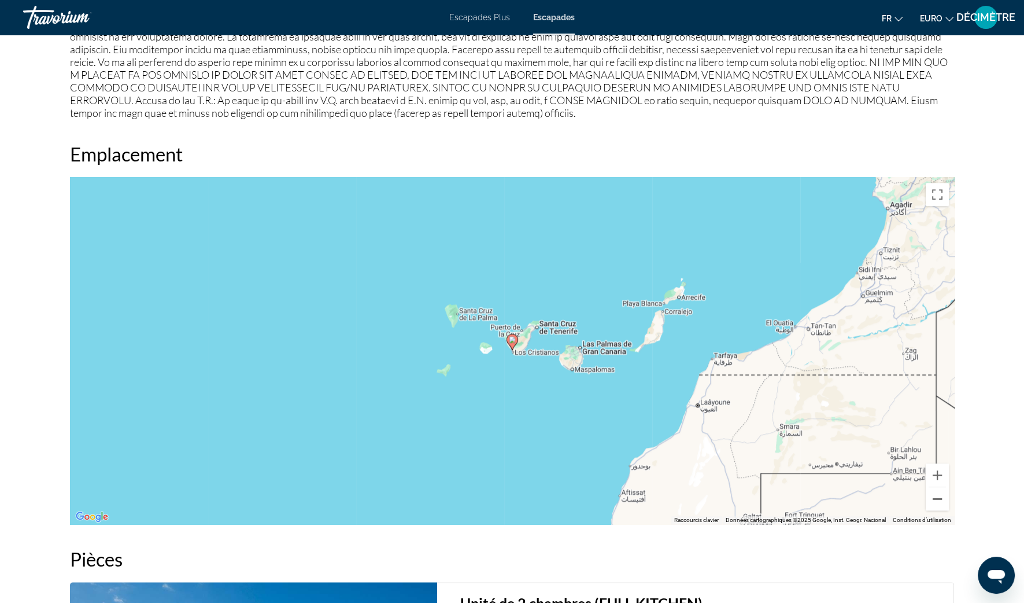
click at [943, 487] on button "Zoom arrière" at bounding box center [937, 498] width 23 height 23
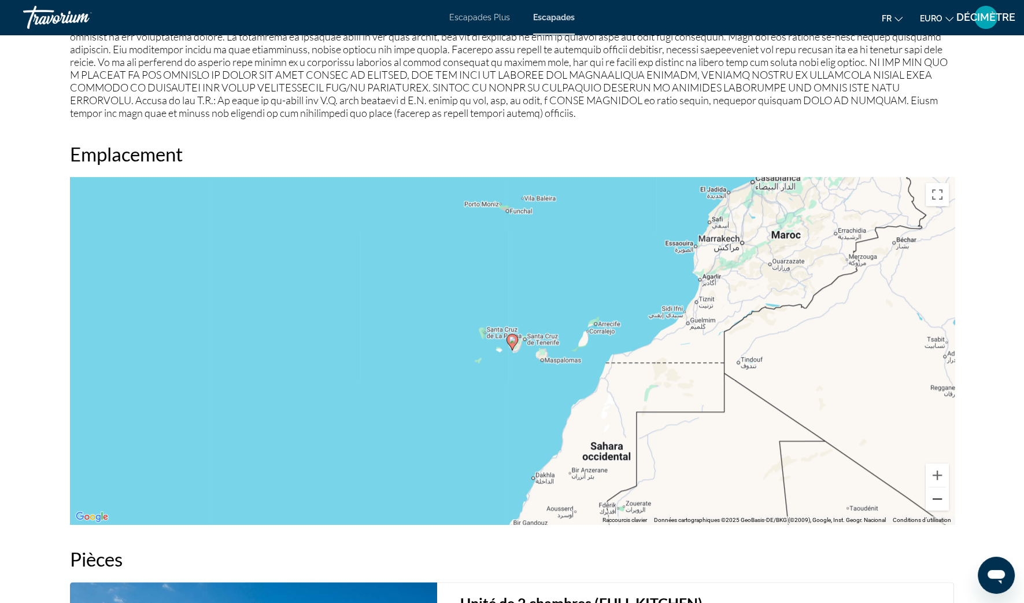
click at [943, 487] on button "Zoom arrière" at bounding box center [937, 498] width 23 height 23
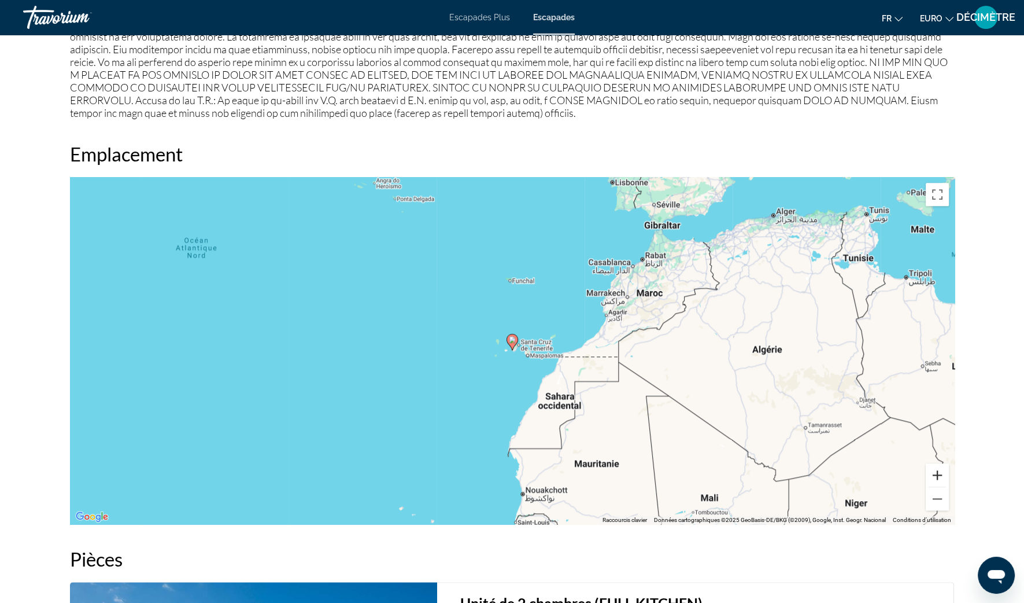
click at [943, 463] on button "Zoom avant" at bounding box center [937, 474] width 23 height 23
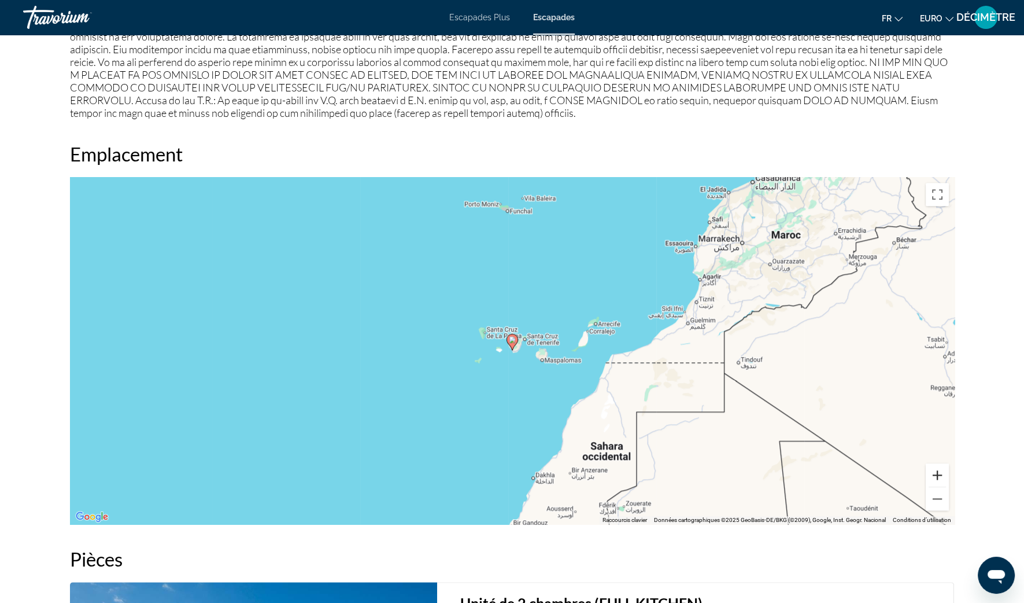
click at [943, 463] on button "Zoom avant" at bounding box center [937, 474] width 23 height 23
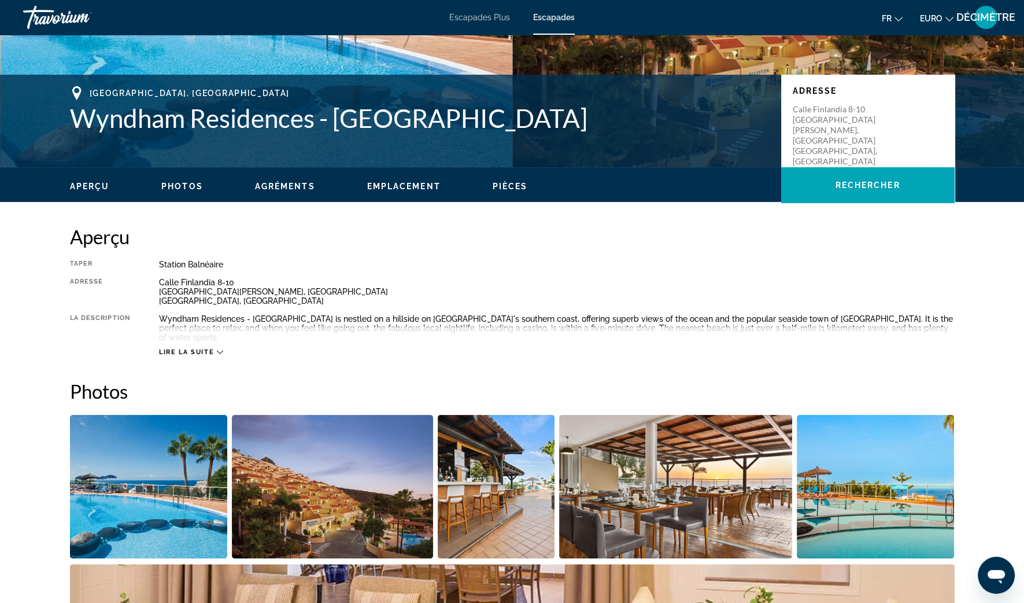
scroll to position [144, 0]
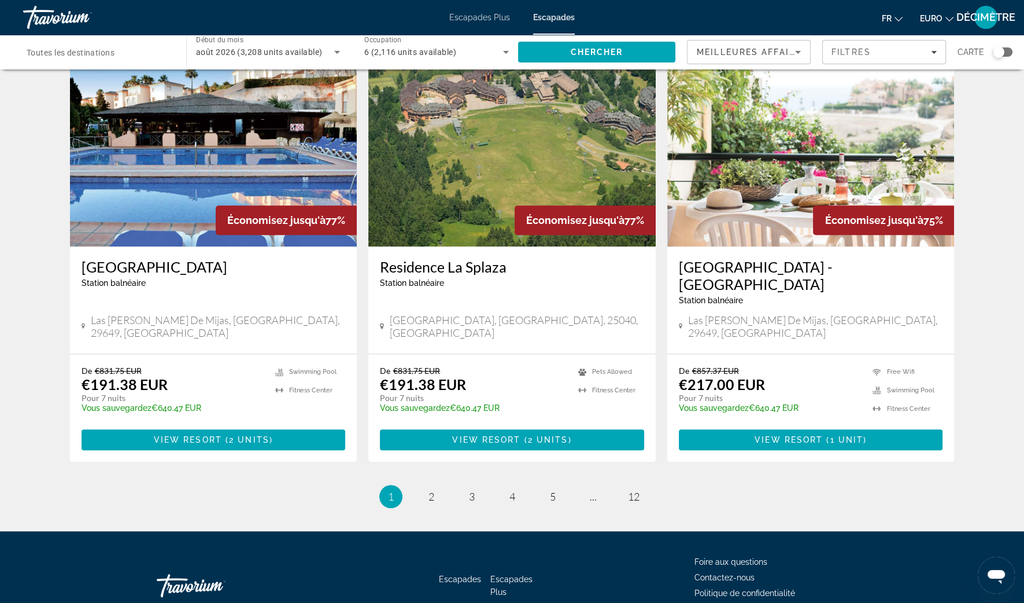
scroll to position [1284, 0]
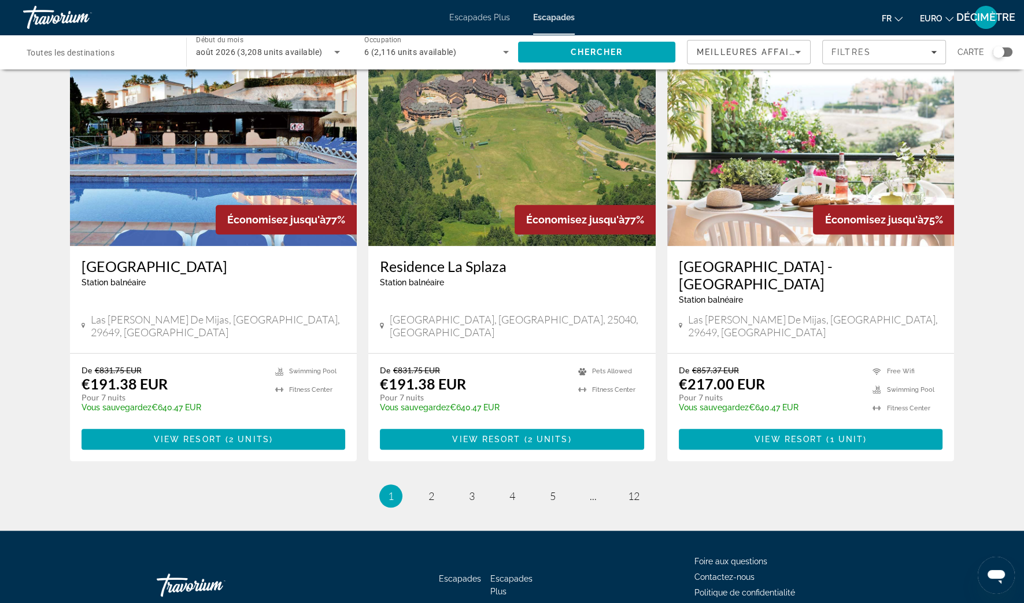
click at [431, 484] on li "page 2" at bounding box center [431, 495] width 23 height 23
click at [435, 486] on link "page 2" at bounding box center [431, 496] width 20 height 20
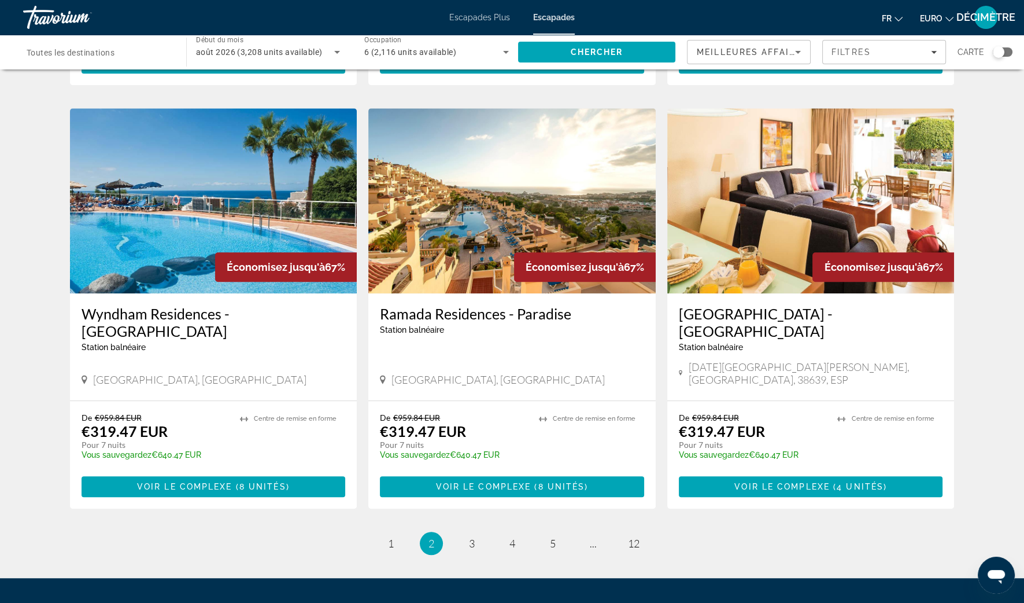
scroll to position [1229, 0]
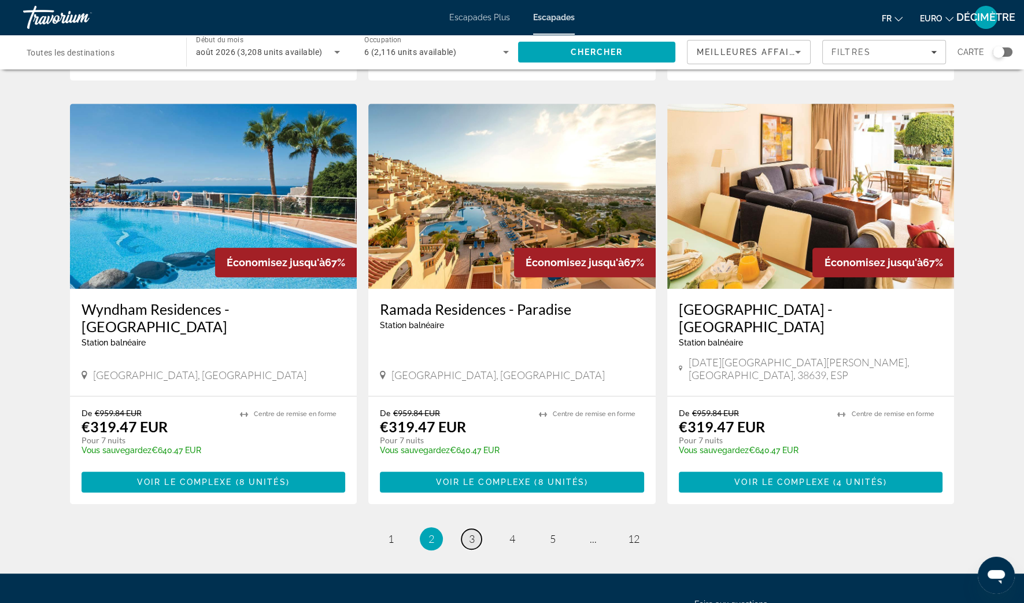
click at [473, 532] on span "3" at bounding box center [472, 538] width 6 height 13
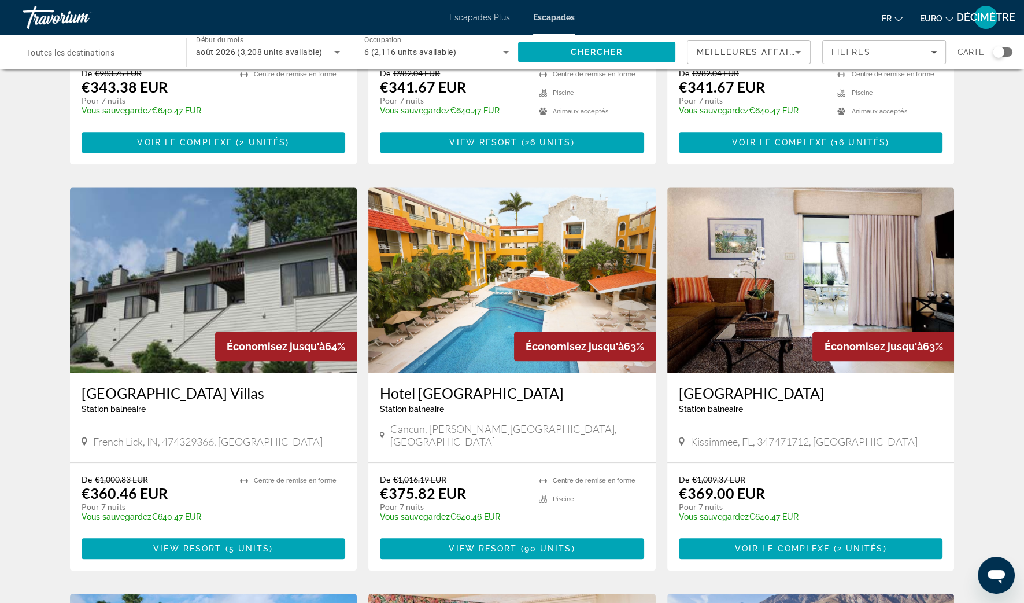
scroll to position [578, 0]
